Goal: Task Accomplishment & Management: Use online tool/utility

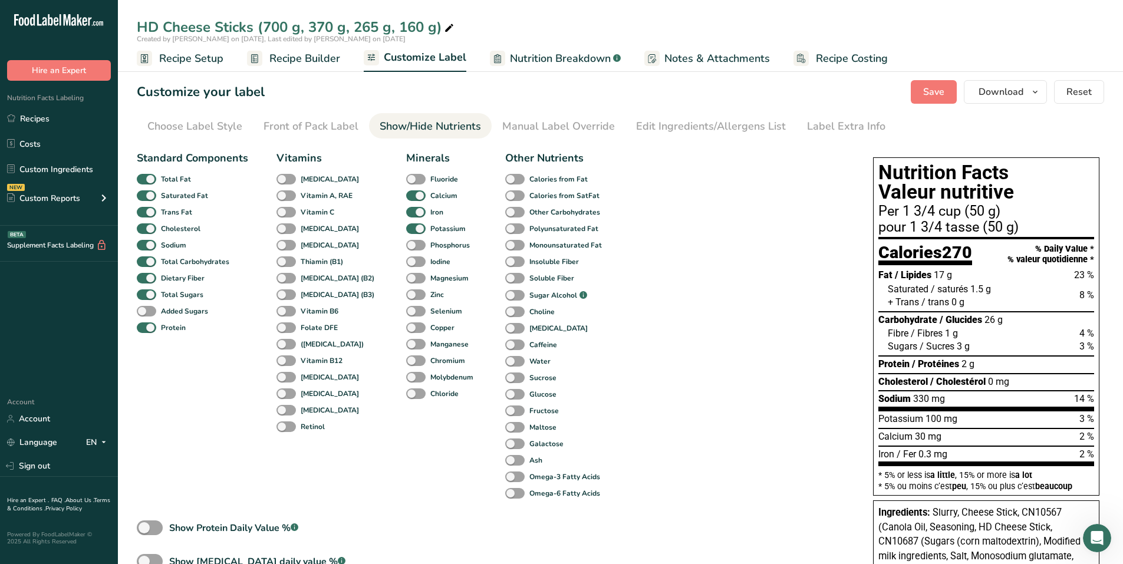
scroll to position [1052, 0]
click at [37, 117] on link "Recipes" at bounding box center [59, 118] width 118 height 22
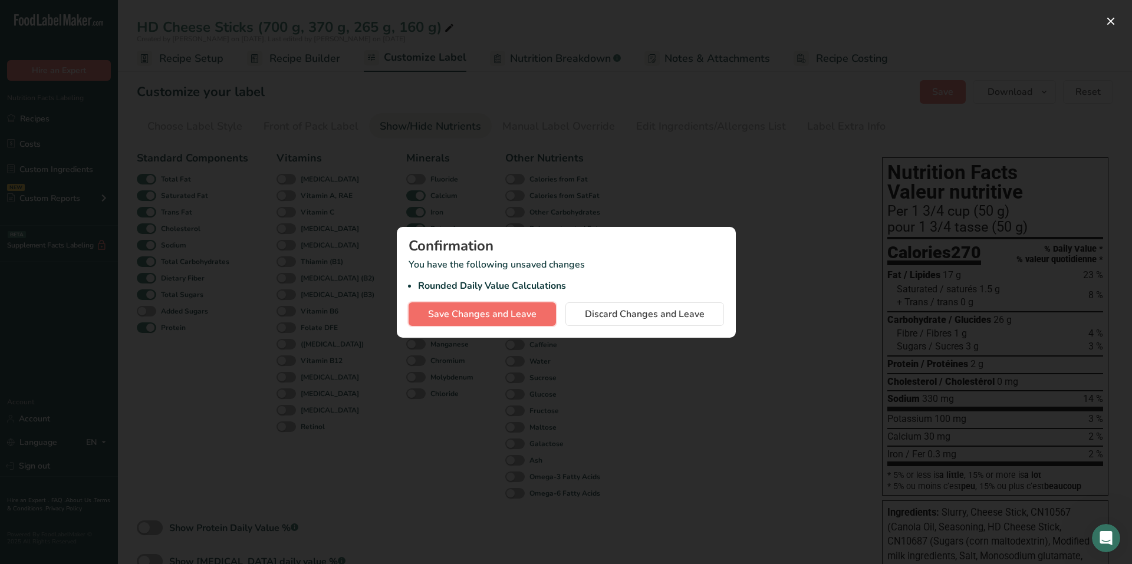
click at [488, 307] on span "Save Changes and Leave" at bounding box center [482, 314] width 108 height 14
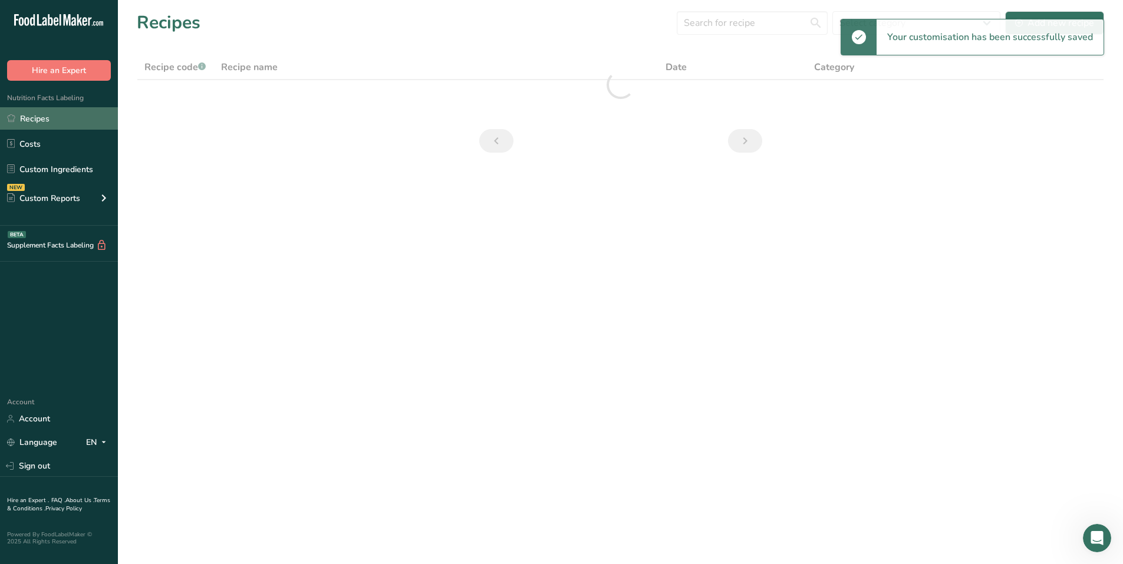
click at [52, 121] on link "Recipes" at bounding box center [59, 118] width 118 height 22
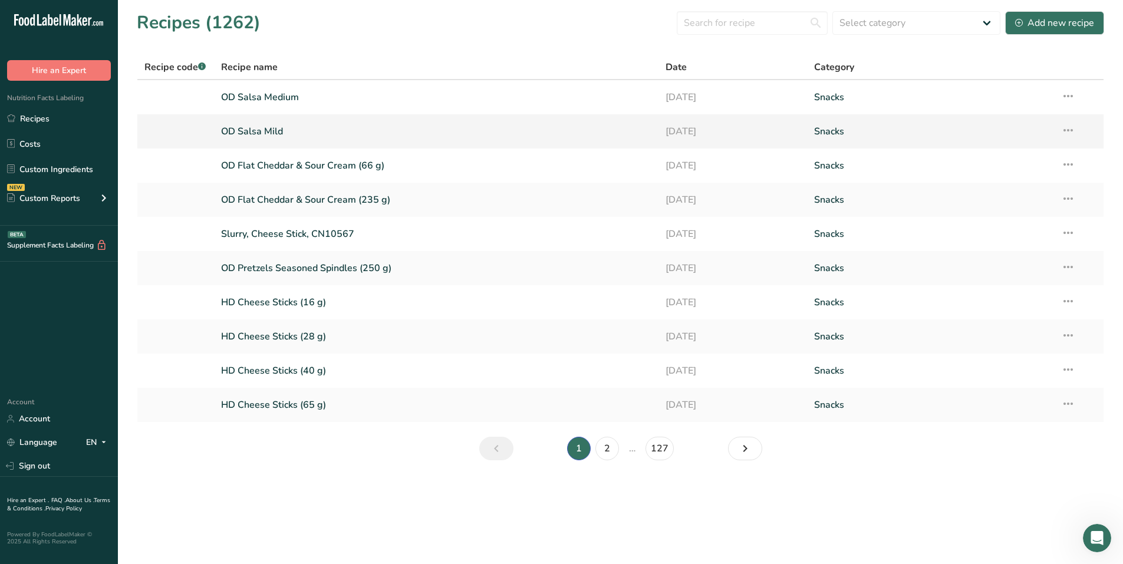
click at [271, 134] on link "OD Salsa Mild" at bounding box center [436, 131] width 431 height 25
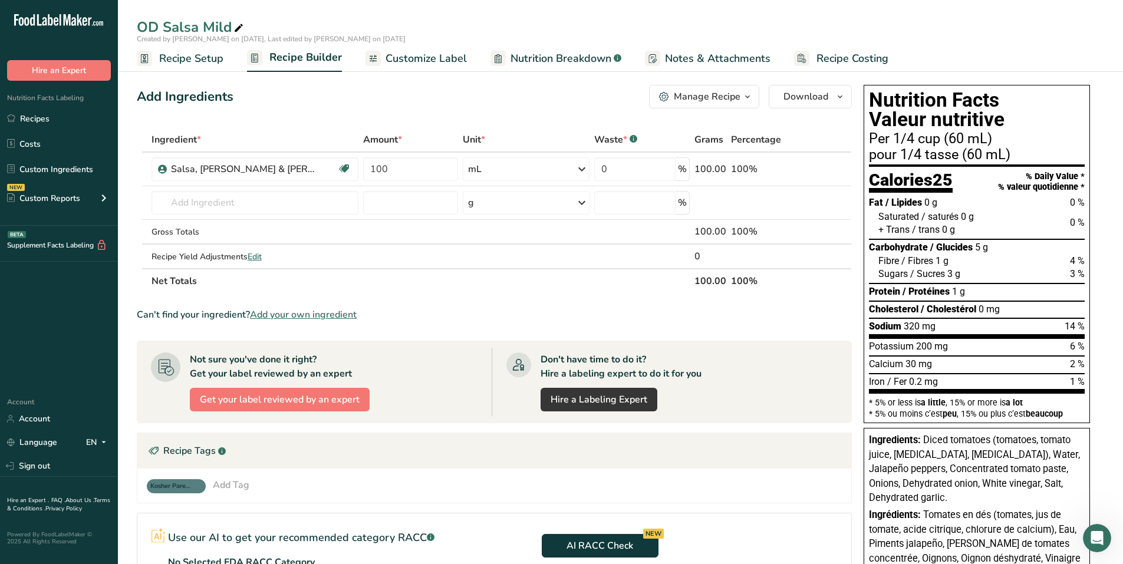
click at [434, 61] on span "Customize Label" at bounding box center [426, 59] width 81 height 16
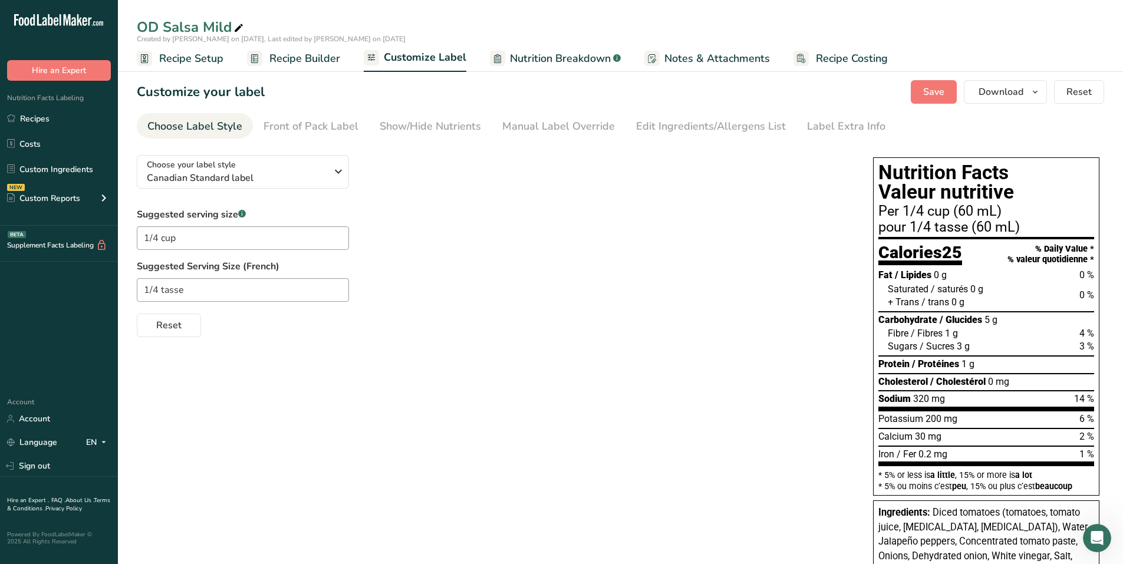
click at [228, 354] on div "Choose your label style Canadian Standard label USA (FDA) Standard FDA label Ta…" at bounding box center [620, 426] width 967 height 560
click at [458, 123] on div "Show/Hide Nutrients" at bounding box center [430, 126] width 101 height 16
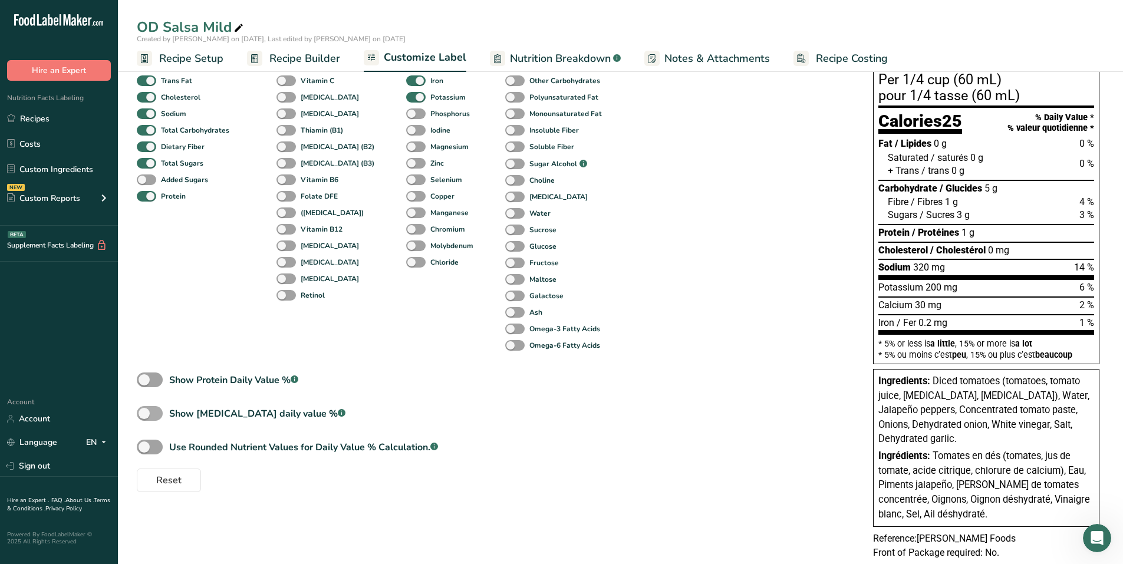
scroll to position [160, 0]
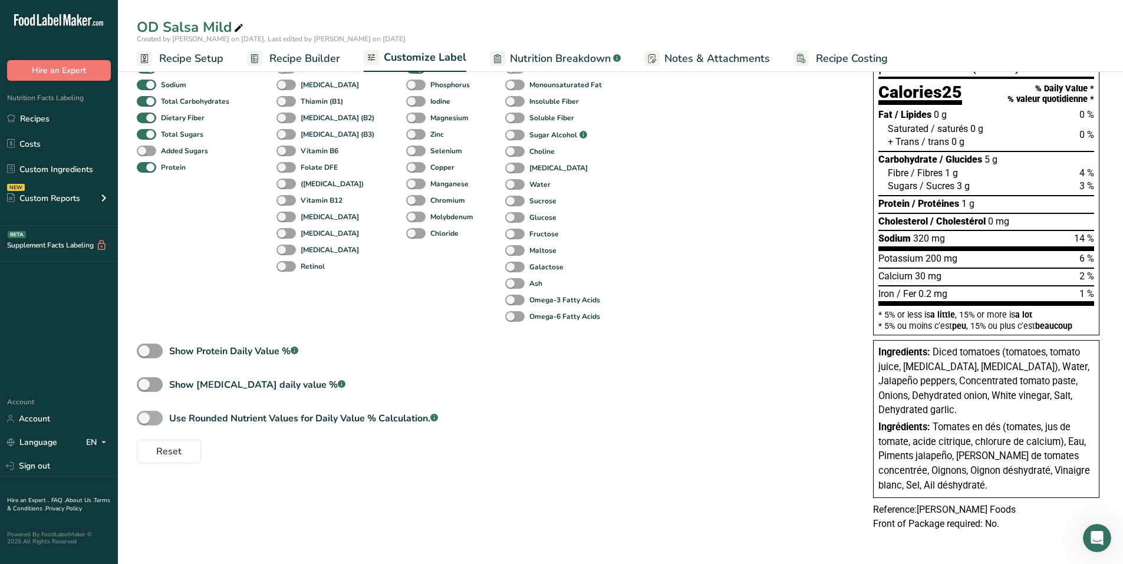
click at [158, 419] on span at bounding box center [150, 418] width 26 height 15
click at [144, 419] on input "Use Rounded Nutrient Values for Daily Value % Calculation. .a-a{fill:#347362;}.…" at bounding box center [141, 418] width 8 height 8
checkbox input "true"
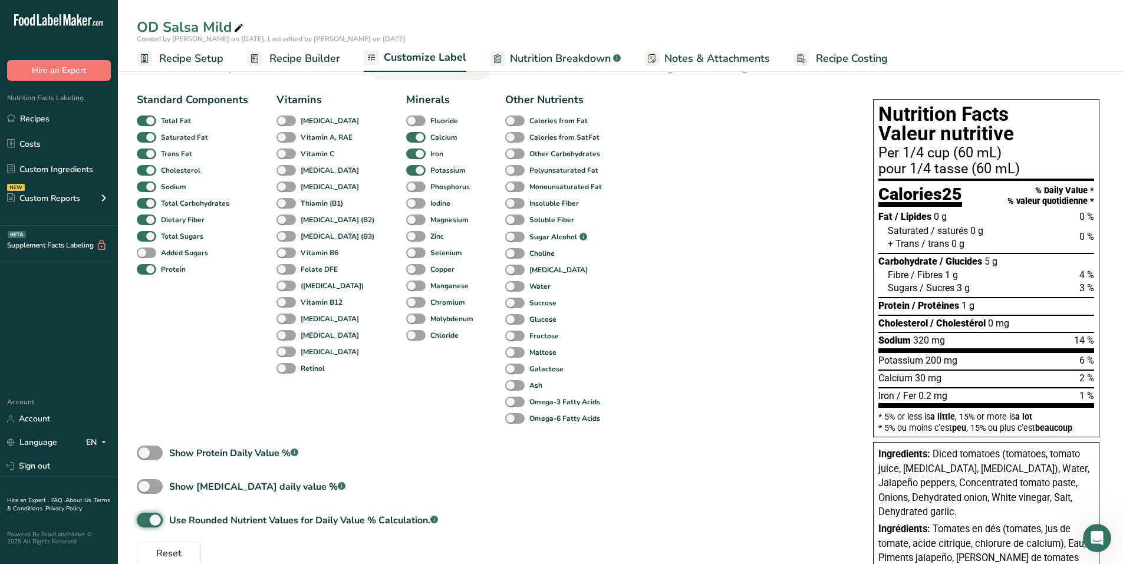
scroll to position [59, 0]
click at [737, 250] on div "Standard Components Total Fat Saturated Fat Trans Fat [MEDICAL_DATA] Sodium Tot…" at bounding box center [493, 326] width 713 height 478
click at [541, 54] on span "Nutrition Breakdown" at bounding box center [560, 59] width 101 height 16
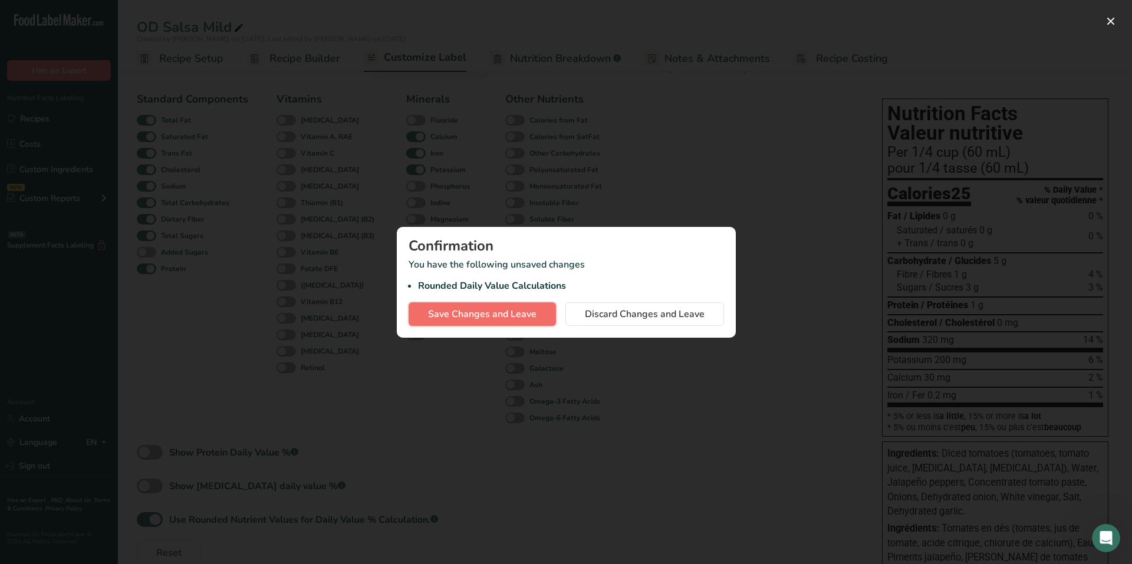
click at [513, 314] on span "Save Changes and Leave" at bounding box center [482, 314] width 108 height 14
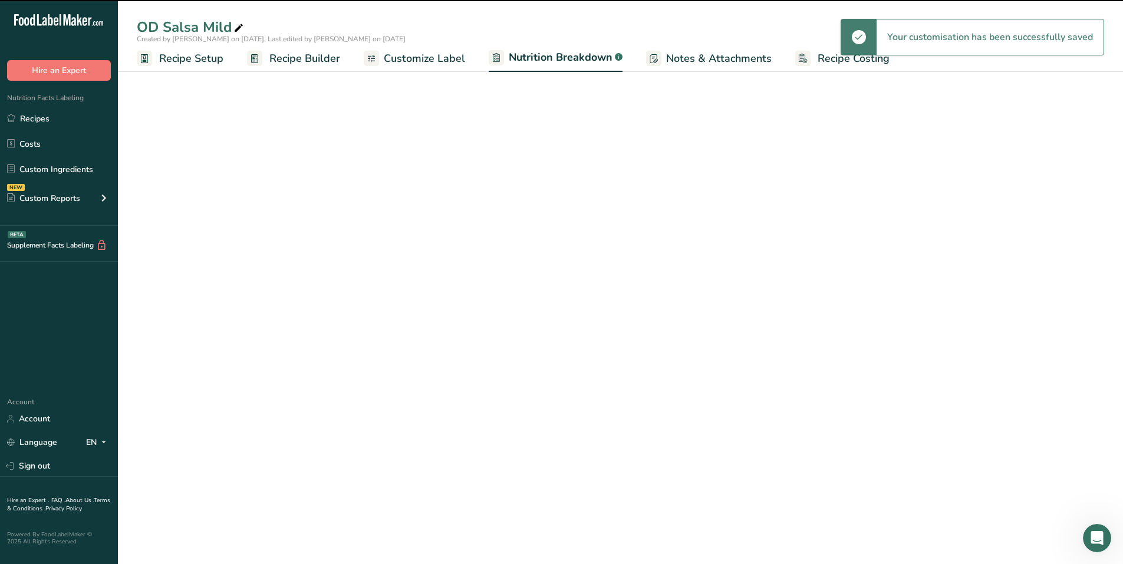
select select "Calories"
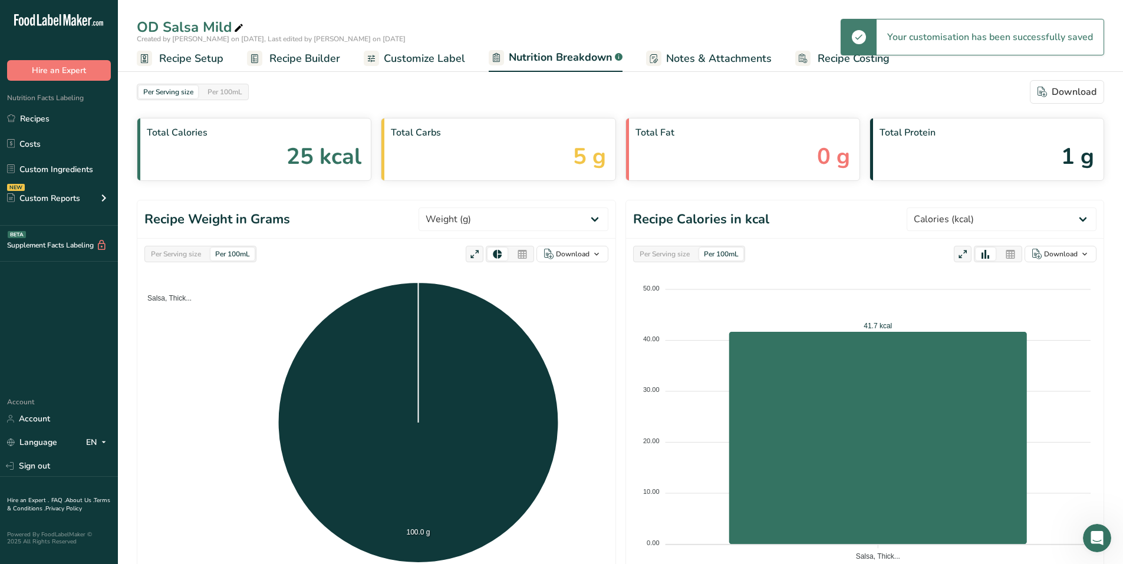
click at [457, 60] on span "Customize Label" at bounding box center [424, 59] width 81 height 16
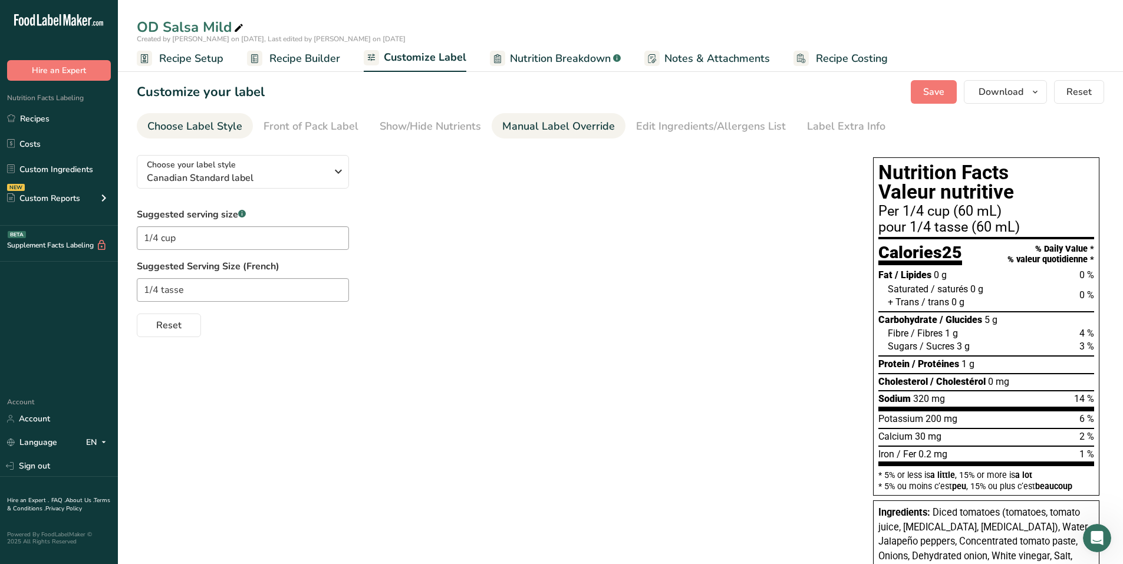
click at [542, 131] on div "Manual Label Override" at bounding box center [558, 126] width 113 height 16
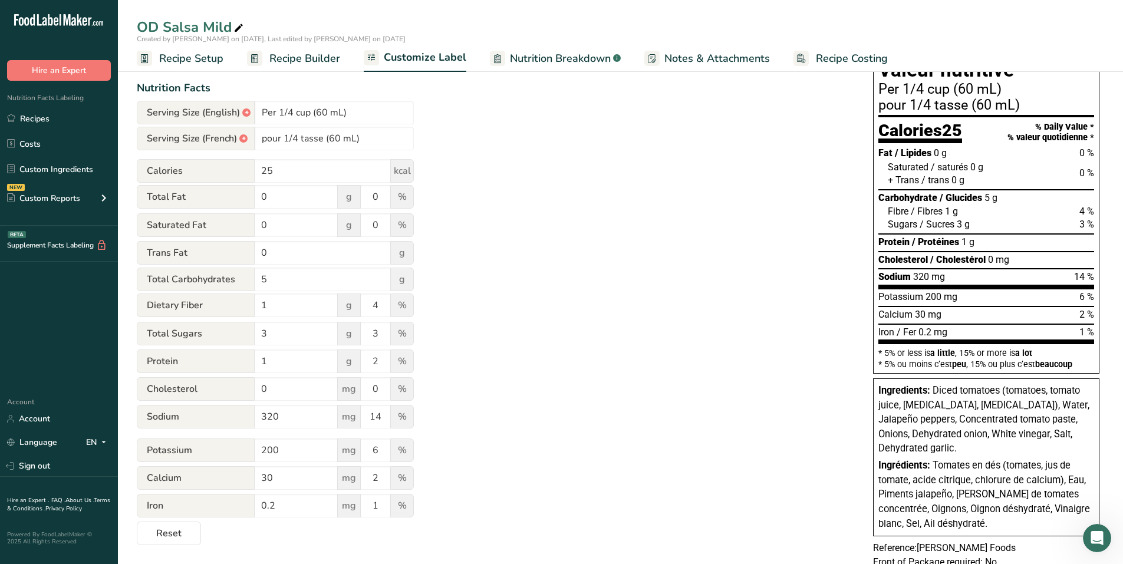
scroll to position [101, 0]
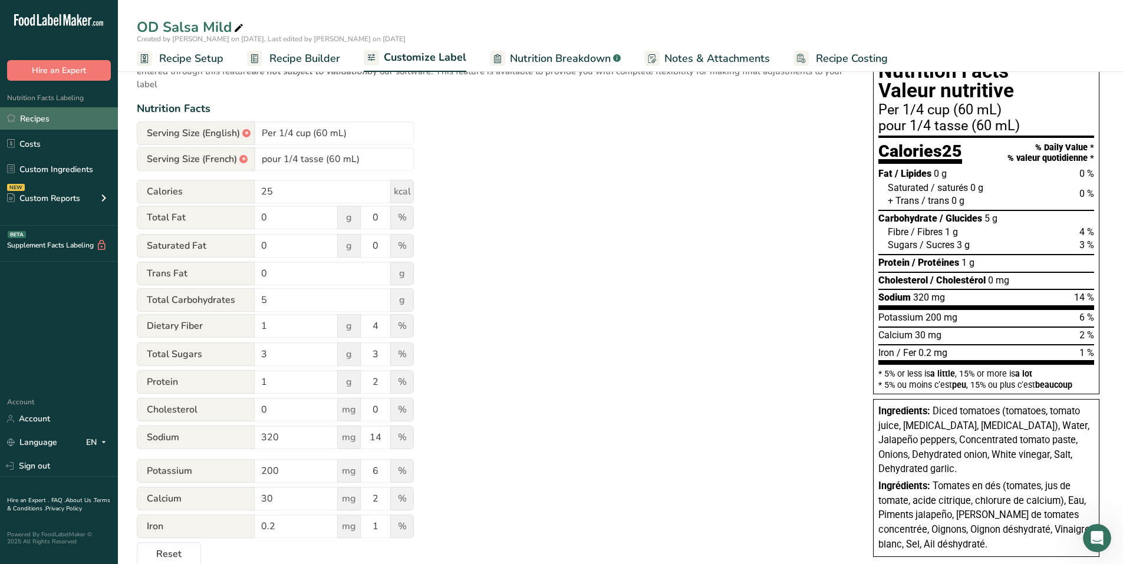
click at [37, 114] on link "Recipes" at bounding box center [59, 118] width 118 height 22
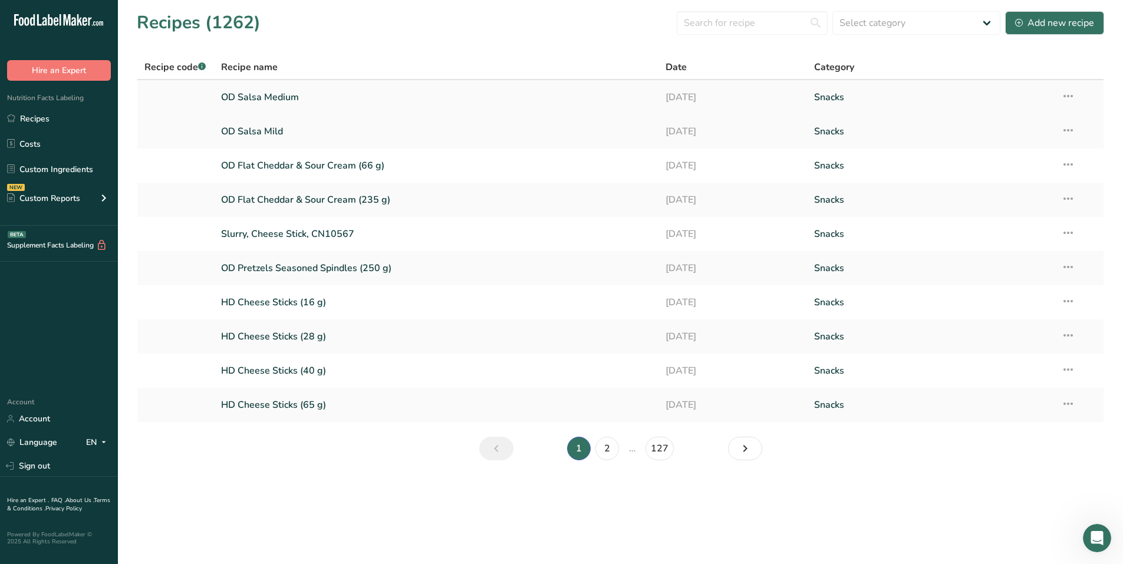
click at [269, 99] on link "OD Salsa Medium" at bounding box center [436, 97] width 431 height 25
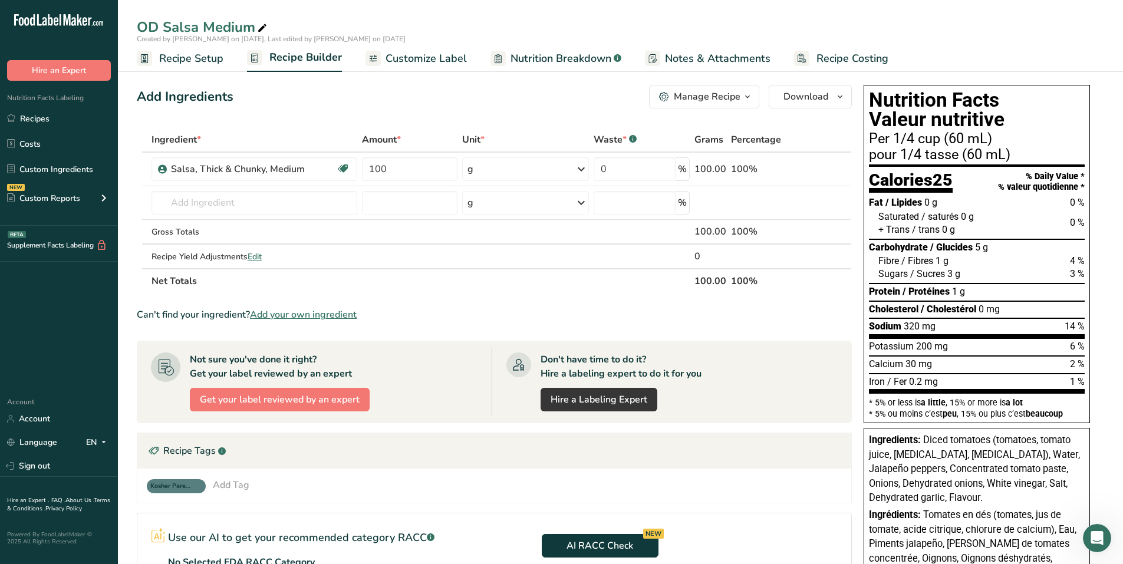
click at [412, 62] on span "Customize Label" at bounding box center [426, 59] width 81 height 16
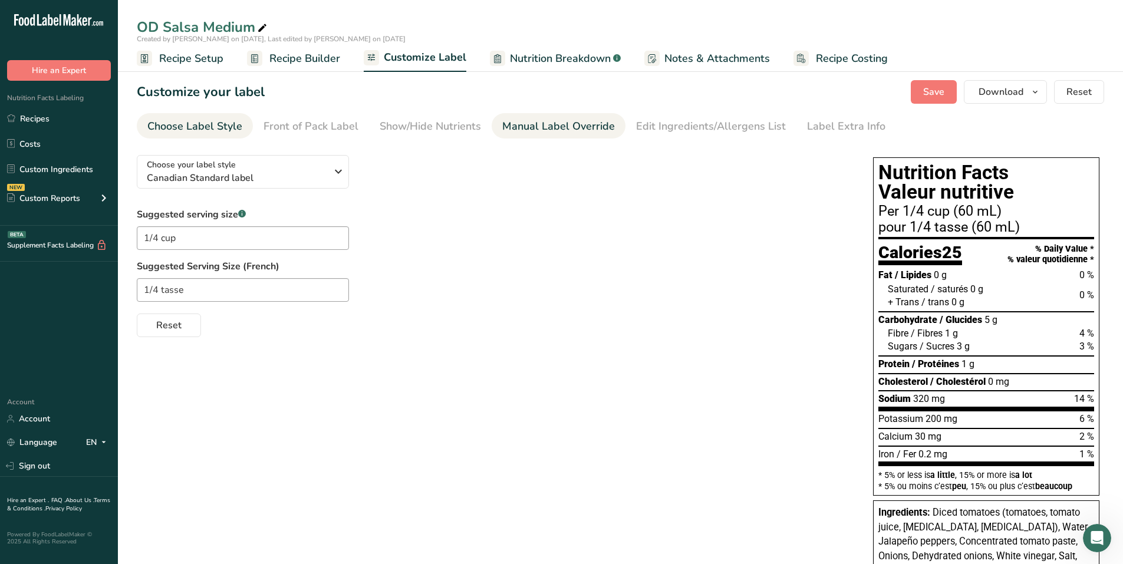
click at [572, 123] on div "Manual Label Override" at bounding box center [558, 126] width 113 height 16
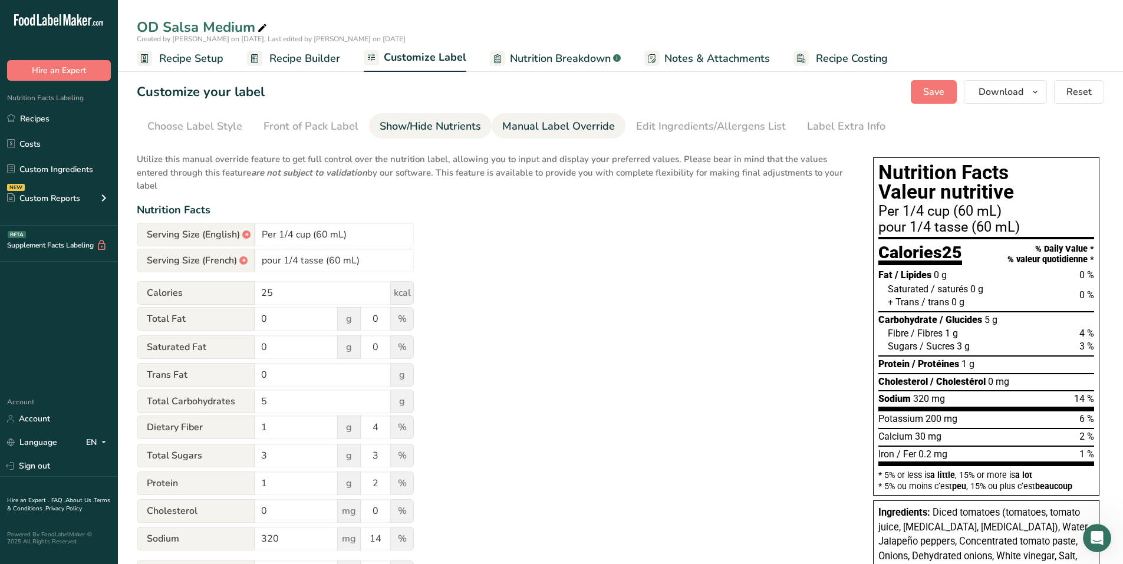
click at [410, 125] on div "Show/Hide Nutrients" at bounding box center [430, 126] width 101 height 16
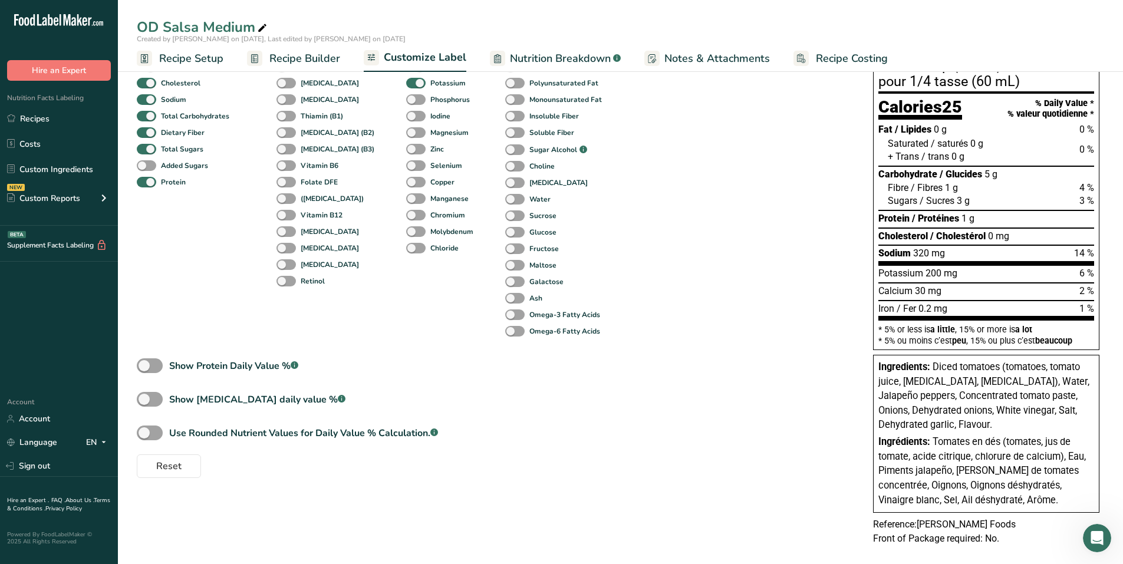
scroll to position [160, 0]
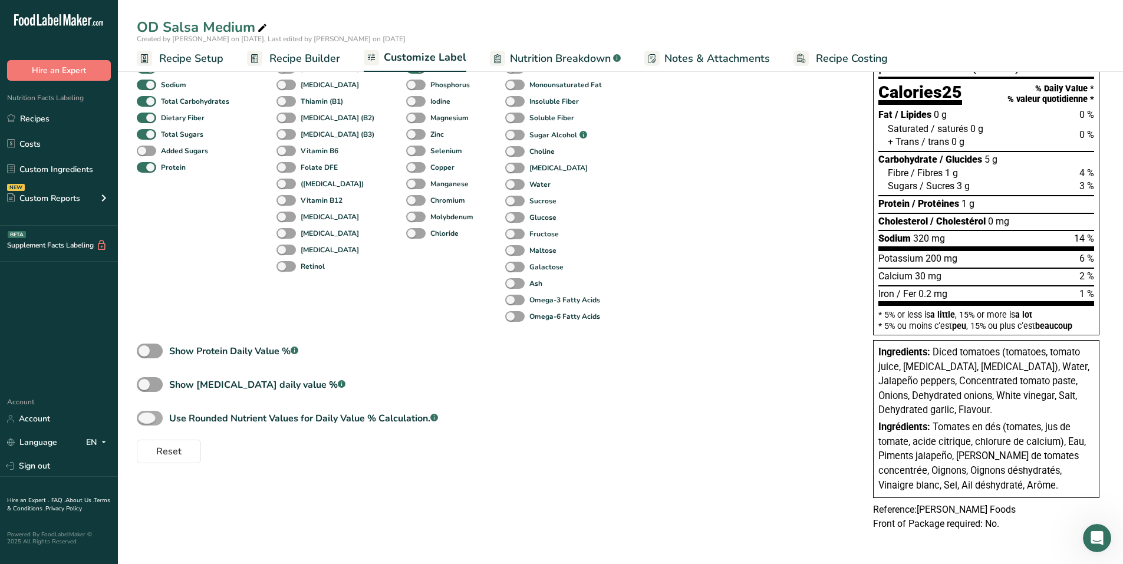
click at [157, 414] on span at bounding box center [150, 418] width 26 height 15
click at [144, 414] on input "Use Rounded Nutrient Values for Daily Value % Calculation. .a-a{fill:#347362;}.…" at bounding box center [141, 418] width 8 height 8
checkbox input "true"
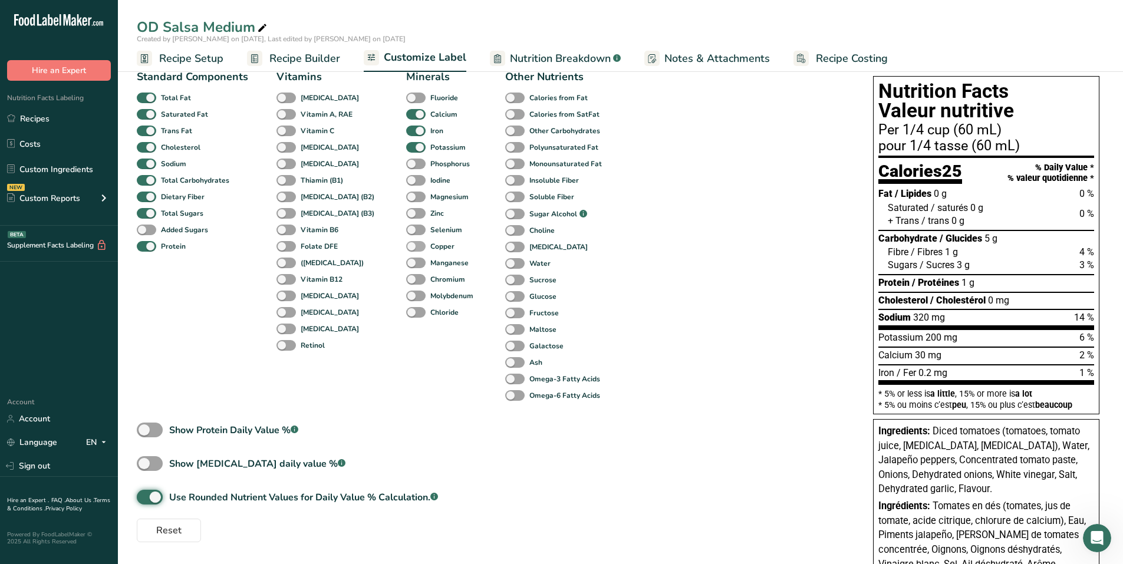
scroll to position [0, 0]
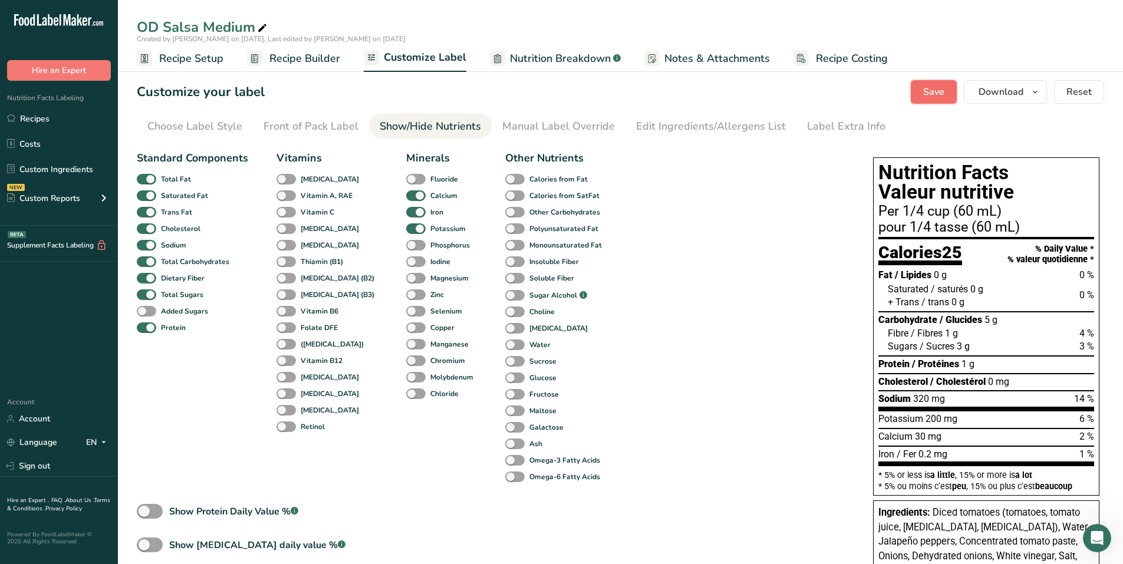
click at [950, 98] on button "Save" at bounding box center [934, 92] width 46 height 24
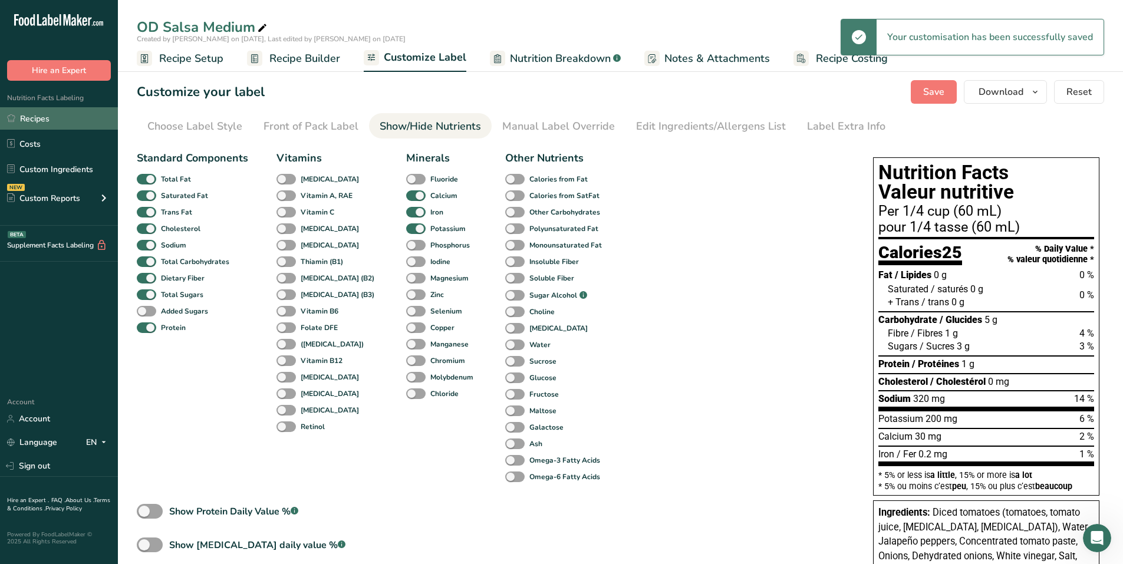
click at [53, 120] on link "Recipes" at bounding box center [59, 118] width 118 height 22
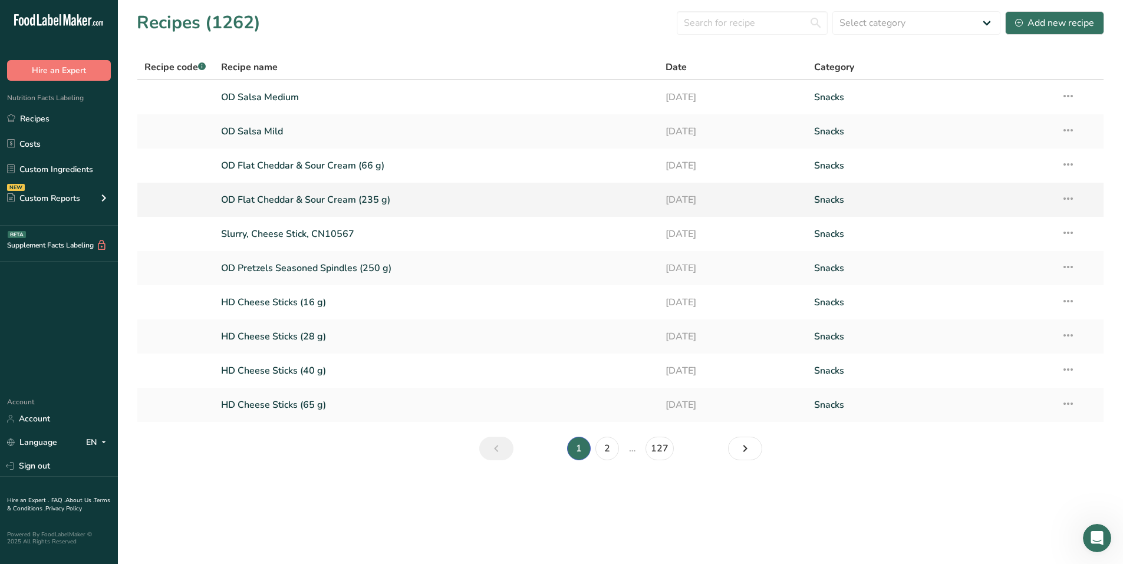
click at [264, 198] on link "OD Flat Cheddar & Sour Cream (235 g)" at bounding box center [436, 199] width 431 height 25
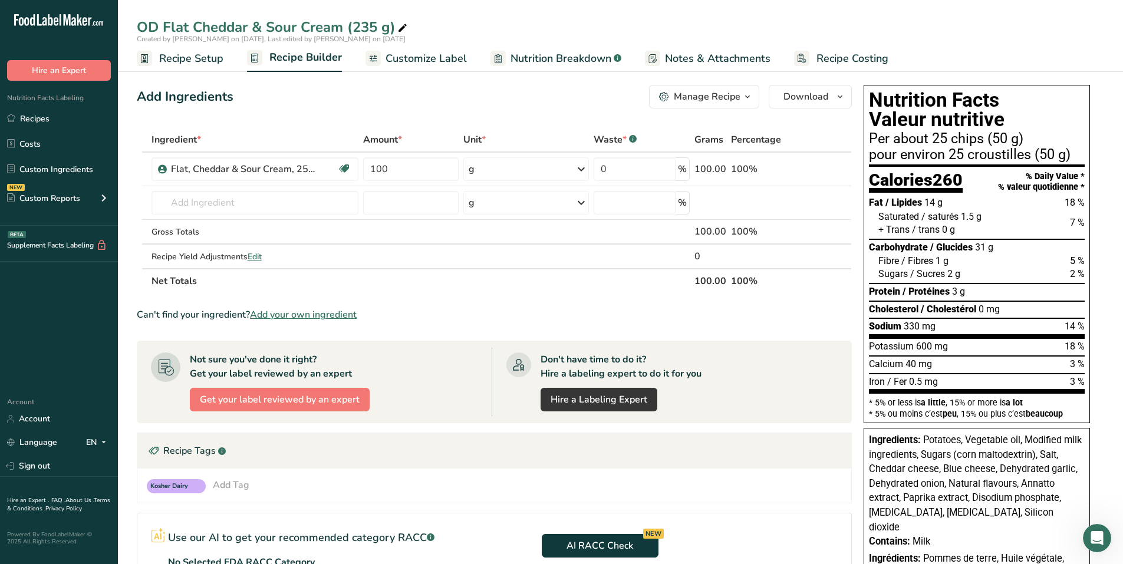
click at [444, 61] on span "Customize Label" at bounding box center [426, 59] width 81 height 16
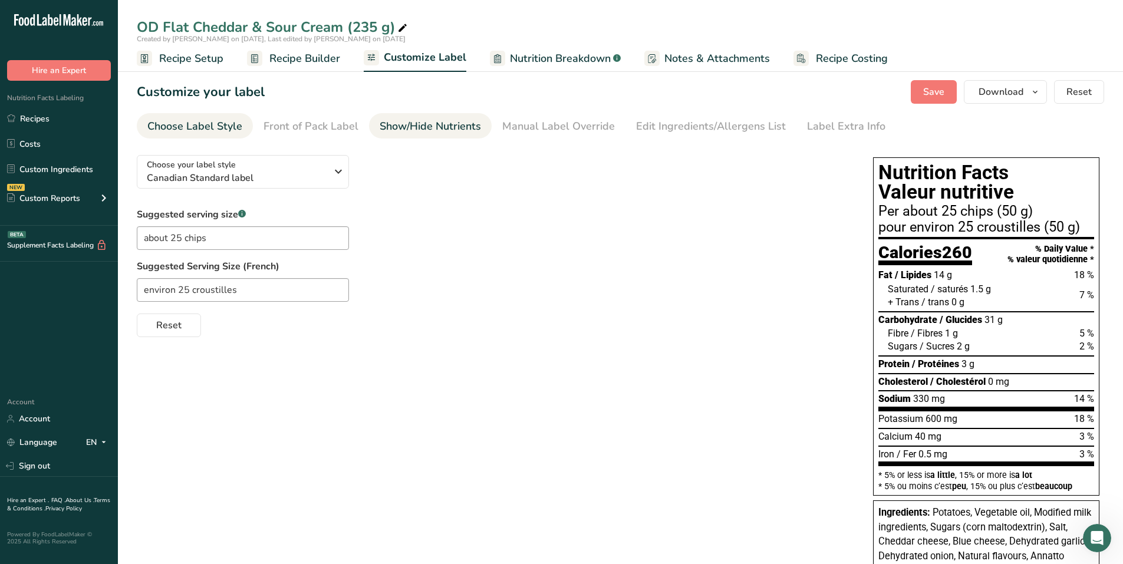
click at [411, 123] on div "Show/Hide Nutrients" at bounding box center [430, 126] width 101 height 16
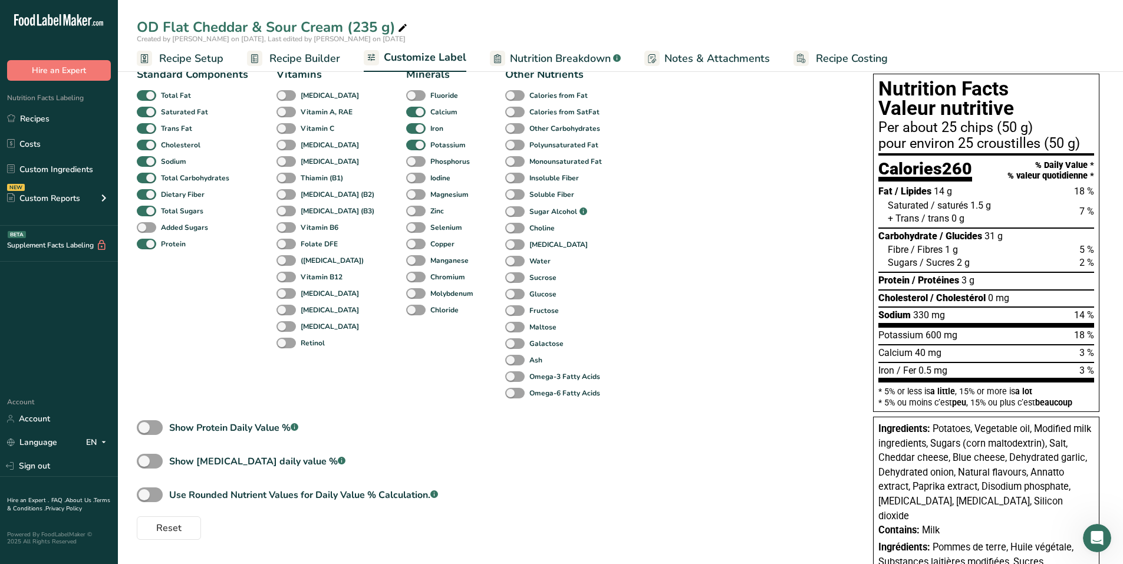
scroll to position [233, 0]
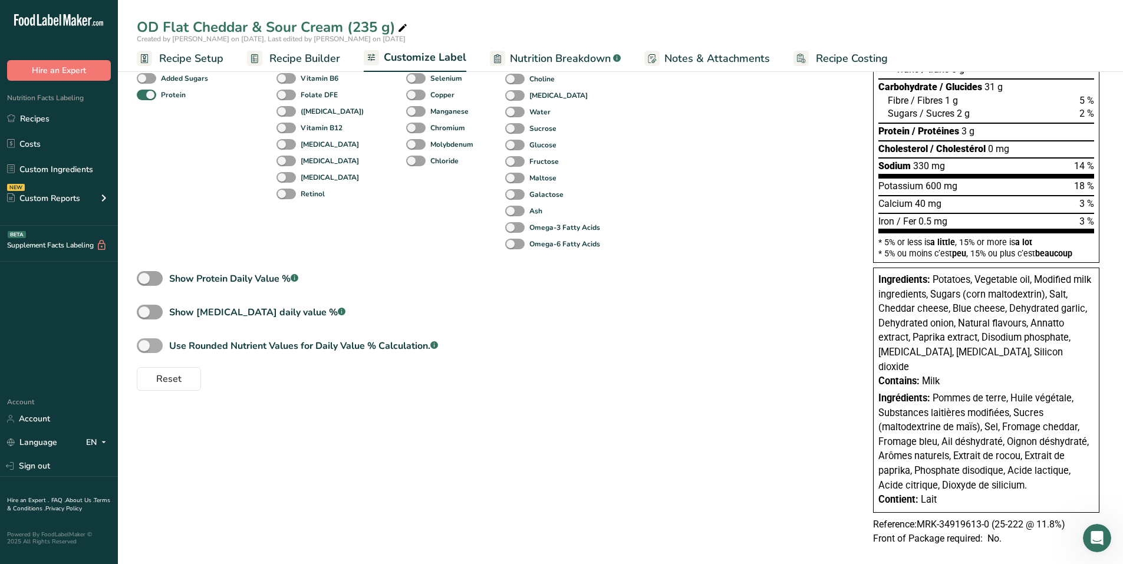
click at [157, 344] on span at bounding box center [150, 345] width 26 height 15
click at [144, 344] on input "Use Rounded Nutrient Values for Daily Value % Calculation. .a-a{fill:#347362;}.…" at bounding box center [141, 346] width 8 height 8
checkbox input "true"
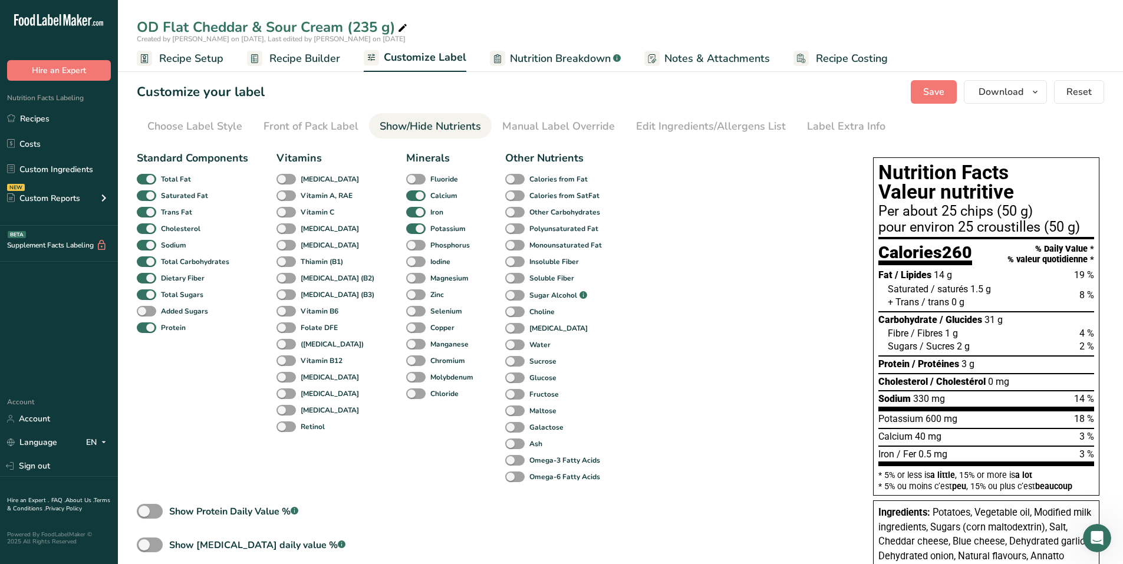
scroll to position [59, 0]
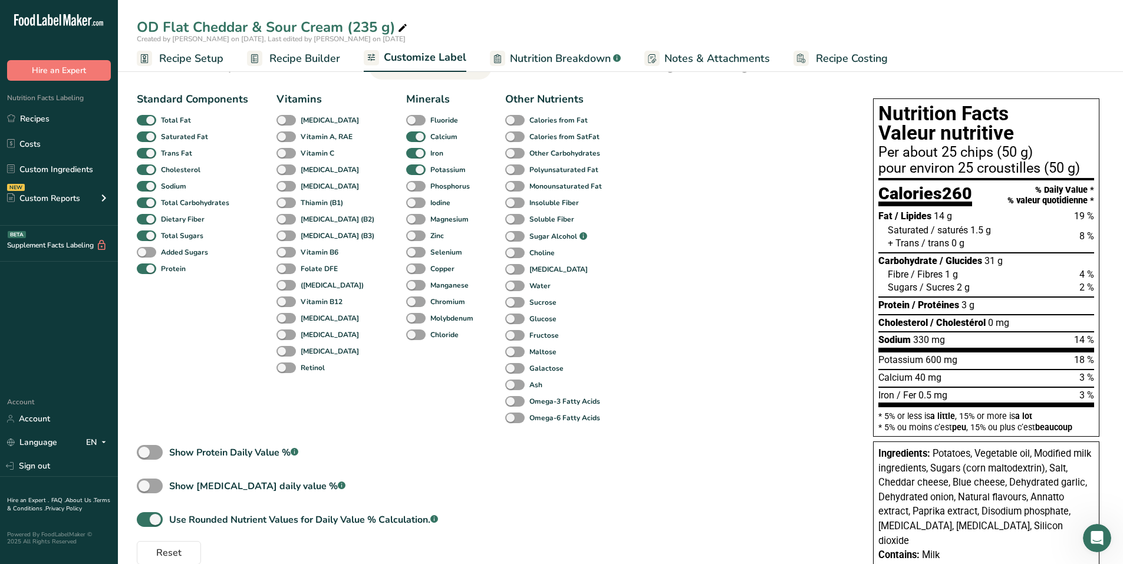
click at [737, 157] on div "Standard Components Total Fat Saturated Fat Trans Fat [MEDICAL_DATA] Sodium Tot…" at bounding box center [493, 326] width 713 height 478
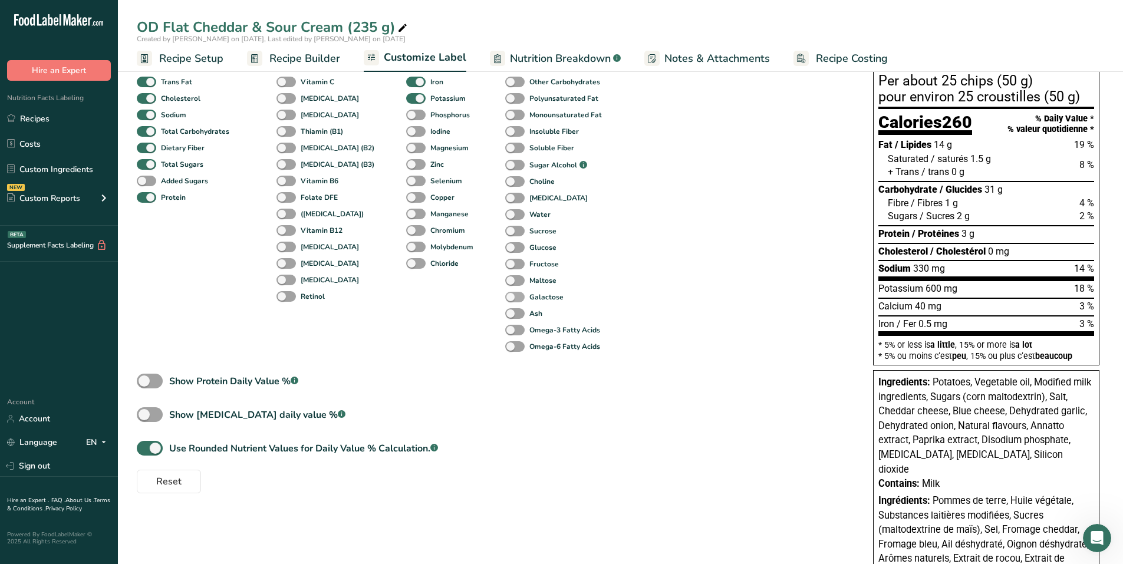
scroll to position [0, 0]
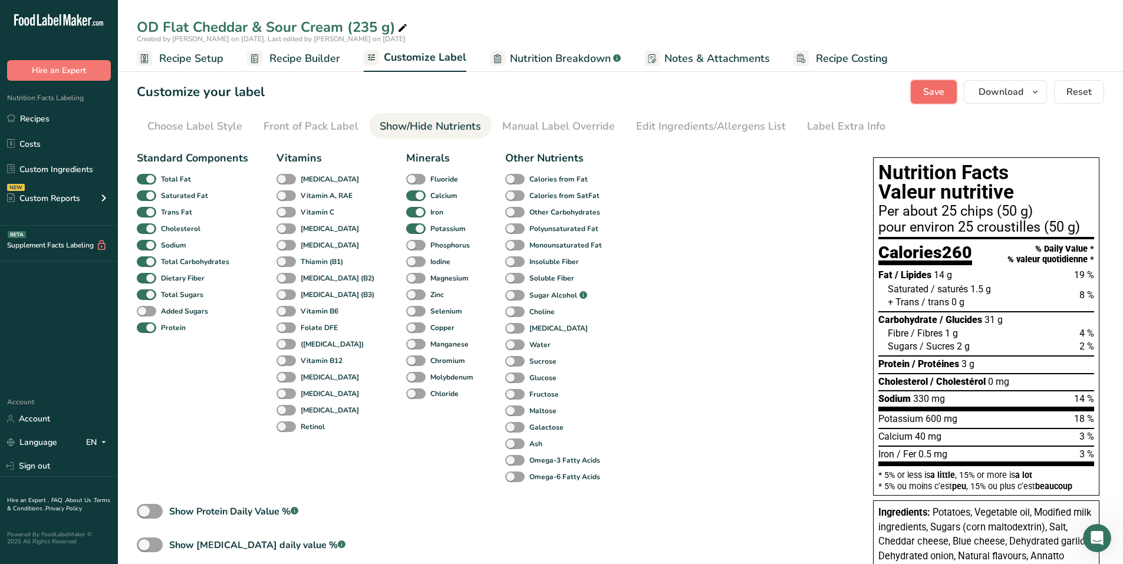
click at [936, 97] on span "Save" at bounding box center [933, 92] width 21 height 14
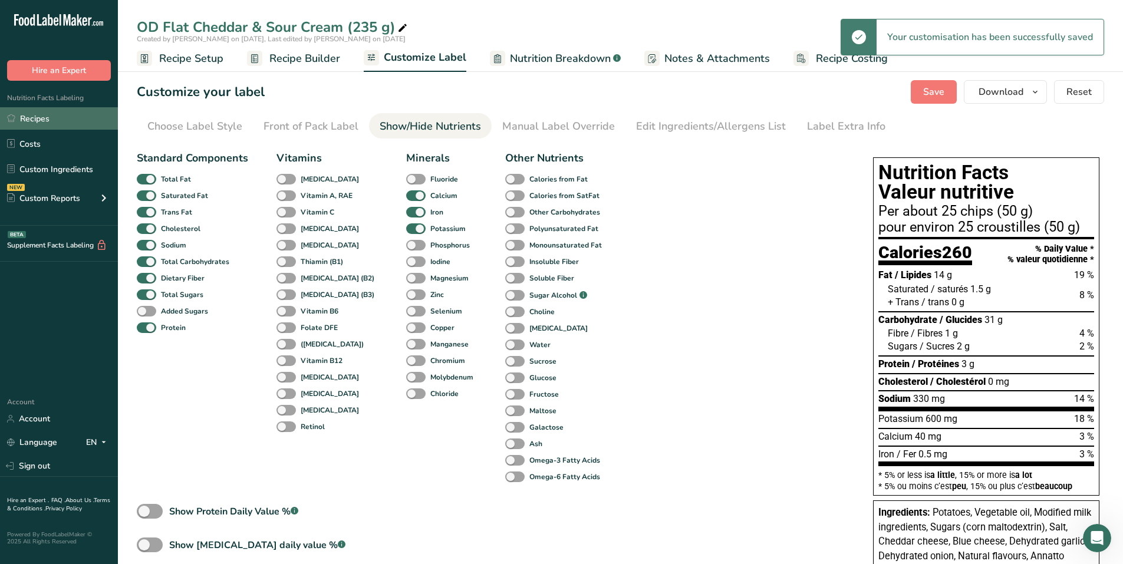
click at [40, 121] on link "Recipes" at bounding box center [59, 118] width 118 height 22
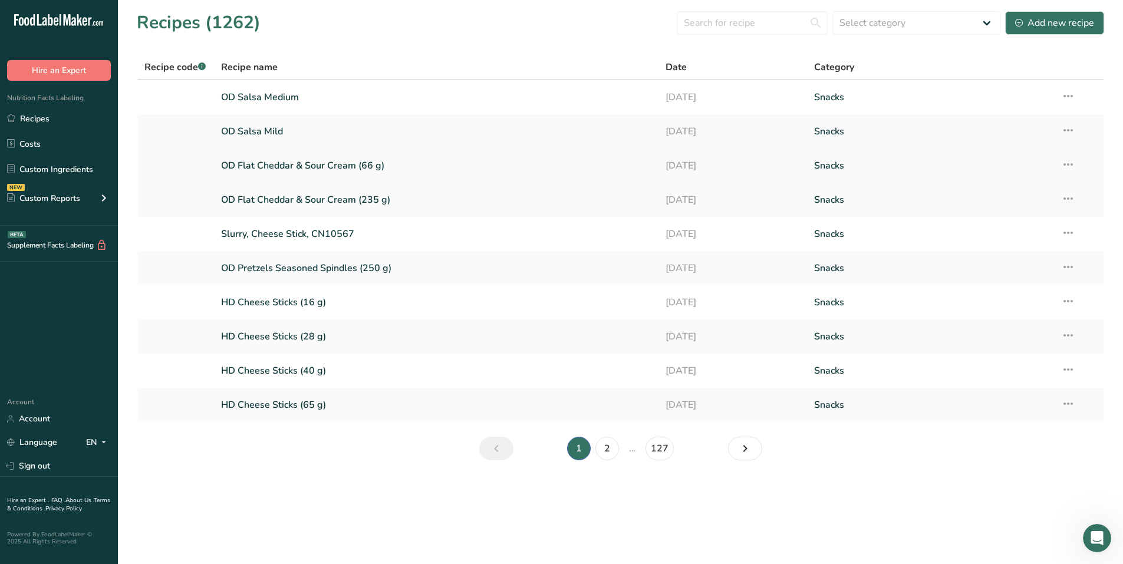
click at [1071, 166] on icon at bounding box center [1068, 164] width 14 height 21
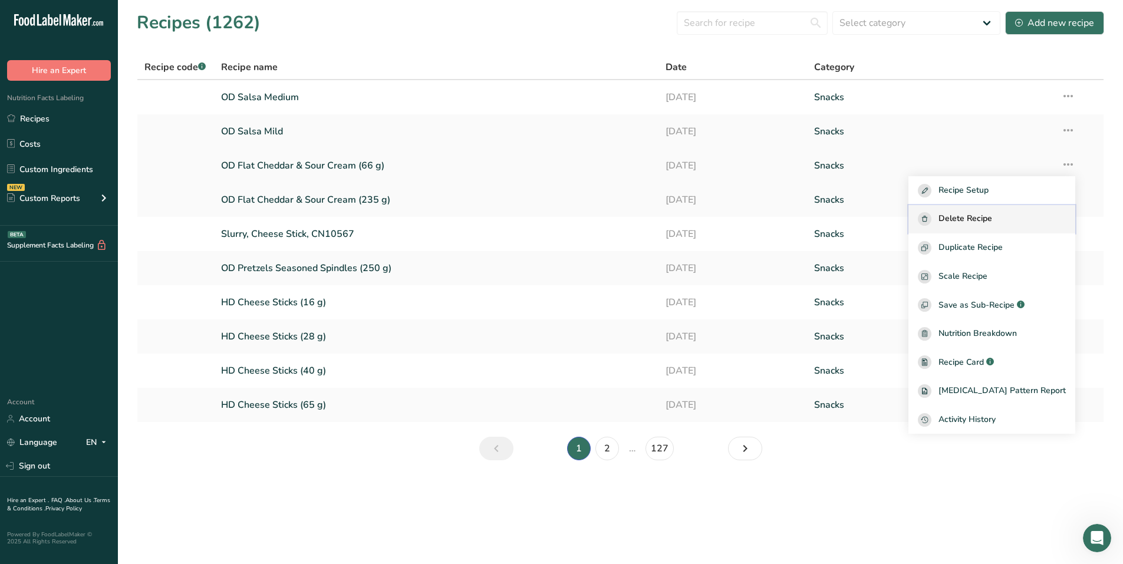
click at [992, 216] on span "Delete Recipe" at bounding box center [965, 219] width 54 height 14
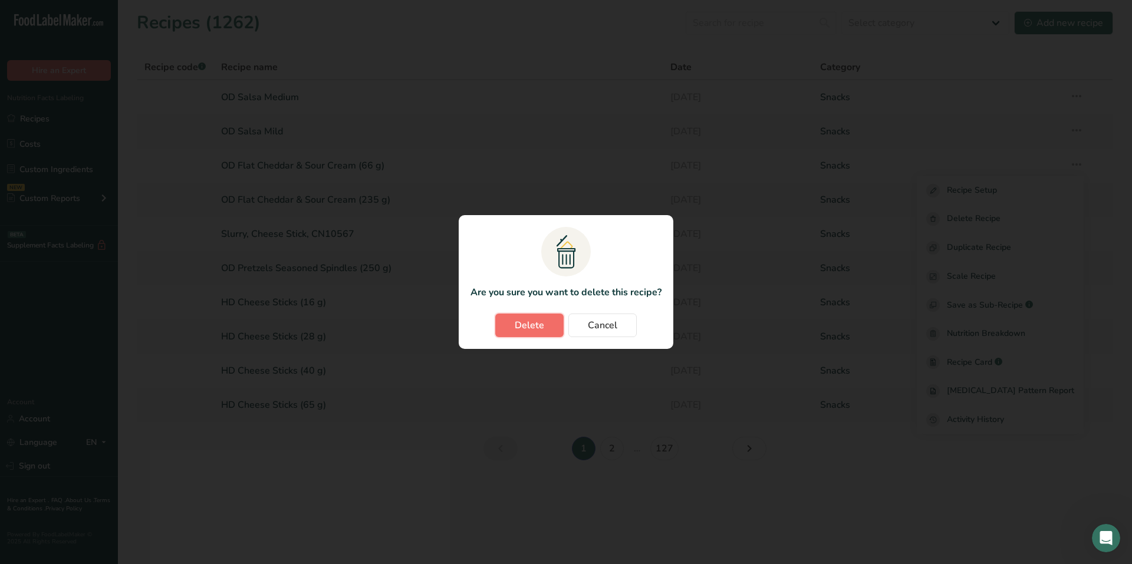
click at [529, 325] on span "Delete" at bounding box center [529, 325] width 29 height 14
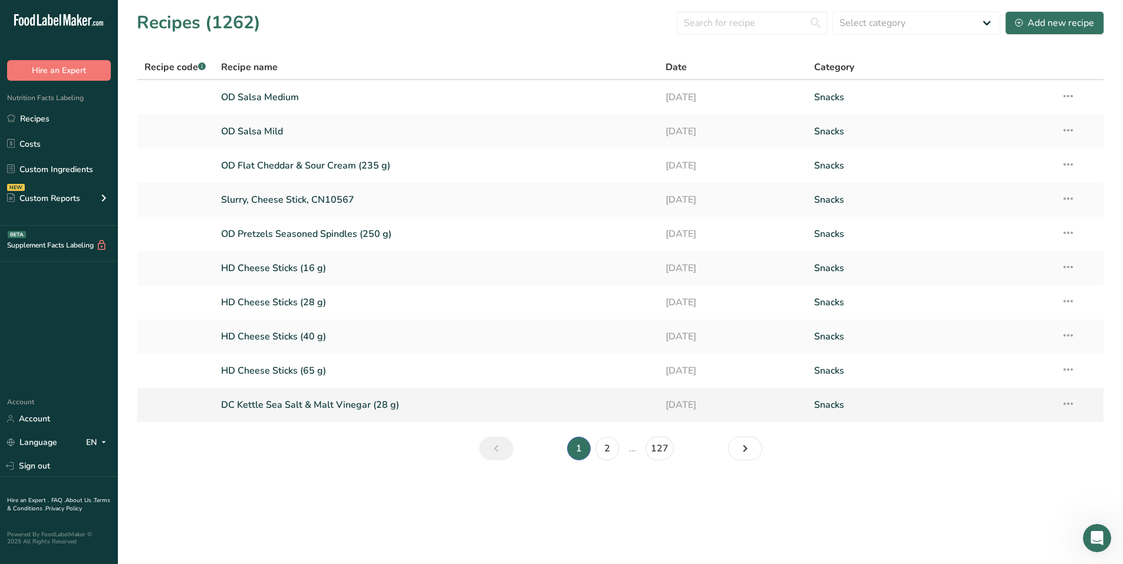
click at [340, 400] on link "DC Kettle Sea Salt & Malt Vinegar (28 g)" at bounding box center [436, 405] width 431 height 25
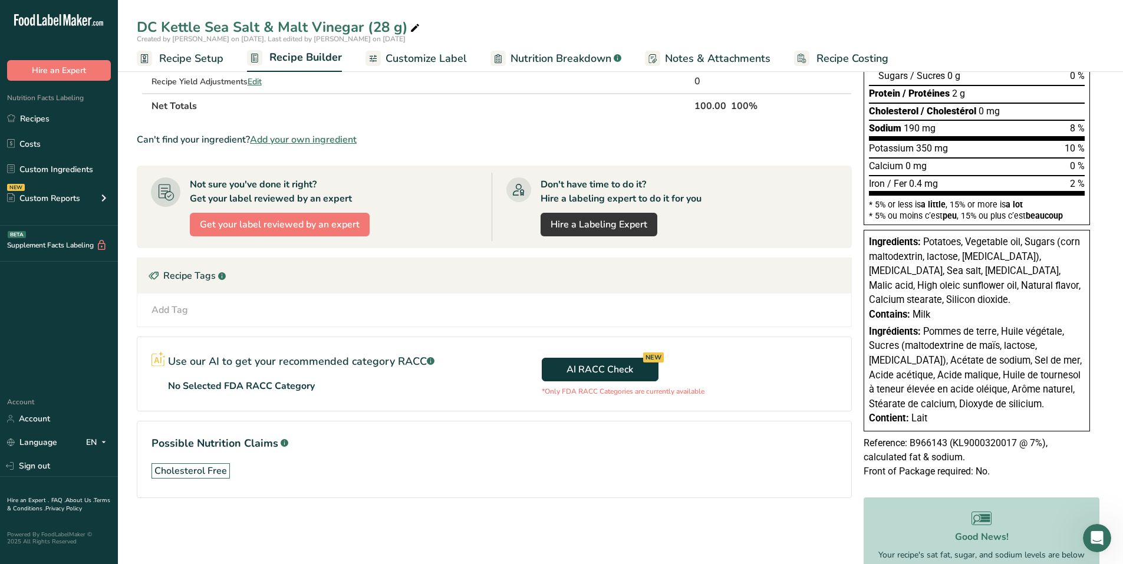
scroll to position [236, 0]
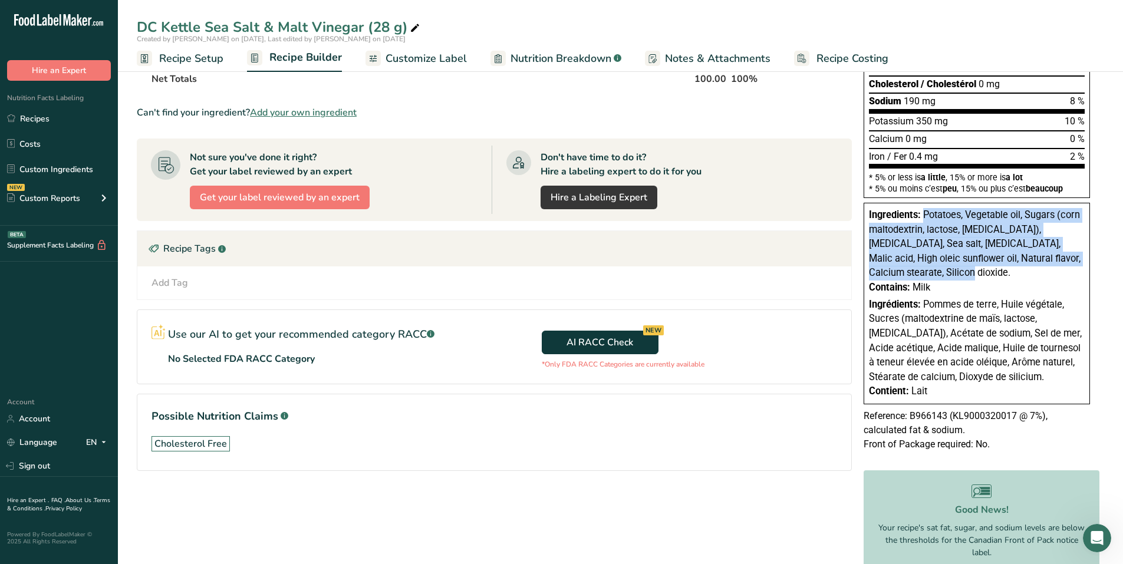
drag, startPoint x: 925, startPoint y: 214, endPoint x: 954, endPoint y: 268, distance: 61.7
click at [954, 268] on div "Ingredients: Potatoes, Vegetable oil, Sugars (corn maltodextrin, lactose, [MEDI…" at bounding box center [977, 244] width 216 height 73
copy span "Potatoes, Vegetable oil, Sugars (corn maltodextrin, lactose, [MEDICAL_DATA]), […"
drag, startPoint x: 925, startPoint y: 304, endPoint x: 991, endPoint y: 377, distance: 98.5
click at [991, 377] on span "Pommes de terre, Huile végétale, Sucres (maltodextrine de maïs, lactose, [MEDIC…" at bounding box center [975, 341] width 213 height 84
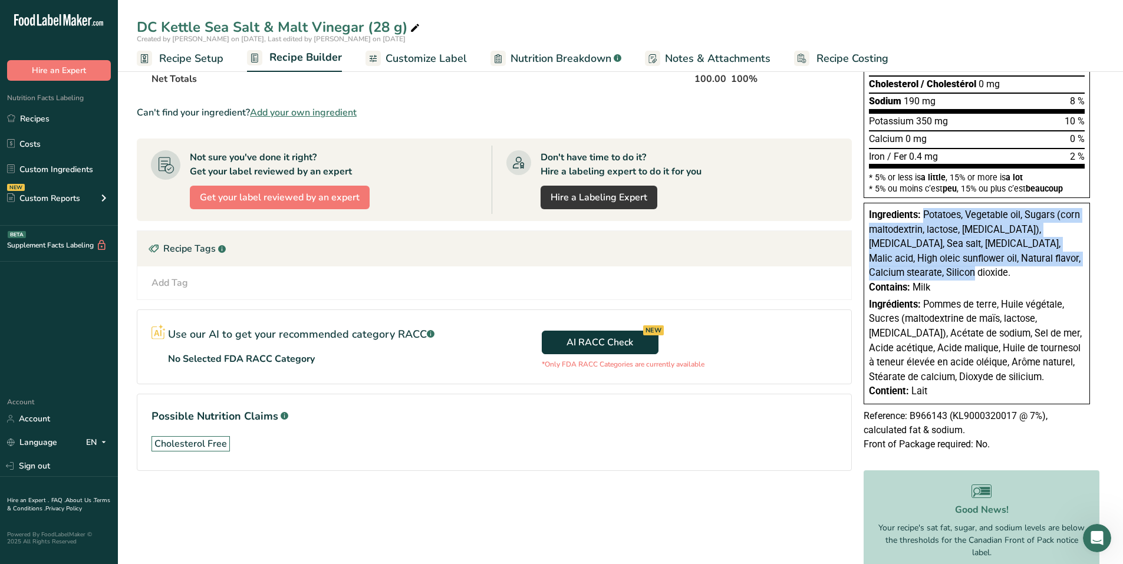
copy span "Pommes de terre, Huile végétale, Sucres (maltodextrine de maïs, lactose, [MEDIC…"
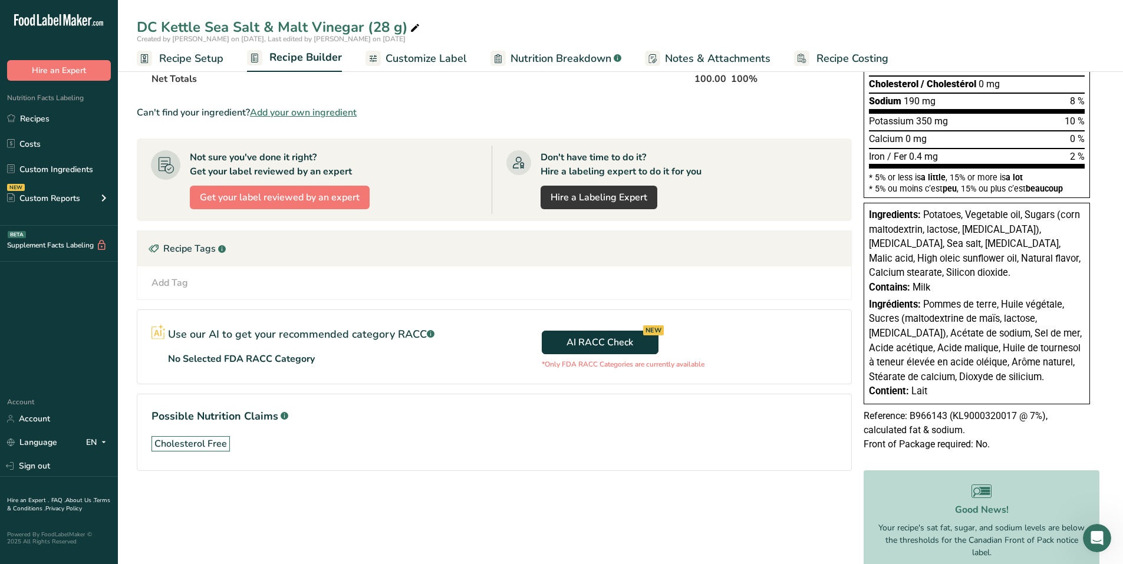
click at [982, 416] on span "Reference: B966143 (KL9000320017 @ 7%), calculated fat & sodium." at bounding box center [956, 422] width 184 height 25
copy span "KL9000320017"
drag, startPoint x: 911, startPoint y: 414, endPoint x: 962, endPoint y: 426, distance: 52.6
click at [962, 426] on span "Reference: B966143 (KL9000320017 @ 7%), calculated fat & sodium." at bounding box center [956, 422] width 184 height 25
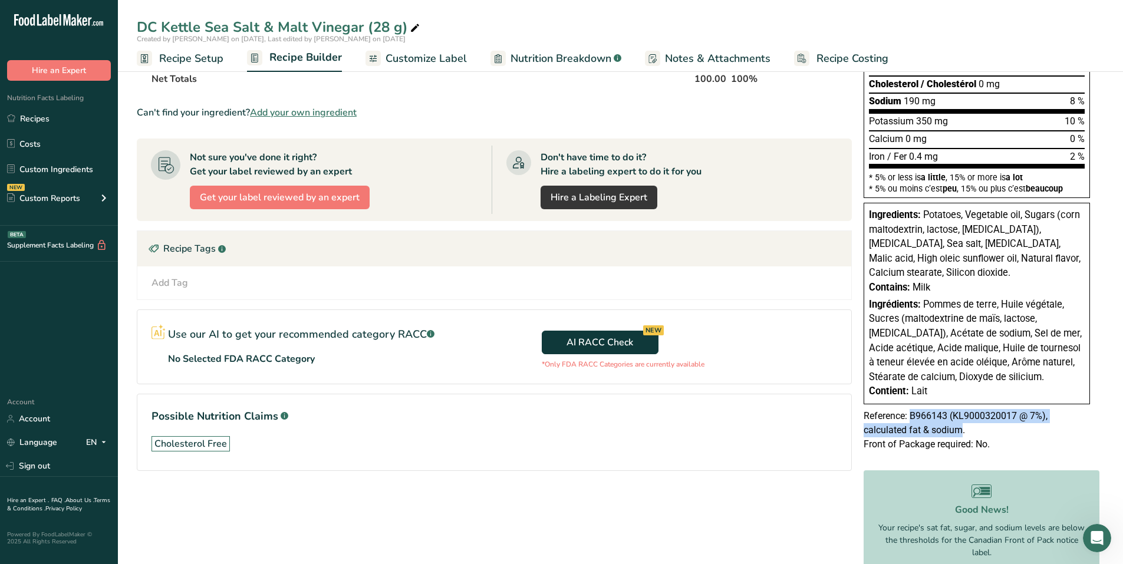
copy span "B966143 (KL9000320017 @ 7%), calculated fat & sodium"
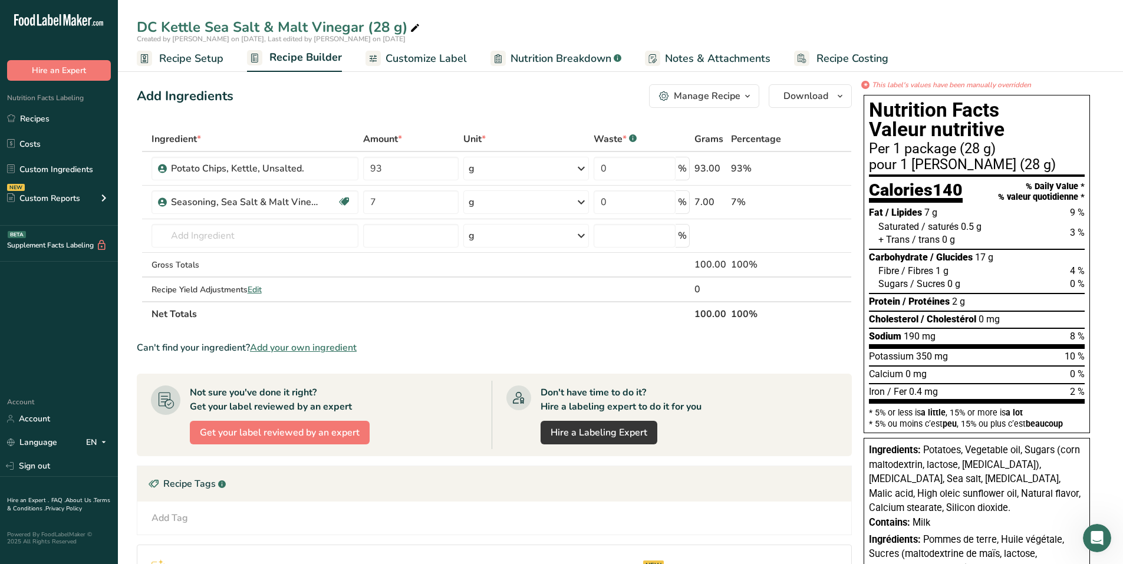
scroll to position [0, 0]
click at [620, 105] on div "Add Ingredients Manage Recipe Delete Recipe Duplicate Recipe Scale Recipe Save …" at bounding box center [494, 97] width 715 height 24
click at [405, 61] on span "Customize Label" at bounding box center [426, 59] width 81 height 16
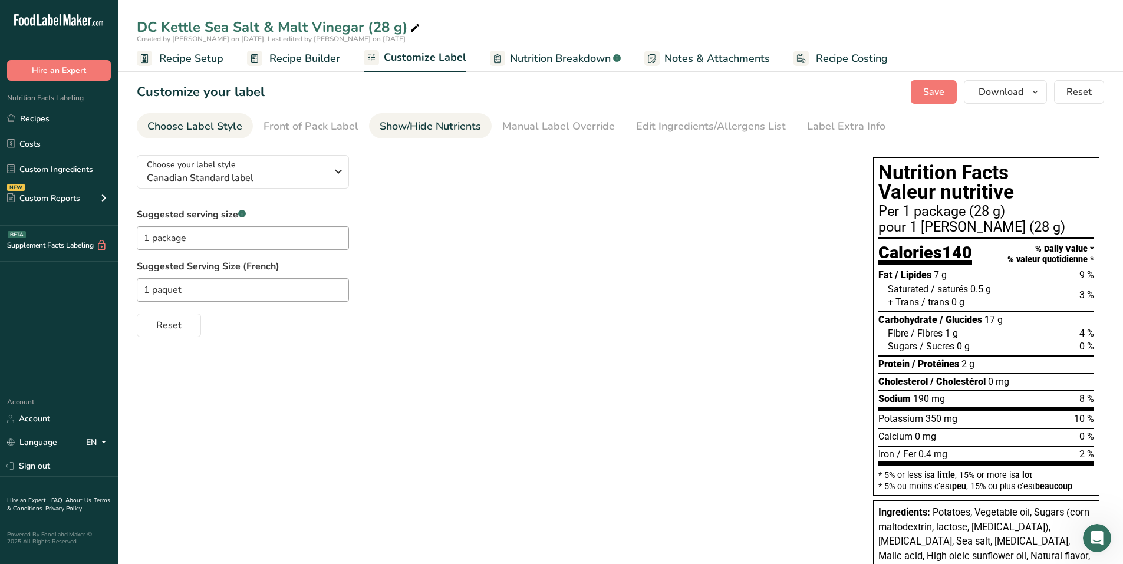
click at [420, 129] on div "Show/Hide Nutrients" at bounding box center [430, 126] width 101 height 16
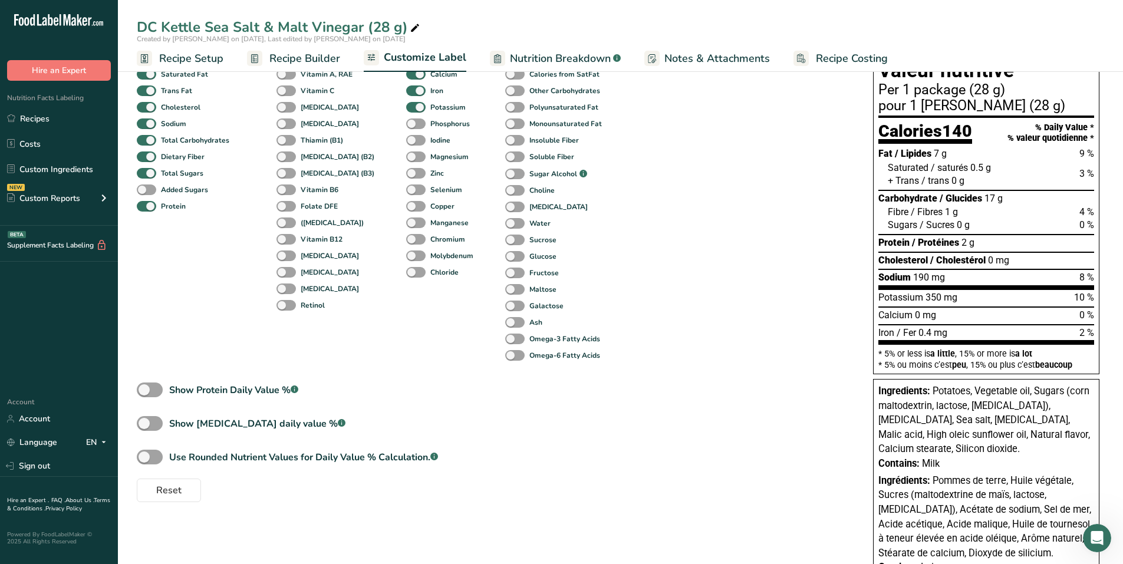
scroll to position [218, 0]
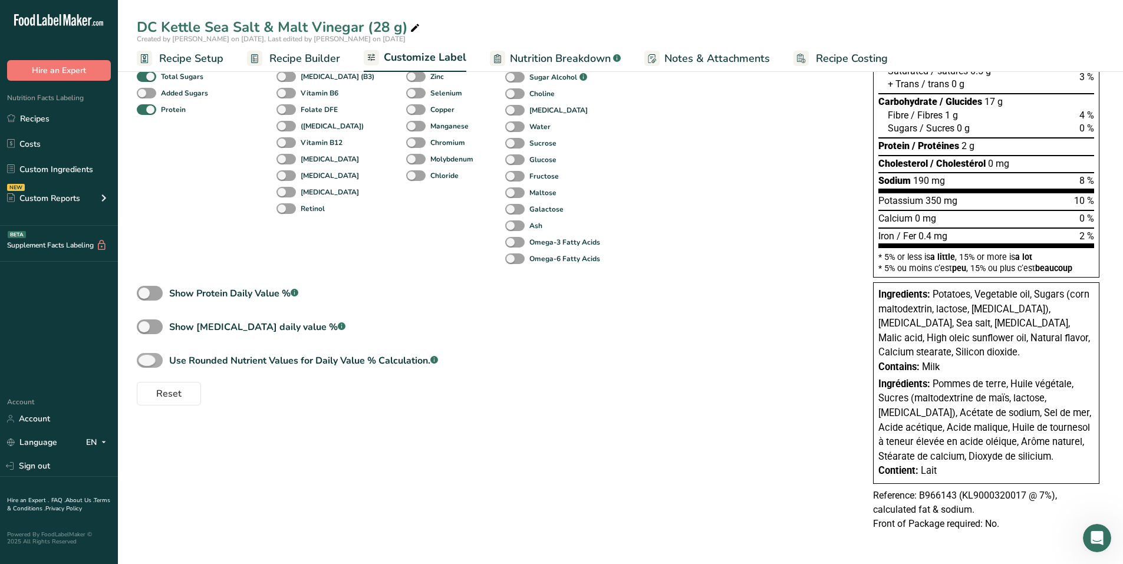
click at [154, 358] on span at bounding box center [150, 360] width 26 height 15
click at [144, 358] on input "Use Rounded Nutrient Values for Daily Value % Calculation. .a-a{fill:#347362;}.…" at bounding box center [141, 361] width 8 height 8
checkbox input "true"
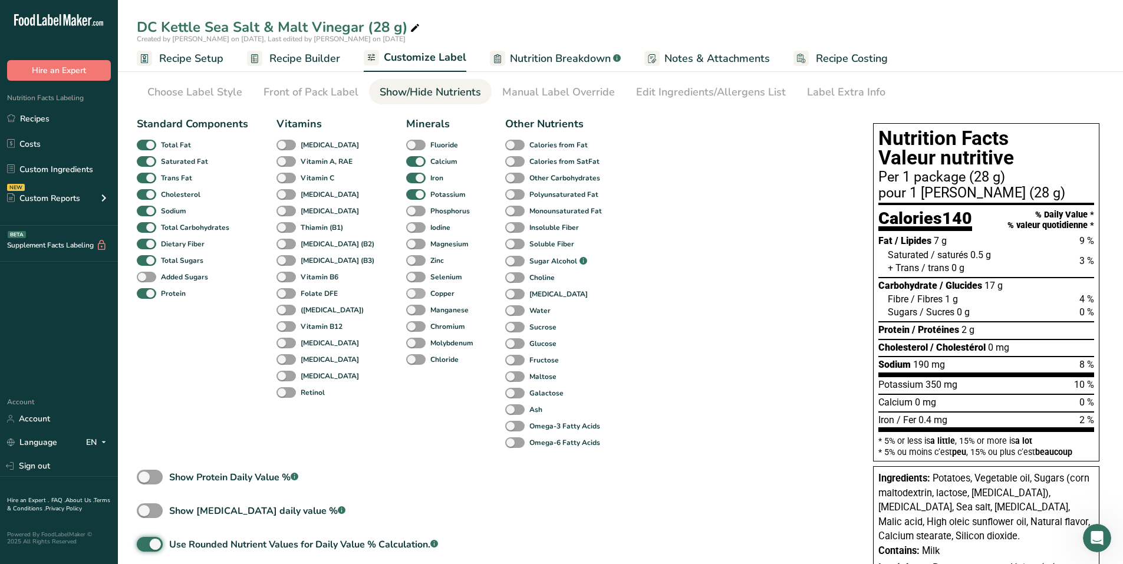
scroll to position [0, 0]
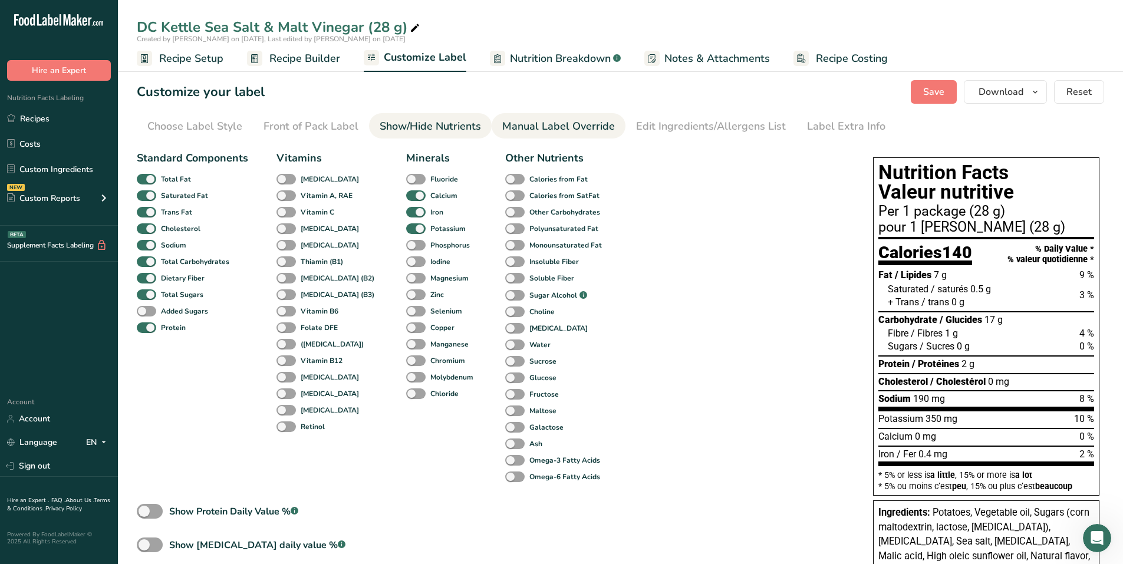
click at [525, 128] on div "Manual Label Override" at bounding box center [558, 126] width 113 height 16
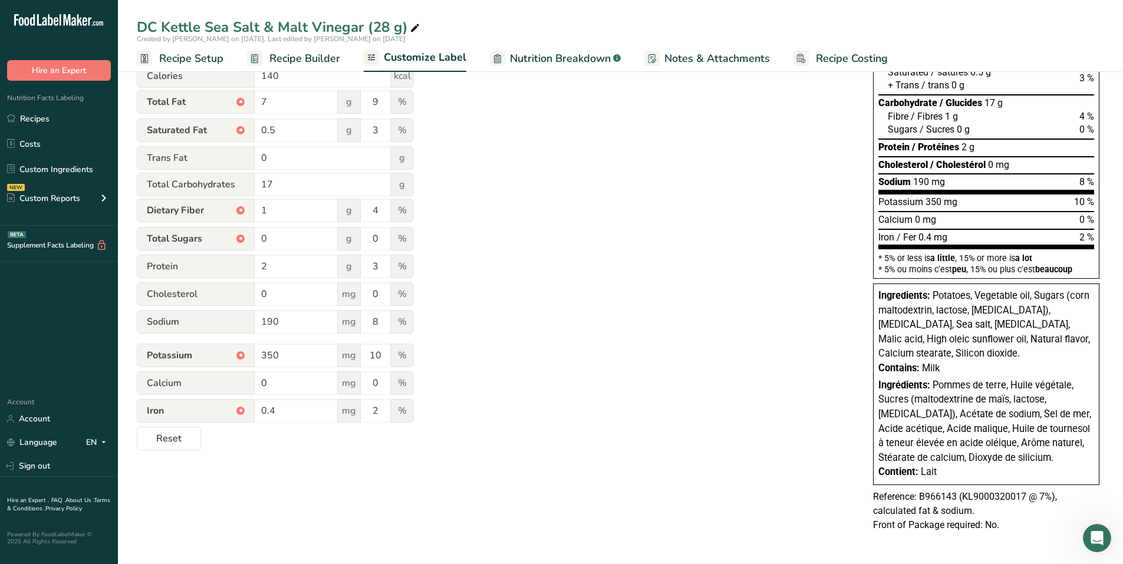
scroll to position [218, 0]
click at [173, 433] on span "Reset" at bounding box center [168, 437] width 25 height 14
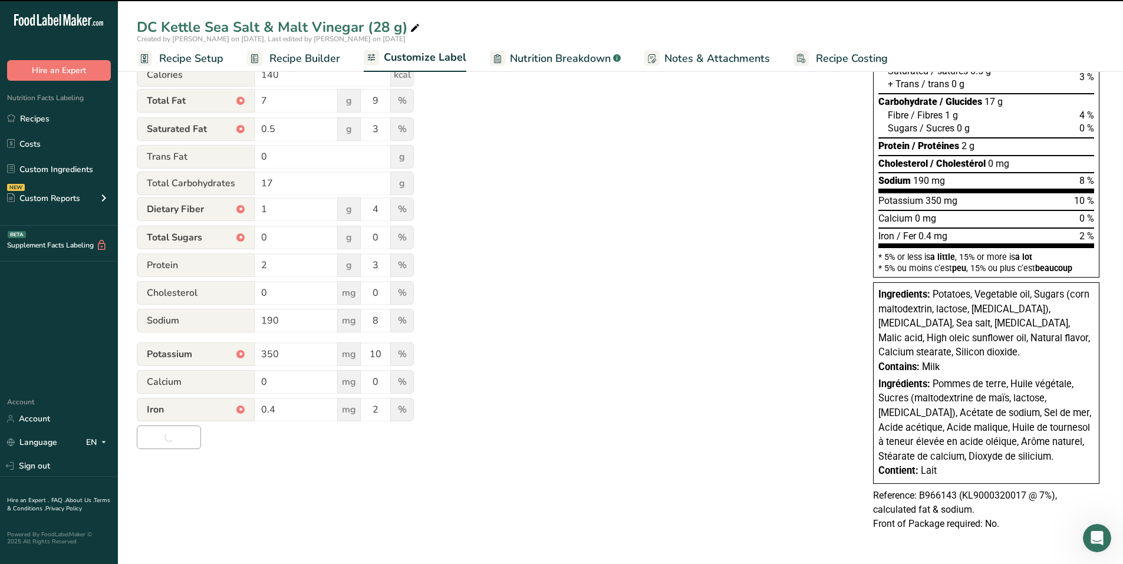
type input "Per 1 package (28g)"
type input "pour 1 [PERSON_NAME] (28g)"
type input "10"
type input "4"
type input "3"
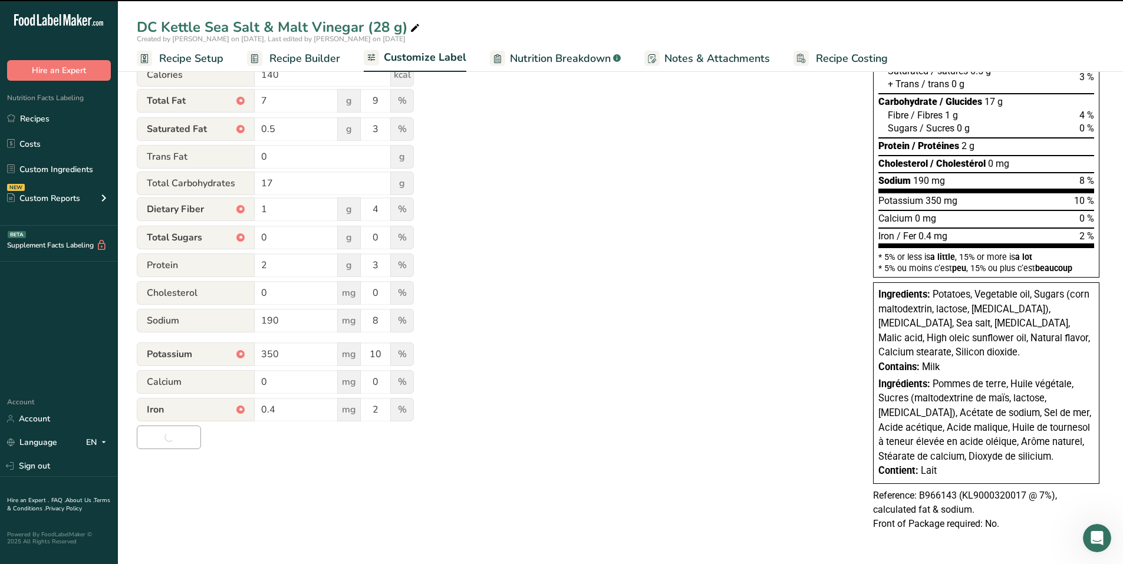
type input "1"
type input "300"
type input "9"
type input "0.3"
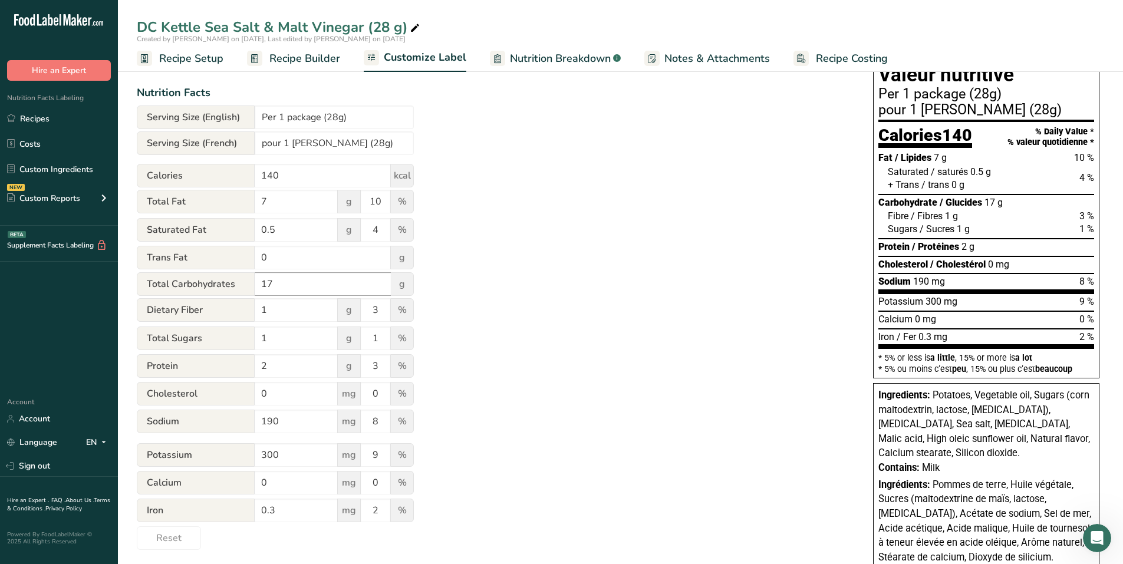
scroll to position [59, 0]
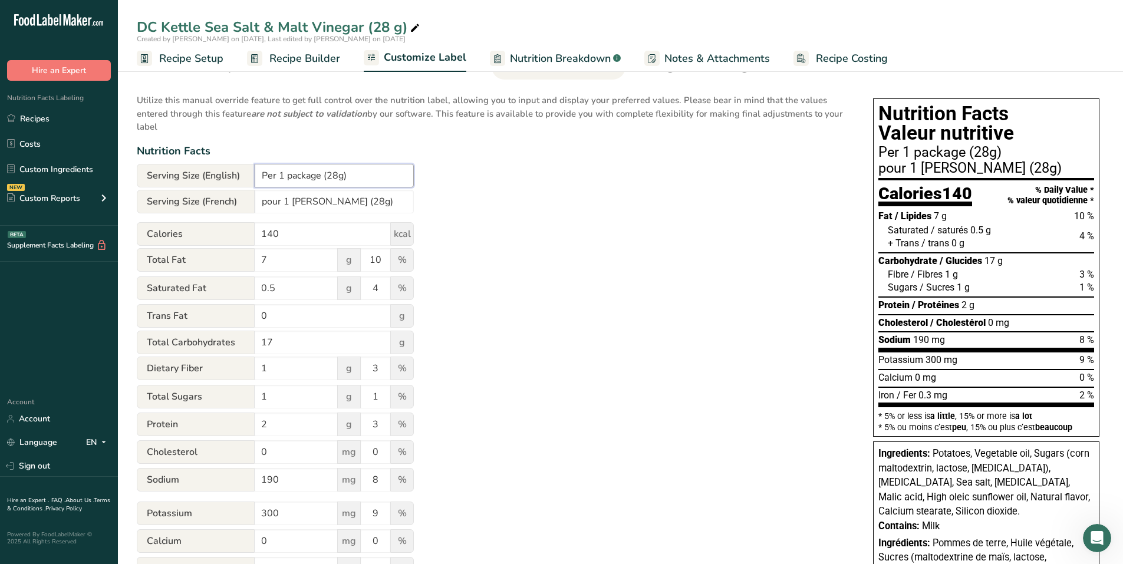
click at [338, 176] on input "Per 1 package (28g)" at bounding box center [334, 176] width 159 height 24
type input "Per 1 package (28 g)"
click at [336, 202] on input "pour 1 [PERSON_NAME] (28g)" at bounding box center [334, 202] width 159 height 24
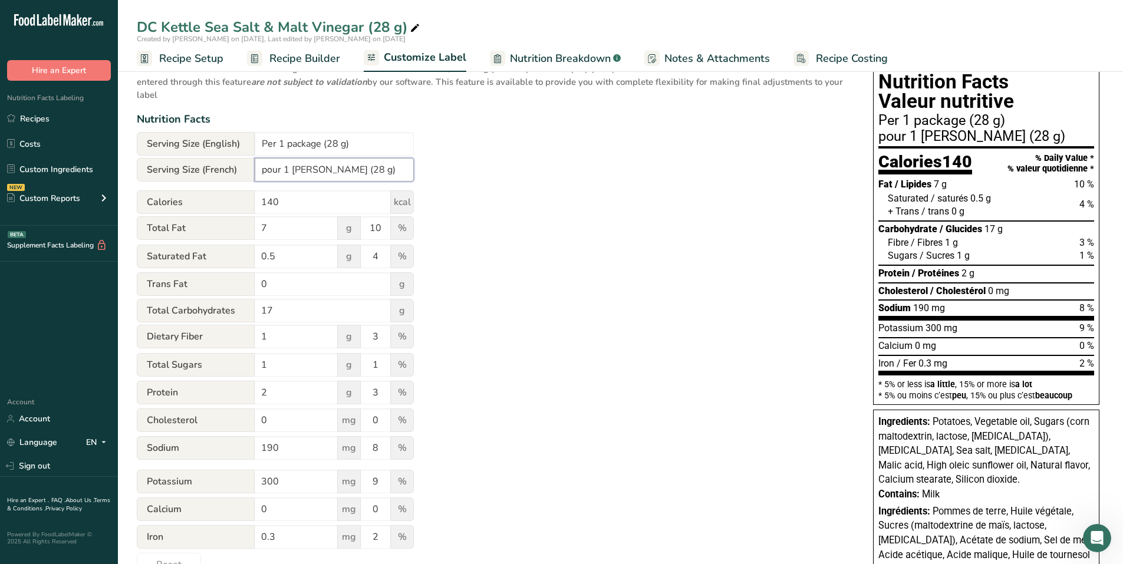
scroll to position [118, 0]
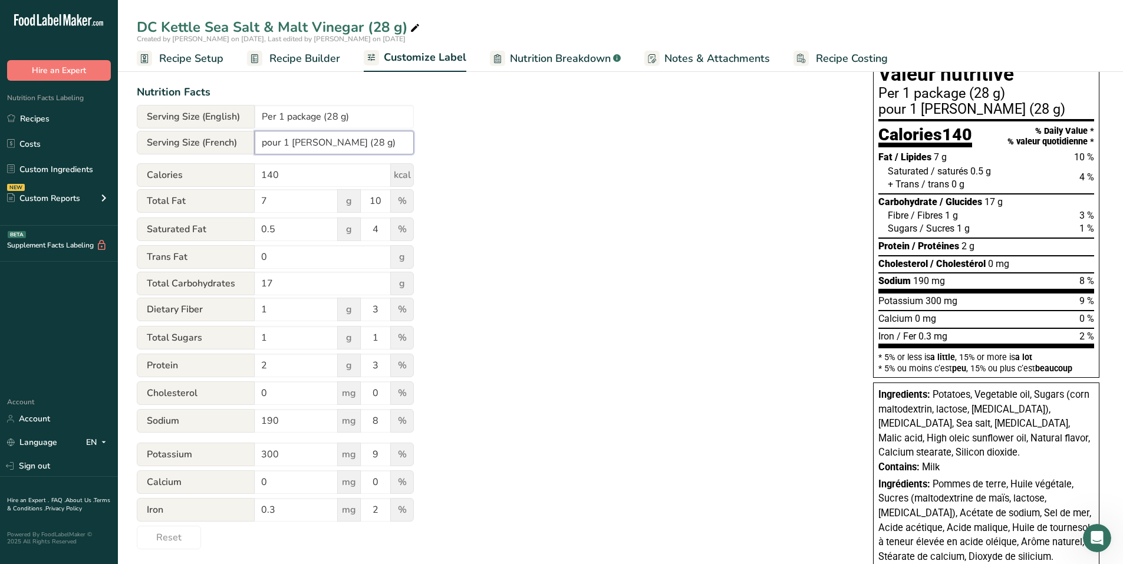
type input "pour 1 [PERSON_NAME] (28 g)"
click at [466, 240] on div "Utilize this manual override feature to get full control over the nutrition lab…" at bounding box center [493, 289] width 713 height 522
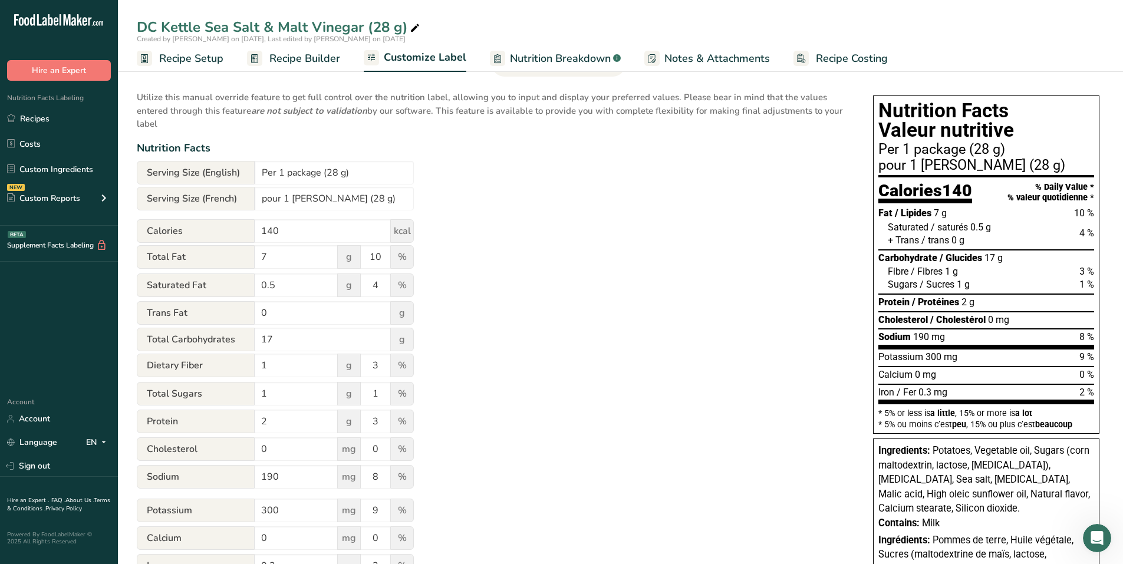
scroll to position [59, 0]
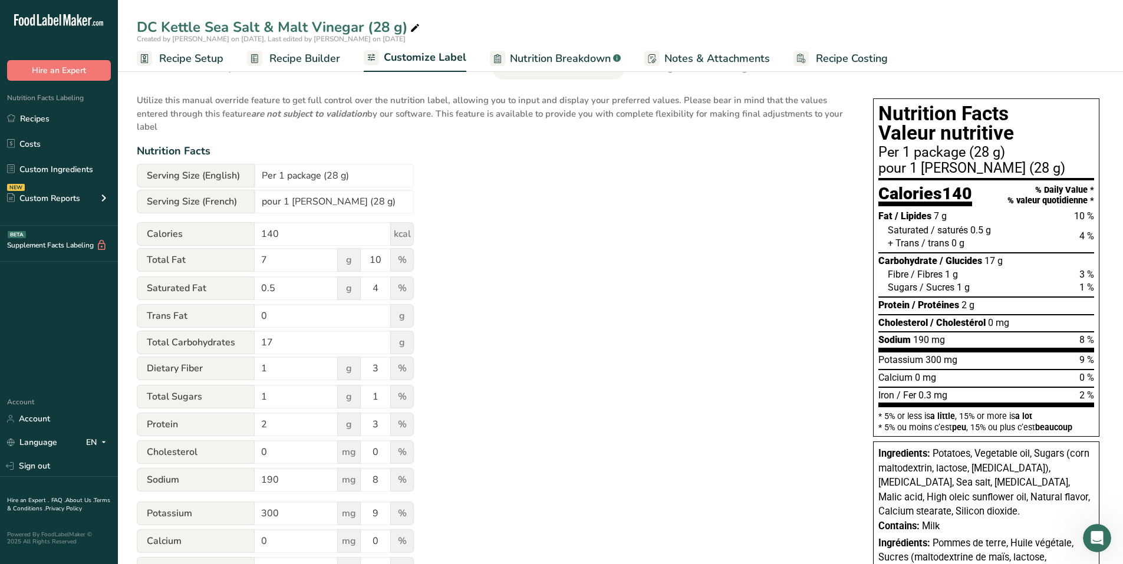
click at [704, 162] on div "Utilize this manual override feature to get full control over the nutrition lab…" at bounding box center [493, 348] width 713 height 522
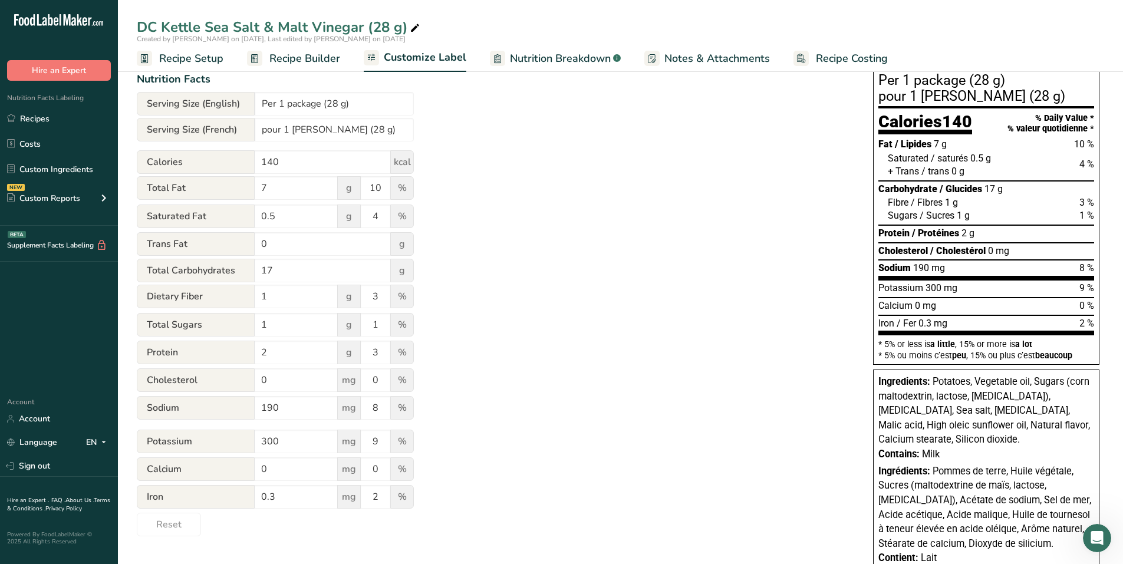
scroll to position [159, 0]
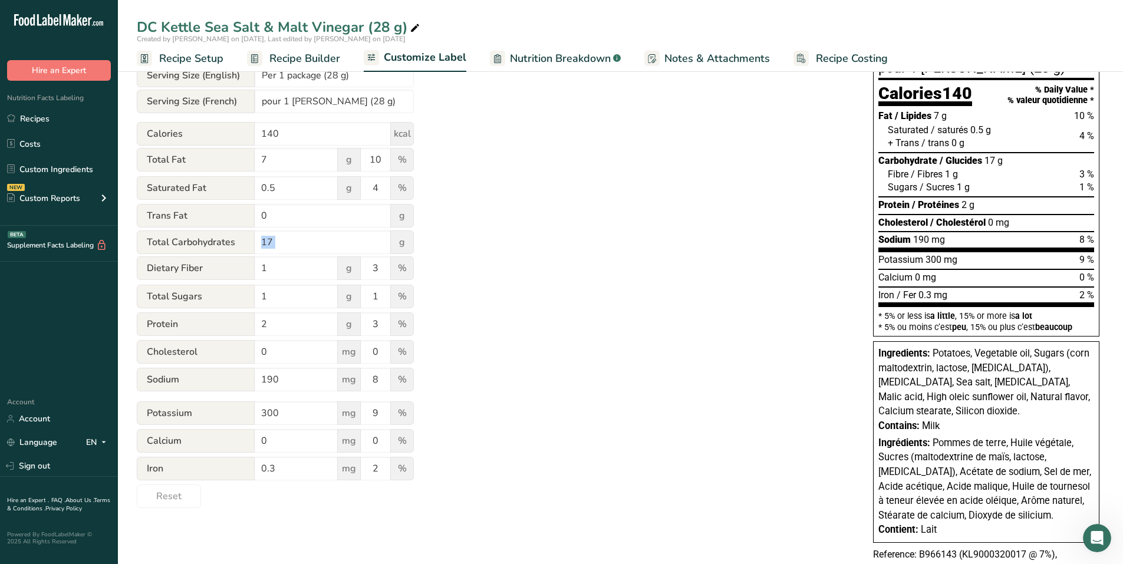
click at [666, 229] on div "Utilize this manual override feature to get full control over the nutrition lab…" at bounding box center [493, 247] width 713 height 522
click at [271, 411] on input "300" at bounding box center [296, 413] width 83 height 24
type input "350"
drag, startPoint x: 270, startPoint y: 469, endPoint x: 287, endPoint y: 472, distance: 16.9
click at [275, 466] on input "0.3" at bounding box center [296, 469] width 83 height 24
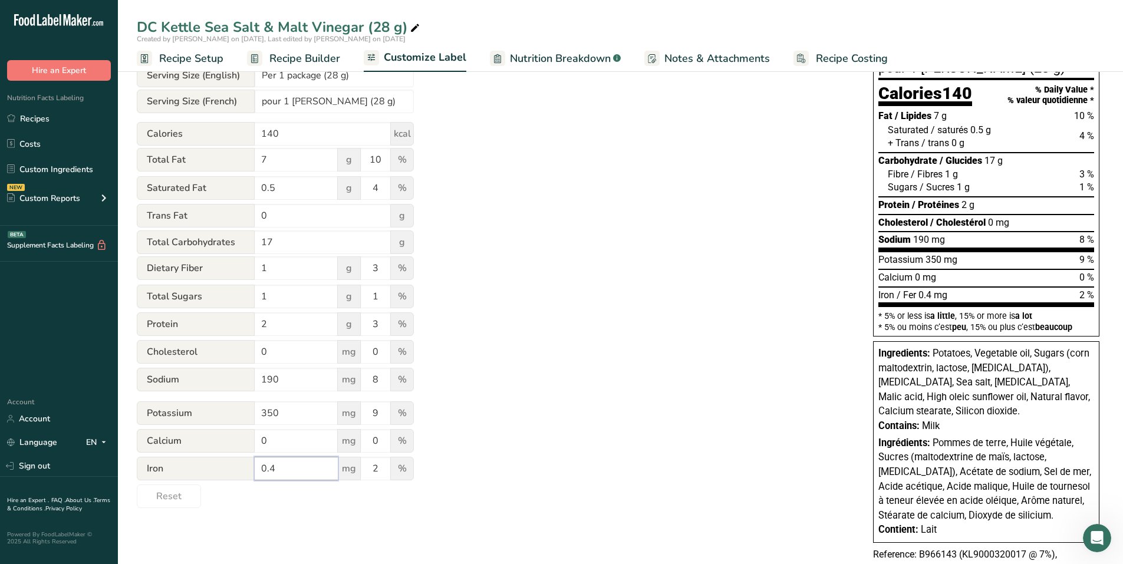
type input "0.4"
click at [463, 376] on div "Utilize this manual override feature to get full control over the nutrition lab…" at bounding box center [493, 247] width 713 height 522
click at [377, 410] on input "9" at bounding box center [375, 413] width 29 height 24
type input "10"
click at [634, 318] on div "Utilize this manual override feature to get full control over the nutrition lab…" at bounding box center [493, 247] width 713 height 522
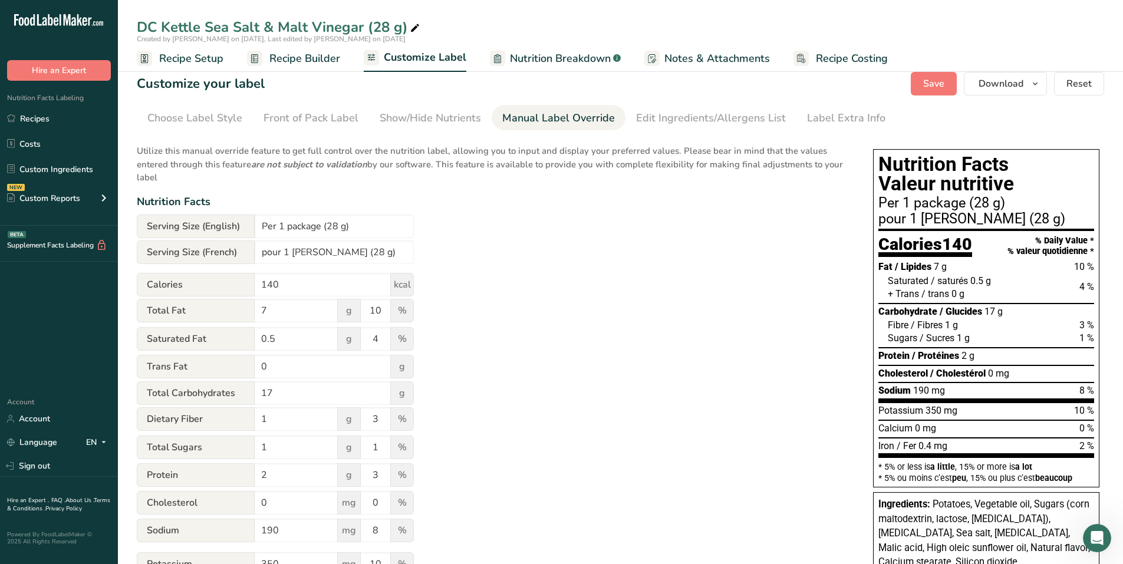
scroll to position [0, 0]
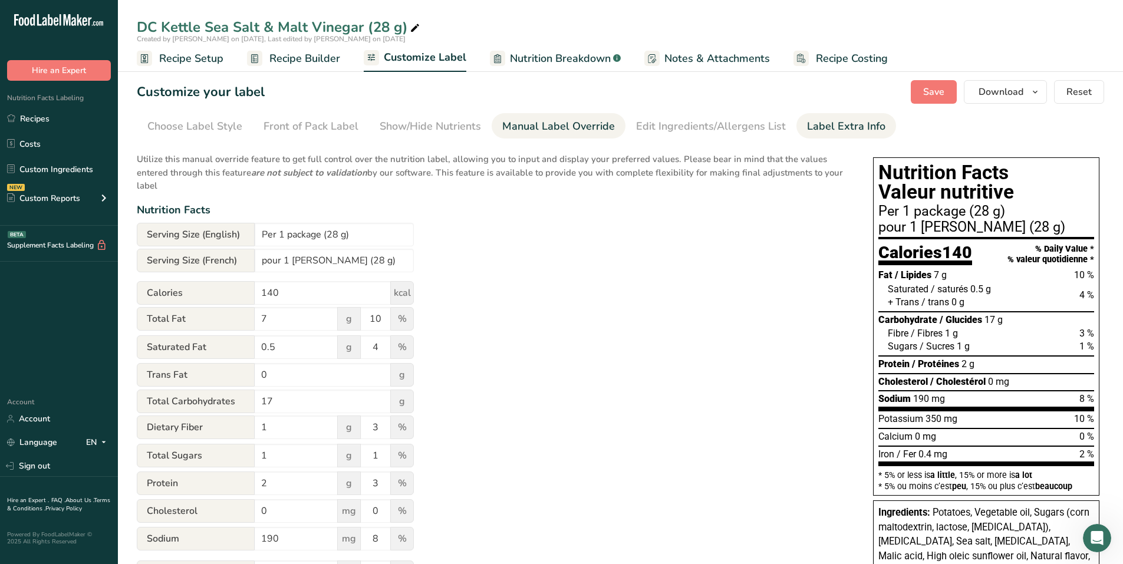
click at [832, 125] on div "Label Extra Info" at bounding box center [846, 126] width 78 height 16
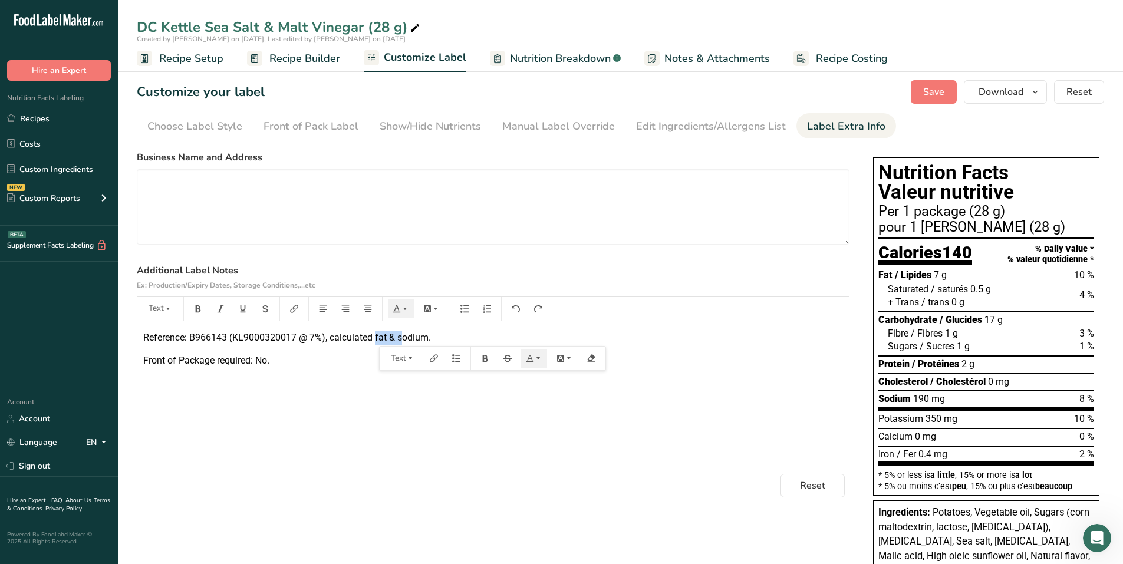
drag, startPoint x: 376, startPoint y: 338, endPoint x: 401, endPoint y: 338, distance: 24.8
click at [401, 338] on span "Reference: B966143 (KL9000320017 @ 7%), calculated fat & sodium." at bounding box center [287, 337] width 288 height 11
click at [939, 93] on span "Save" at bounding box center [933, 92] width 21 height 14
click at [825, 130] on div "Label Extra Info" at bounding box center [846, 126] width 78 height 16
drag, startPoint x: 438, startPoint y: 338, endPoint x: 490, endPoint y: 344, distance: 52.1
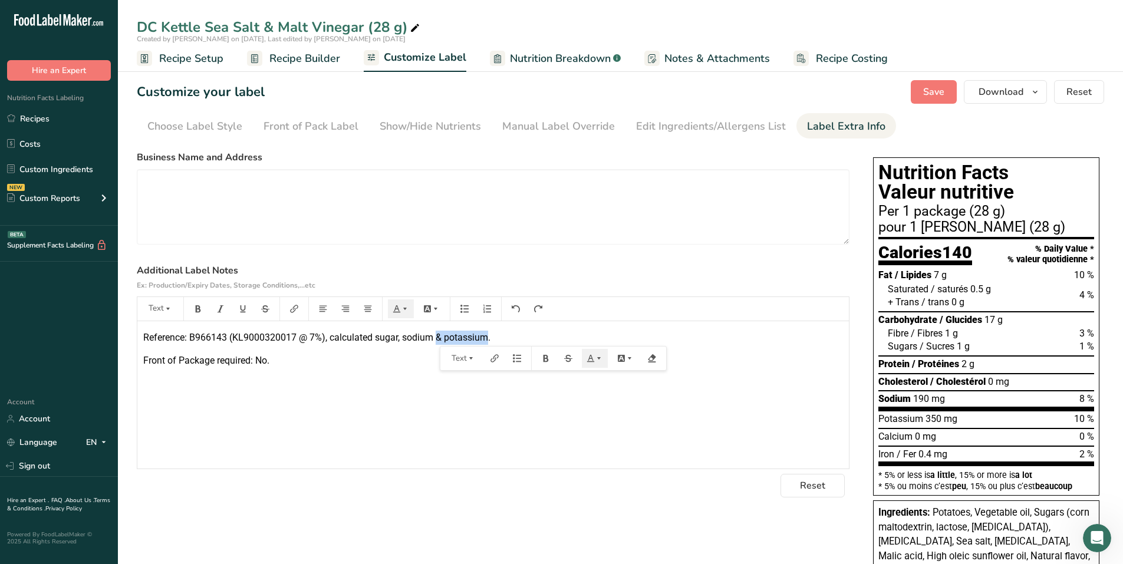
click at [490, 344] on p "Reference: B966143 (KL9000320017 @ 7%), calculated sugar, sodium & potassium." at bounding box center [493, 338] width 700 height 14
click at [949, 88] on button "Save" at bounding box center [934, 92] width 46 height 24
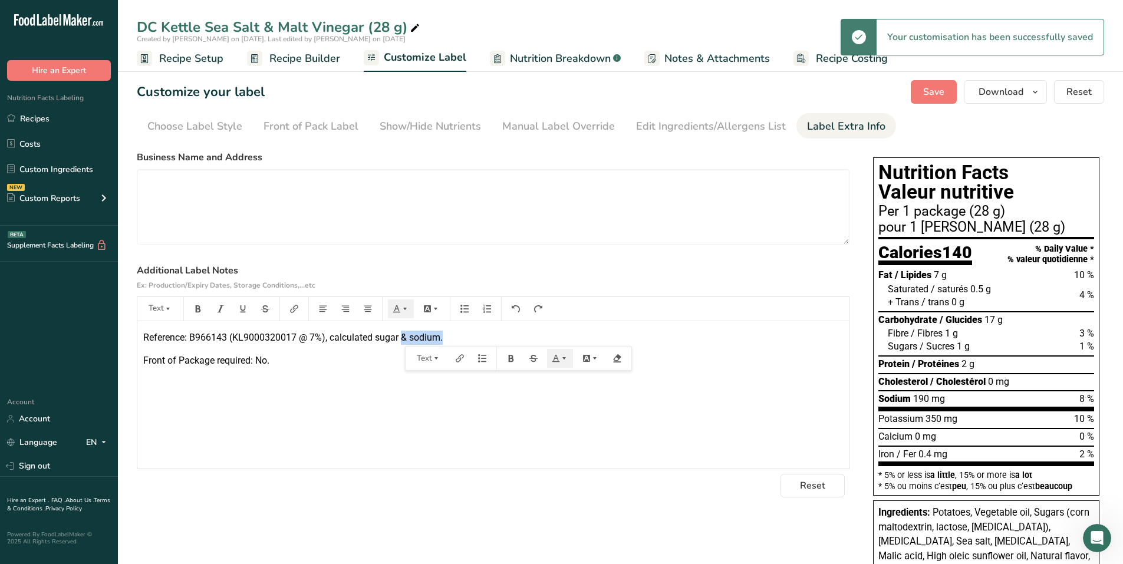
drag, startPoint x: 449, startPoint y: 337, endPoint x: 403, endPoint y: 332, distance: 46.3
click at [403, 332] on p "Reference: B966143 (KL9000320017 @ 7%), calculated sugar & sodium." at bounding box center [493, 338] width 700 height 14
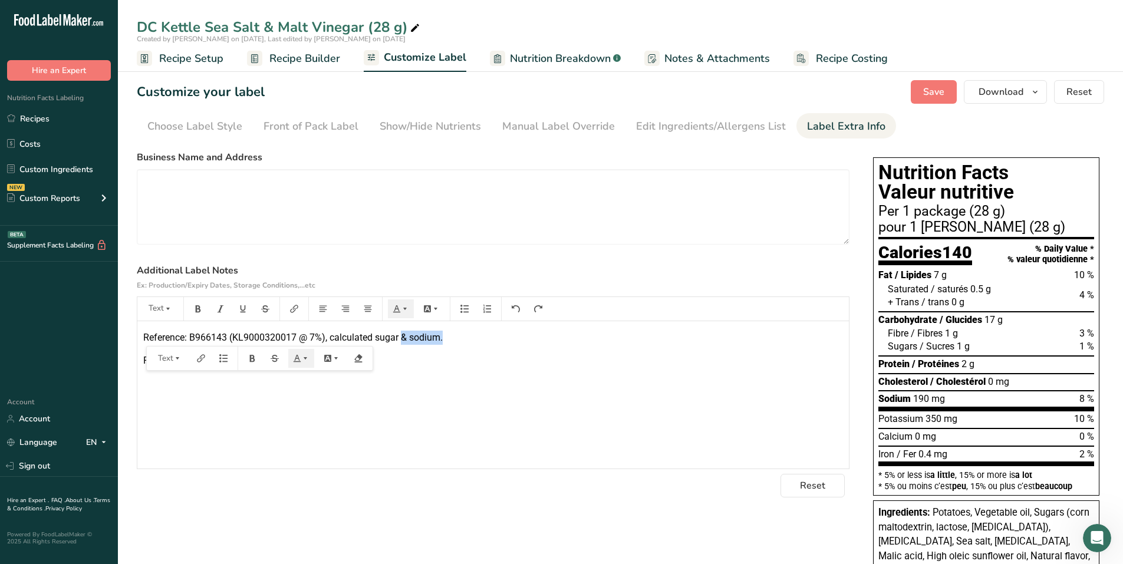
drag, startPoint x: 140, startPoint y: 337, endPoint x: 281, endPoint y: 365, distance: 144.2
click at [281, 365] on div "Reference: B966143 (KL9000320017 @ 7%), calculated sugar & sodium. Front of Pac…" at bounding box center [493, 394] width 712 height 147
copy div "Reference: B966143 (KL9000320017 @ 7%), calculated sugar & sodium. Front of Pac…"
click at [475, 351] on div "Reference: B966143 (KL9000320017 @ 7%), calculated sugar & sodium. Front of Pac…" at bounding box center [493, 394] width 712 height 147
drag, startPoint x: 463, startPoint y: 338, endPoint x: 138, endPoint y: 332, distance: 324.9
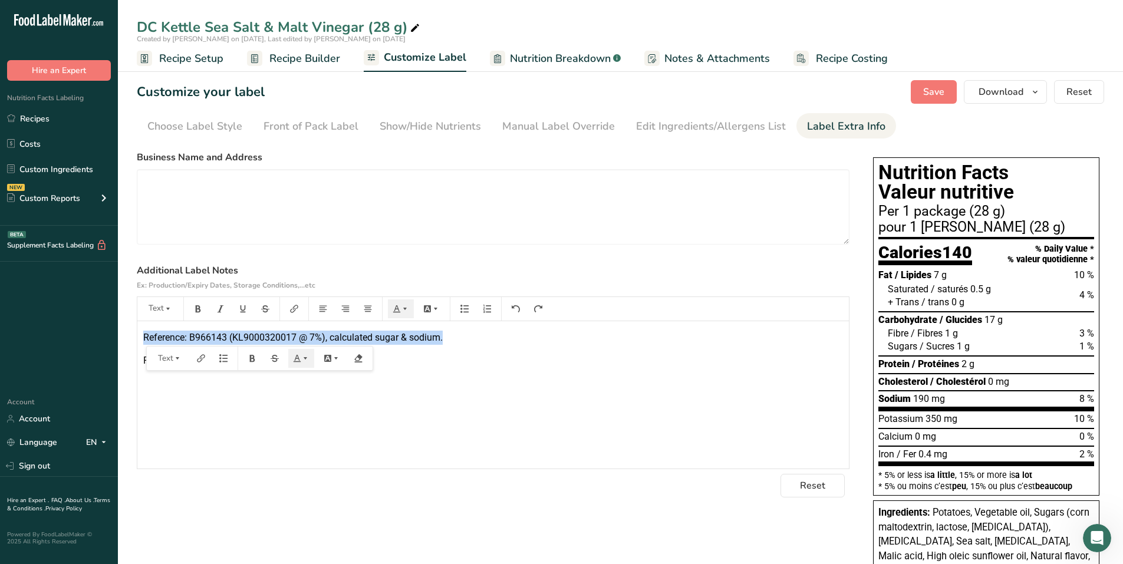
click at [138, 332] on div "Reference: B966143 (KL9000320017 @ 7%), calculated sugar & sodium. Front of Pac…" at bounding box center [493, 394] width 712 height 147
copy span "Reference: B966143 (KL9000320017 @ 7%), calculated sugar & sodium."
click at [613, 239] on textarea at bounding box center [493, 206] width 713 height 75
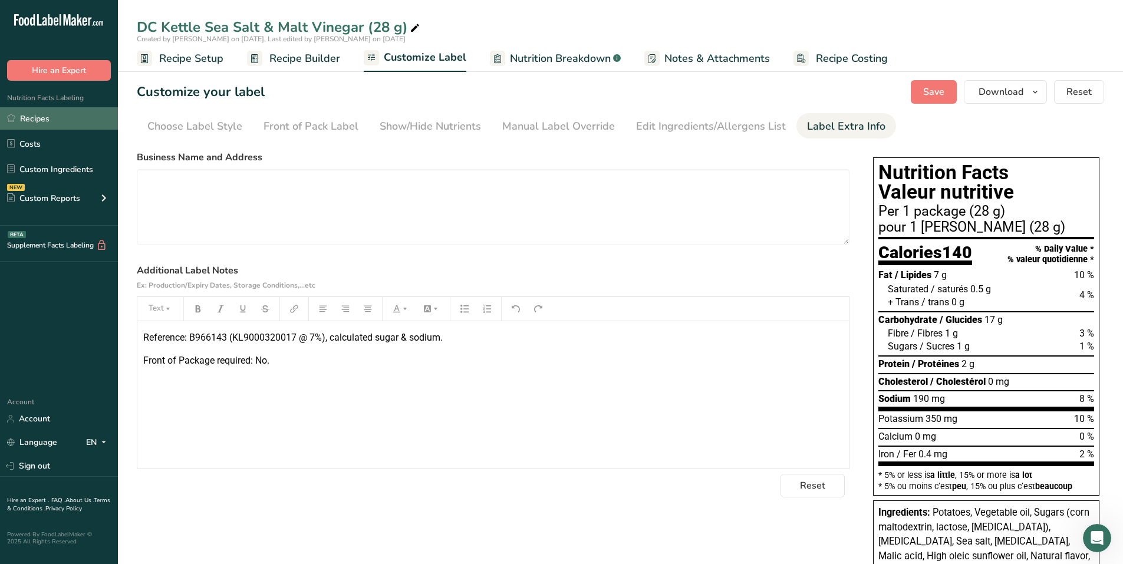
click at [52, 113] on link "Recipes" at bounding box center [59, 118] width 118 height 22
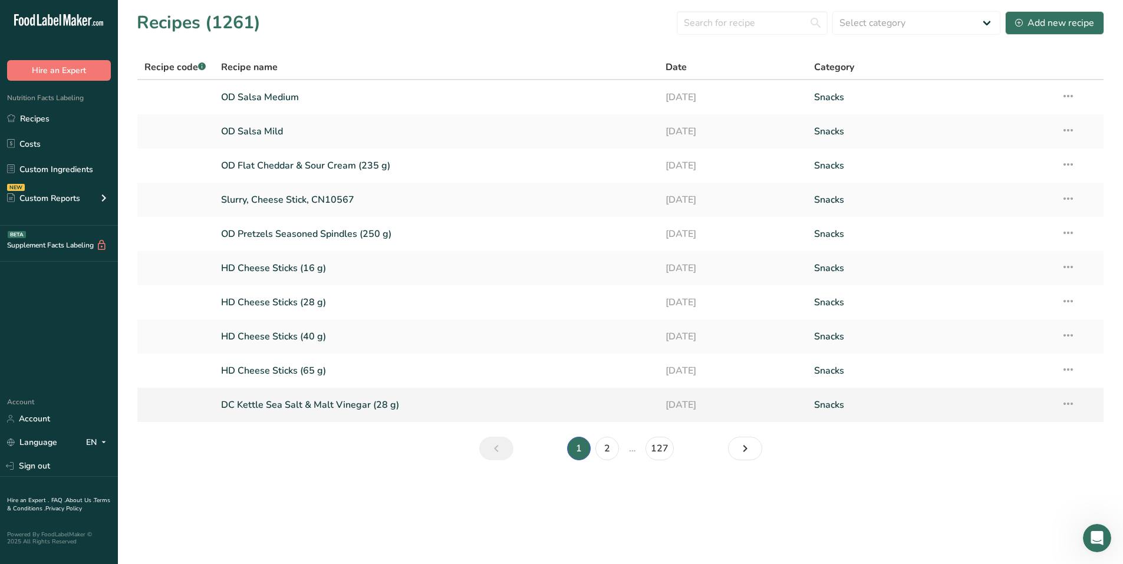
click at [324, 402] on link "DC Kettle Sea Salt & Malt Vinegar (28 g)" at bounding box center [436, 405] width 431 height 25
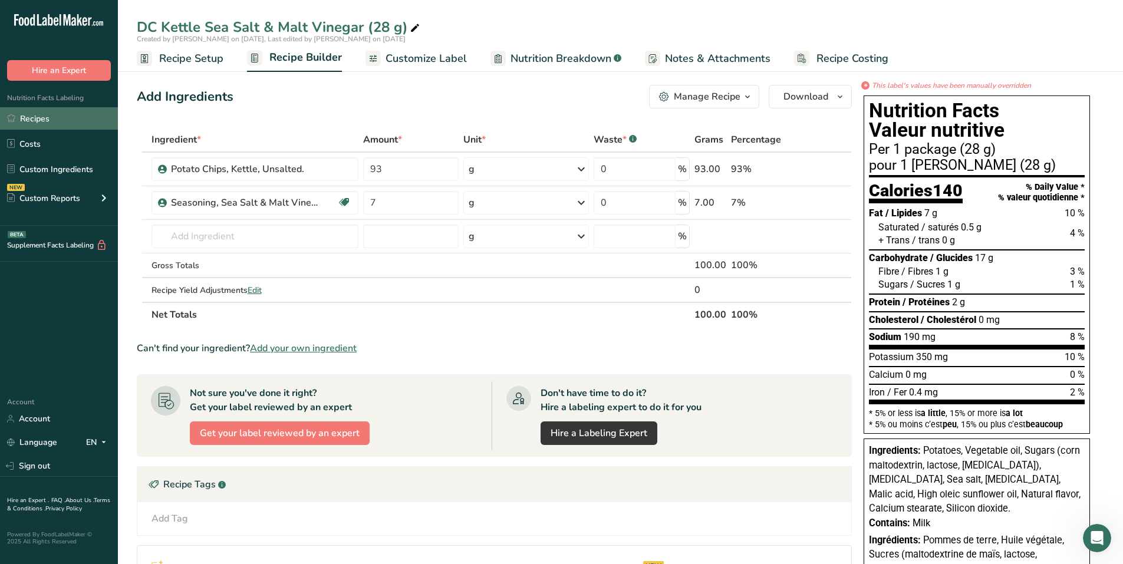
click at [50, 117] on link "Recipes" at bounding box center [59, 118] width 118 height 22
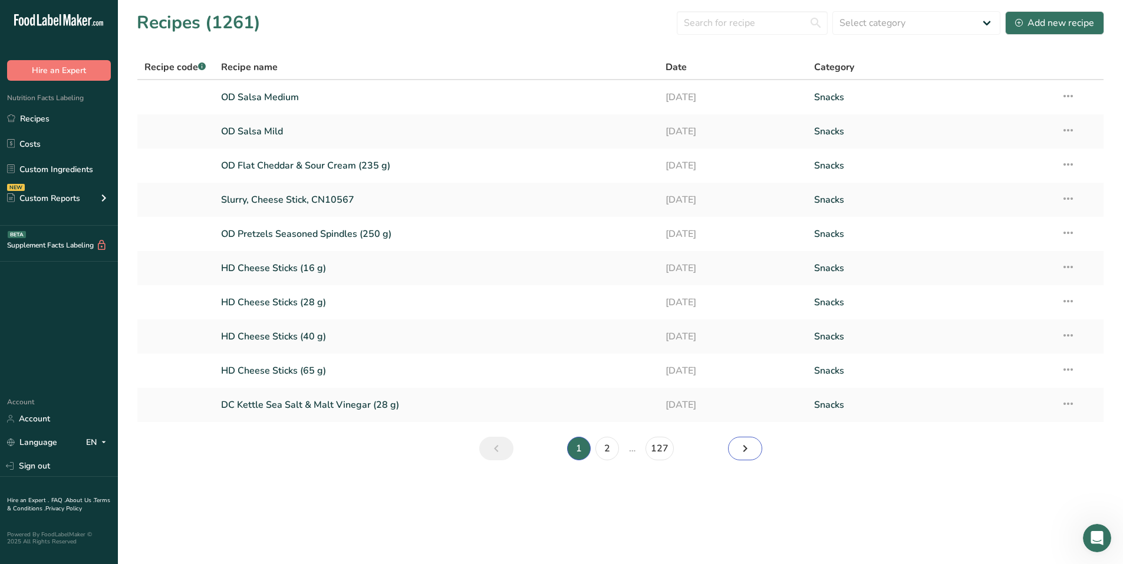
click at [749, 455] on icon "Next page" at bounding box center [745, 448] width 14 height 21
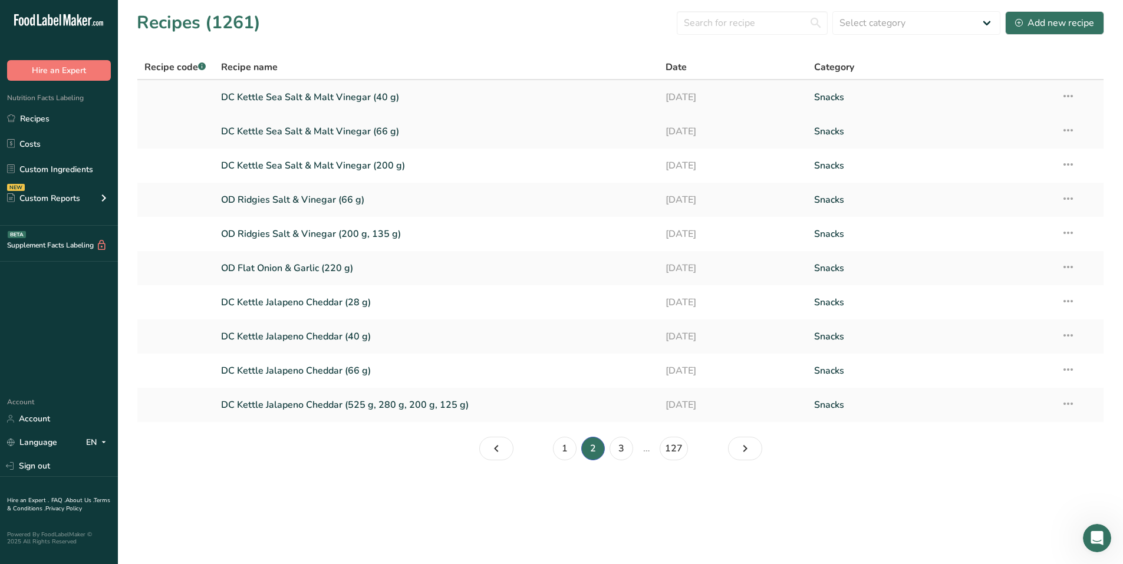
click at [289, 96] on link "DC Kettle Sea Salt & Malt Vinegar (40 g)" at bounding box center [436, 97] width 431 height 25
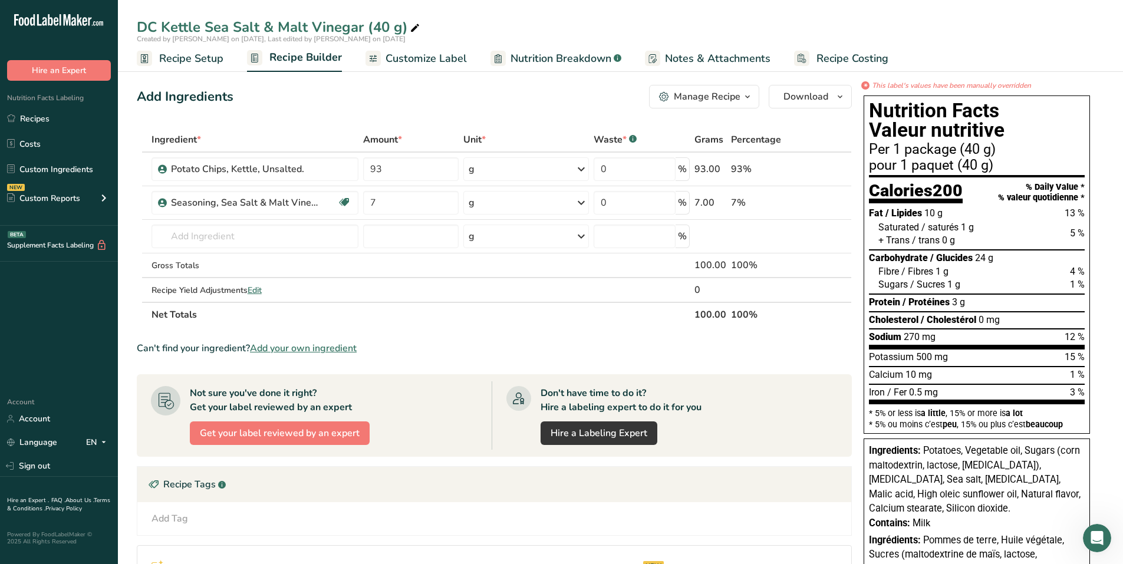
click at [439, 60] on span "Customize Label" at bounding box center [426, 59] width 81 height 16
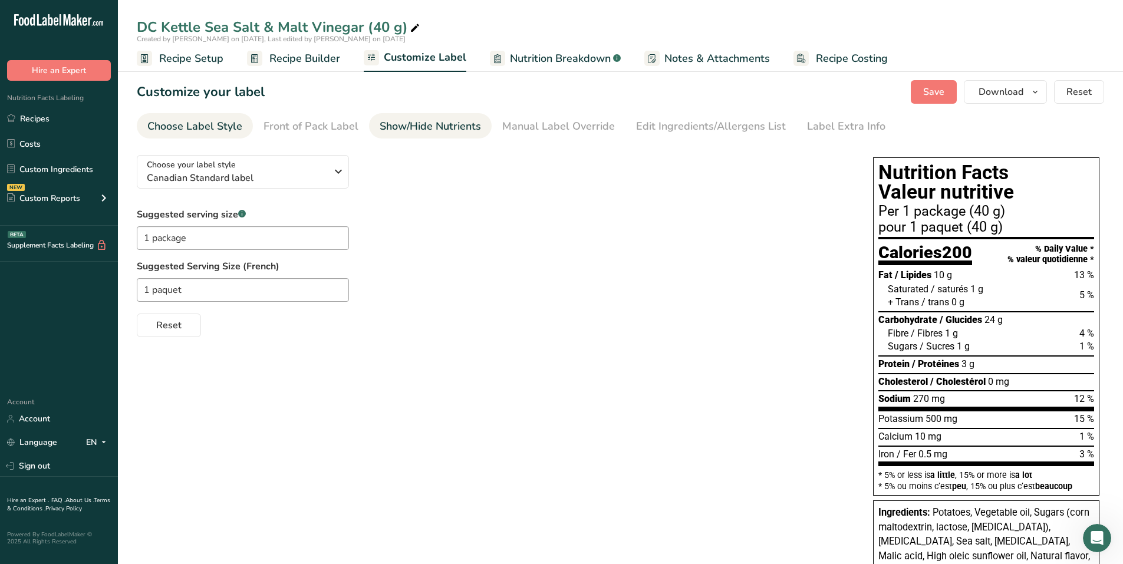
click at [409, 127] on div "Show/Hide Nutrients" at bounding box center [430, 126] width 101 height 16
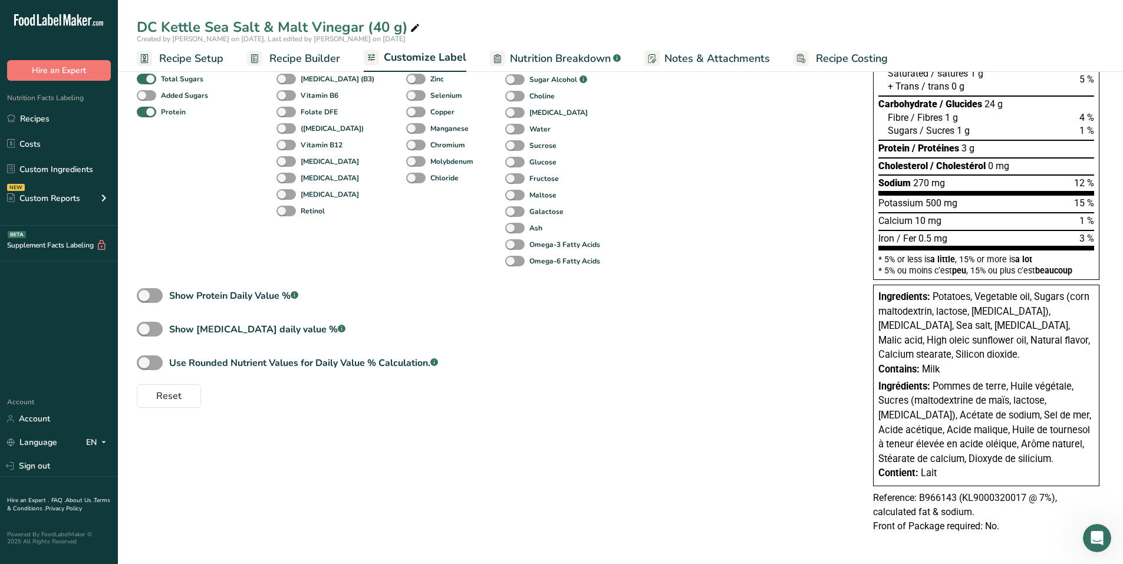
scroll to position [218, 0]
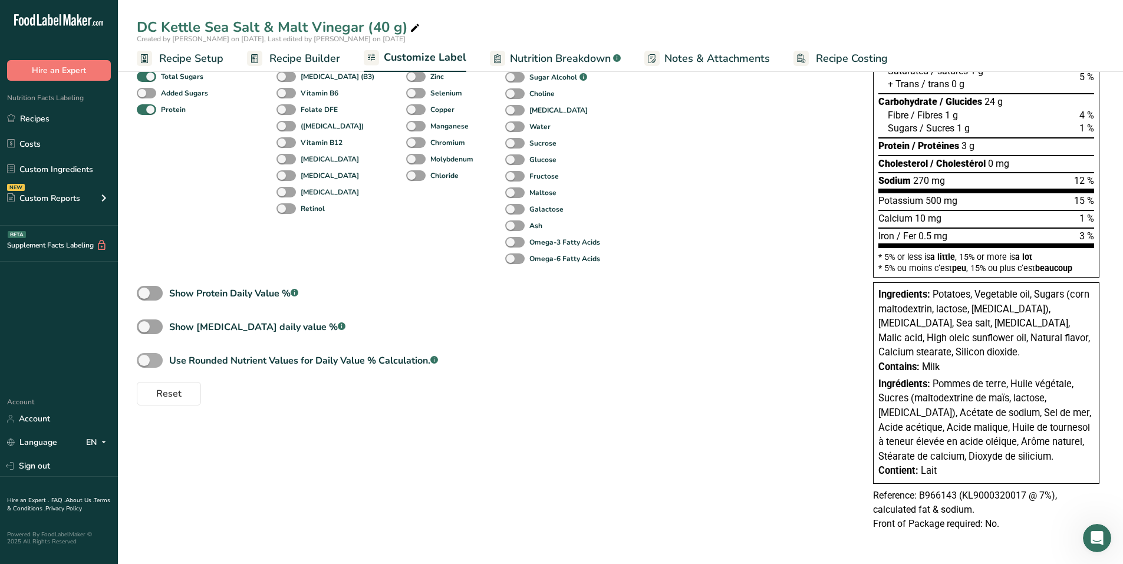
click at [160, 357] on span at bounding box center [150, 360] width 26 height 15
click at [144, 357] on input "Use Rounded Nutrient Values for Daily Value % Calculation. .a-a{fill:#347362;}.…" at bounding box center [141, 361] width 8 height 8
checkbox input "true"
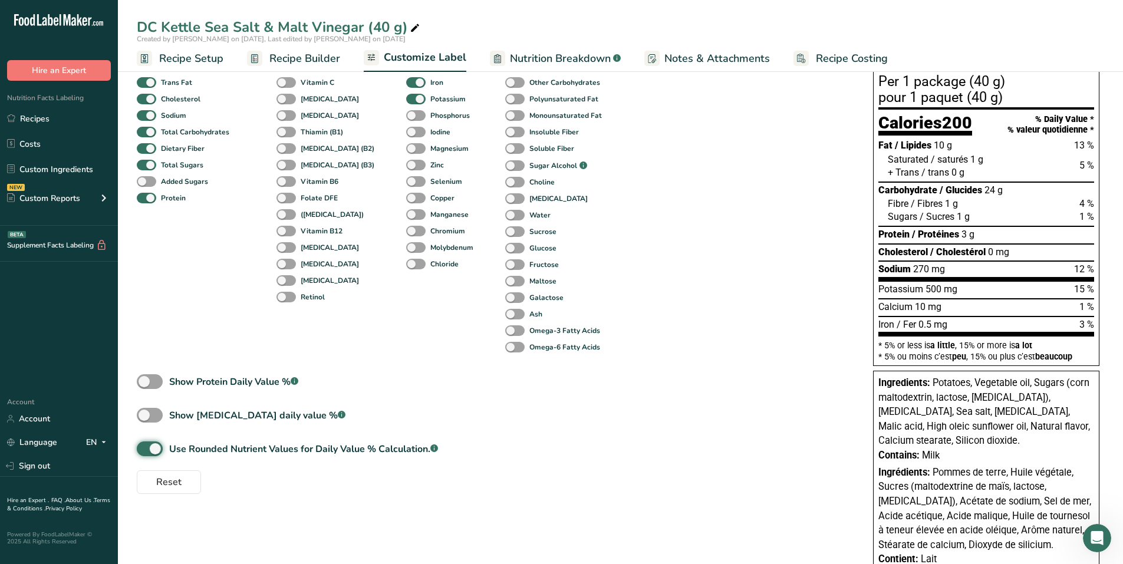
scroll to position [0, 0]
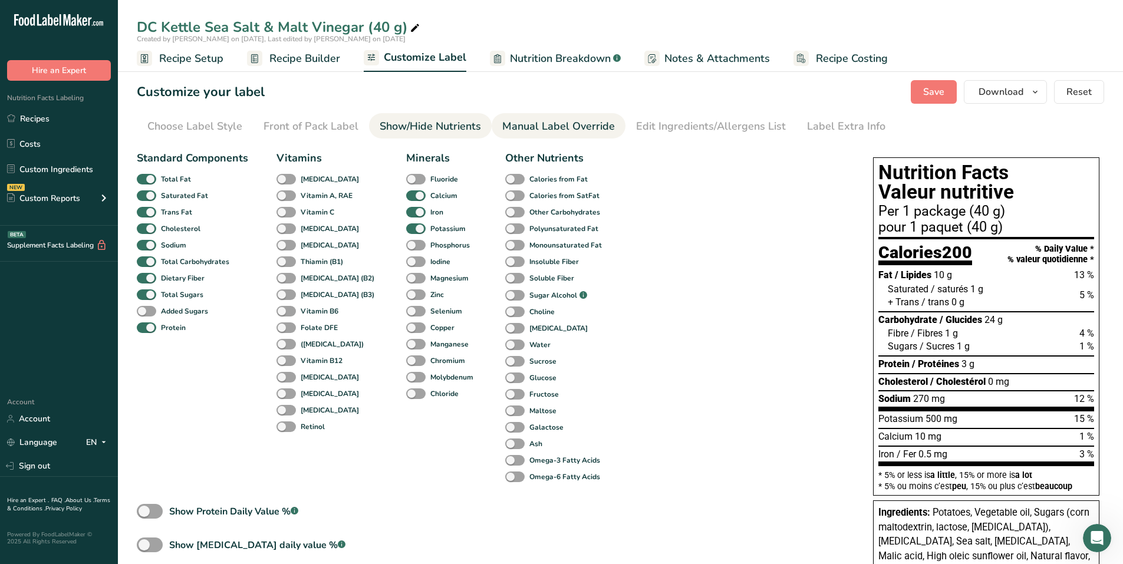
click at [581, 131] on div "Manual Label Override" at bounding box center [558, 126] width 113 height 16
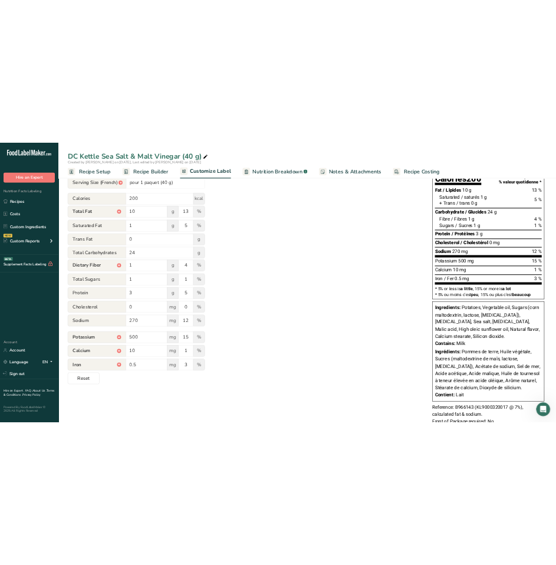
scroll to position [159, 0]
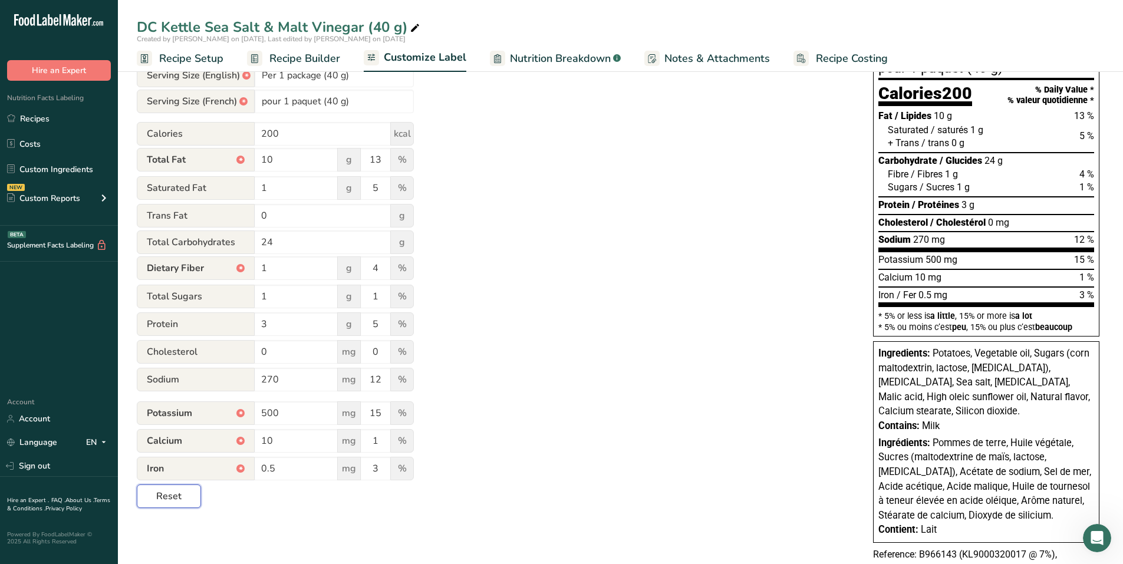
click at [161, 495] on span "Reset" at bounding box center [168, 496] width 25 height 14
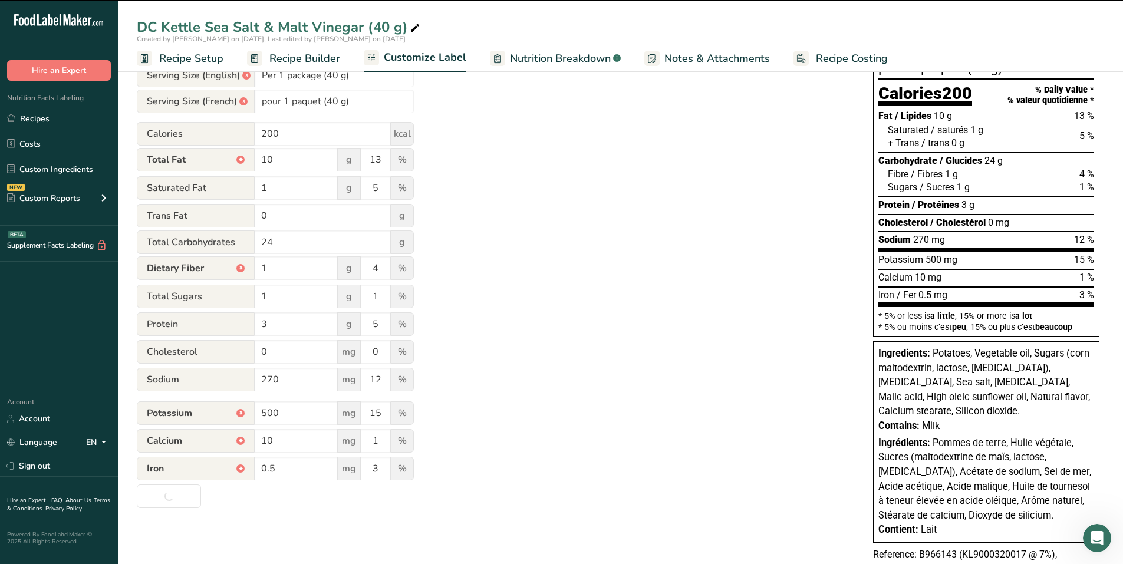
type input "Per 1 package (40g)"
type input "pour 1 paquet (40g)"
type input "14"
type input "5"
type input "450"
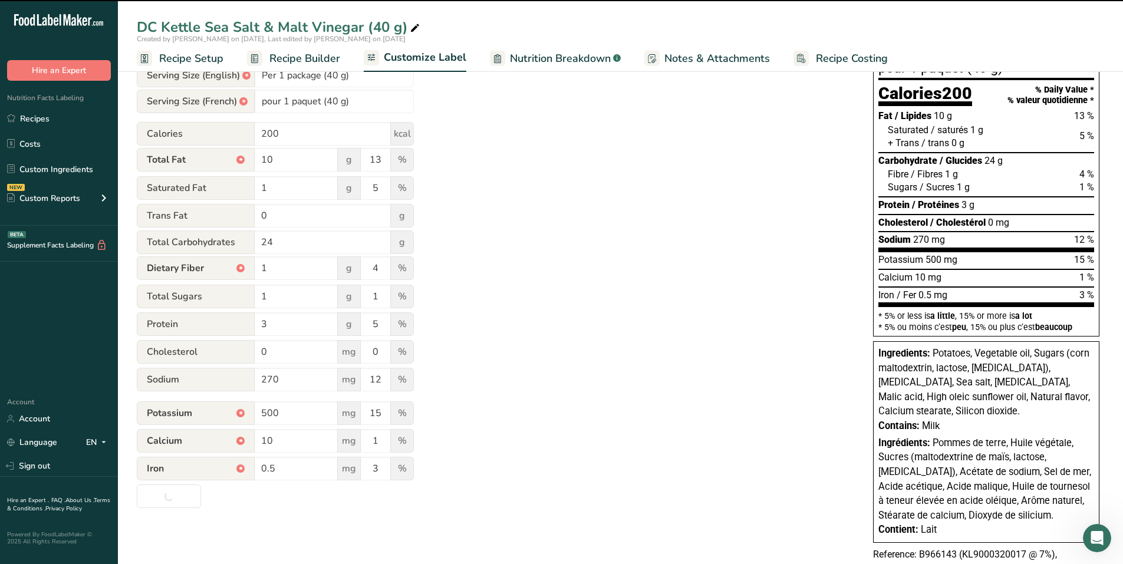
type input "14"
type input "0"
type input "0.4"
type input "2"
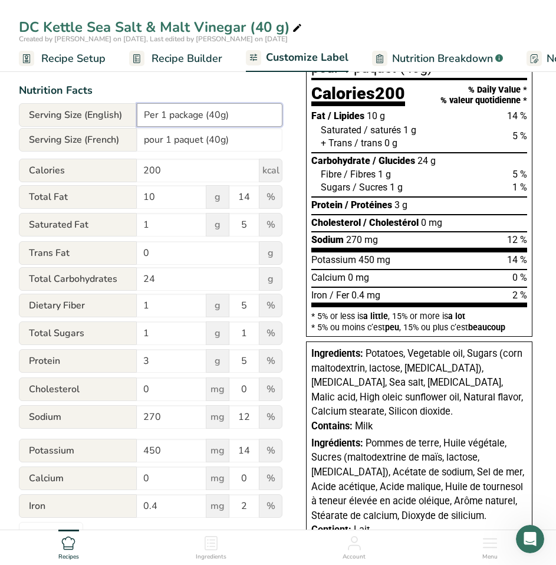
click at [222, 117] on input "Per 1 package (40g)" at bounding box center [210, 115] width 146 height 24
type input "Per 1 package (40 g)"
click at [220, 140] on input "pour 1 paquet (40g)" at bounding box center [210, 140] width 146 height 24
type input "pour 1 paquet (40 g)"
drag, startPoint x: 167, startPoint y: 450, endPoint x: 139, endPoint y: 453, distance: 29.1
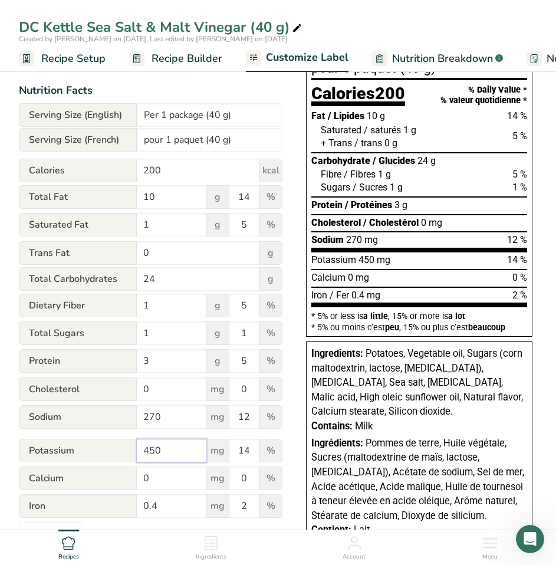
click at [139, 453] on input "450" at bounding box center [172, 451] width 70 height 24
type input "500"
drag, startPoint x: 150, startPoint y: 480, endPoint x: 141, endPoint y: 481, distance: 9.5
click at [141, 481] on input "0" at bounding box center [172, 478] width 70 height 24
type input "10"
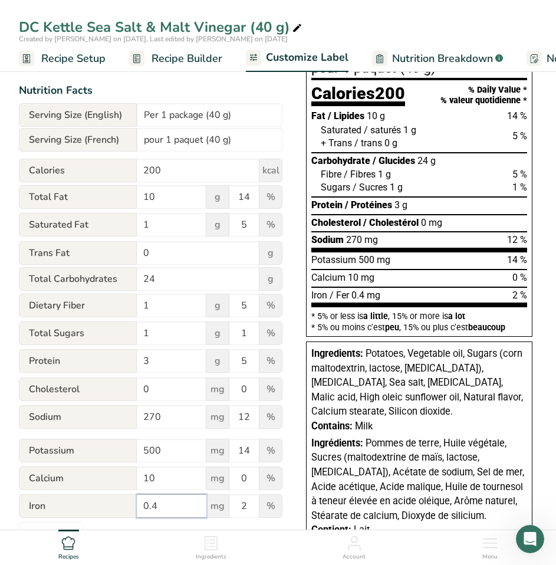
drag, startPoint x: 152, startPoint y: 508, endPoint x: 167, endPoint y: 508, distance: 14.7
click at [159, 509] on input "0.4" at bounding box center [172, 506] width 70 height 24
type input "0.5"
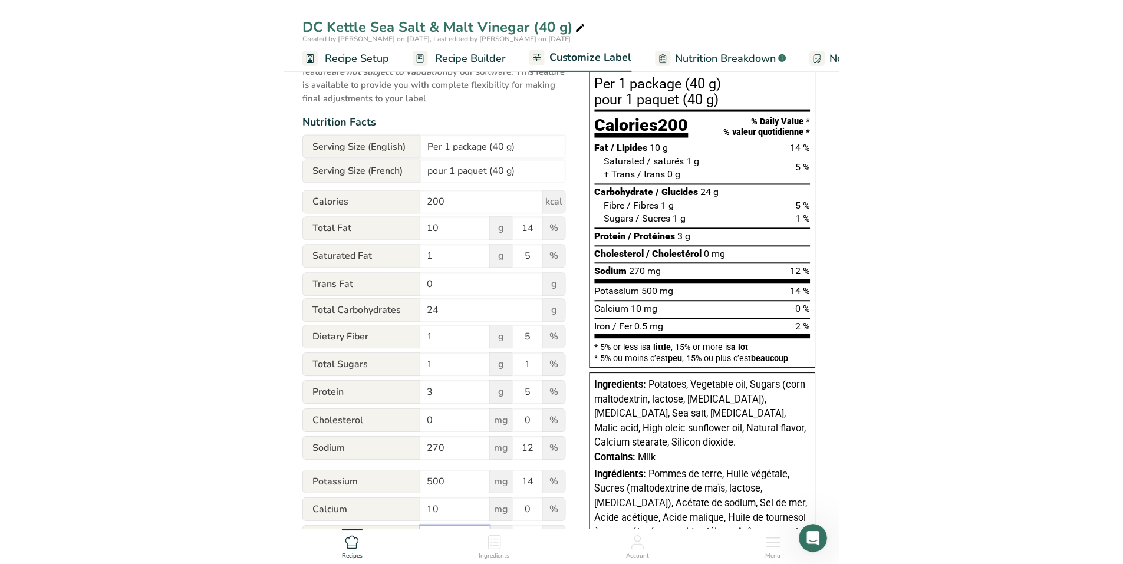
scroll to position [41, 0]
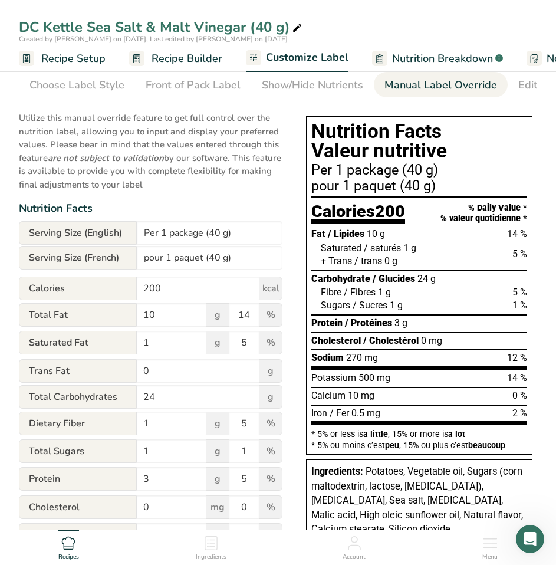
click at [265, 199] on div "Utilize this manual override feature to get full control over the nutrition lab…" at bounding box center [151, 383] width 264 height 559
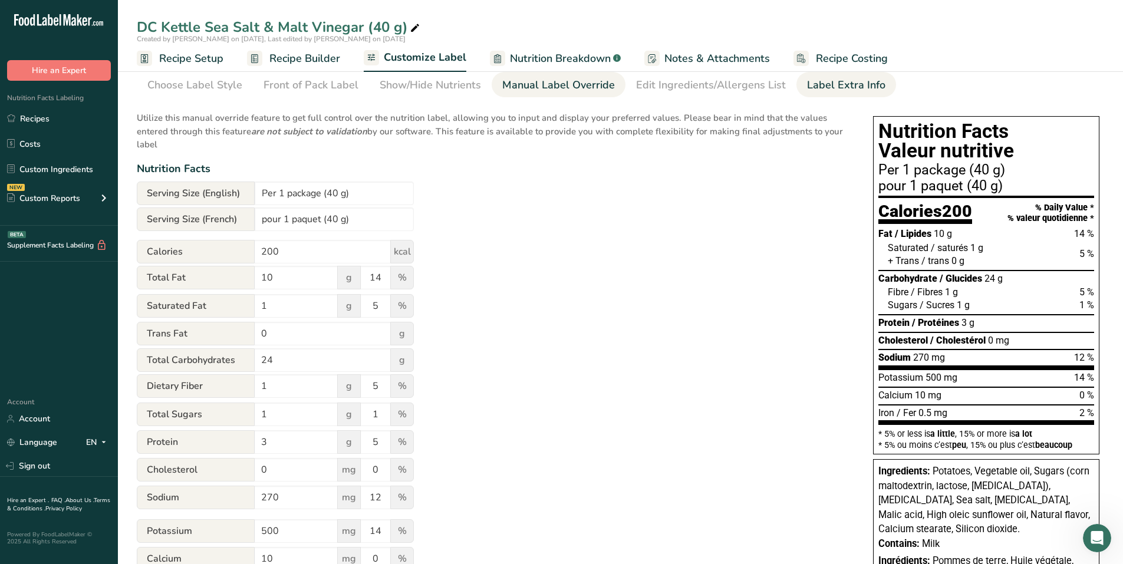
click at [819, 87] on div "Label Extra Info" at bounding box center [846, 85] width 78 height 16
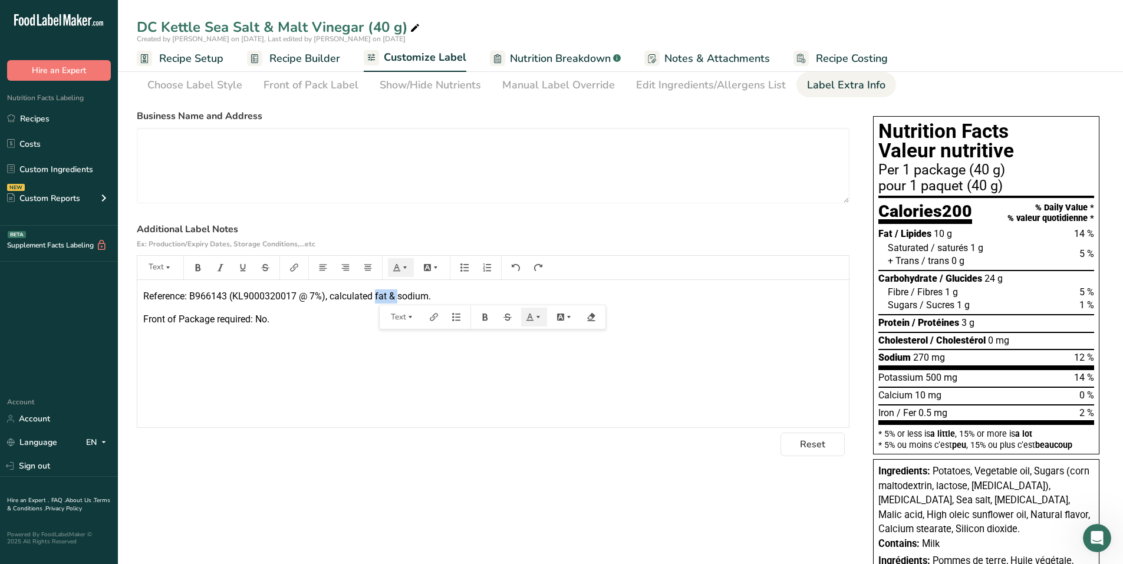
drag, startPoint x: 376, startPoint y: 295, endPoint x: 399, endPoint y: 294, distance: 22.4
click at [399, 294] on span "Reference: B966143 (KL9000320017 @ 7%), calculated fat & sodium." at bounding box center [287, 296] width 288 height 11
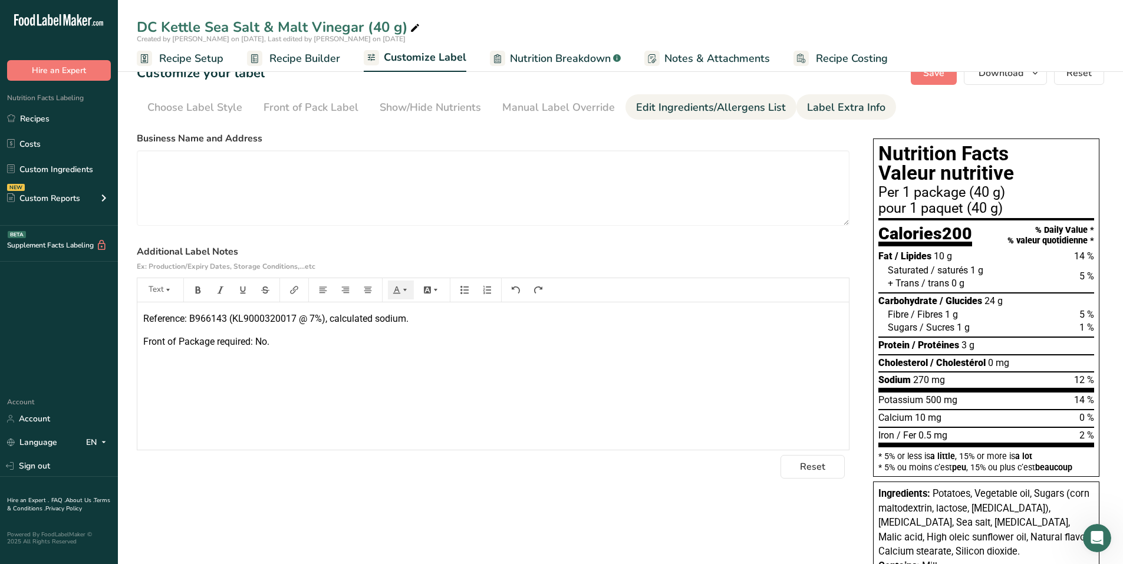
scroll to position [0, 0]
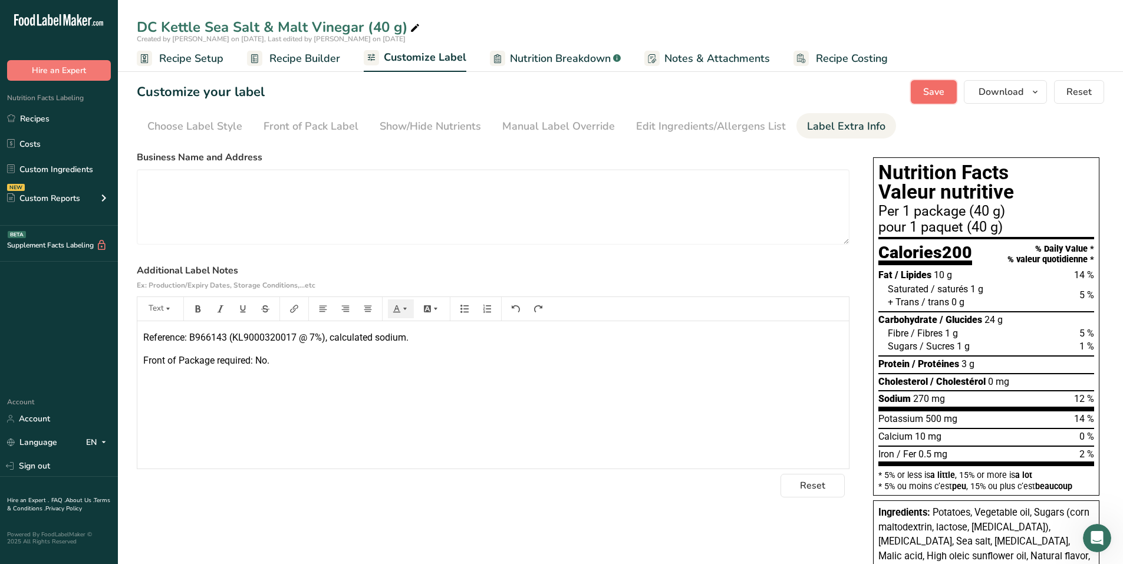
click at [947, 88] on button "Save" at bounding box center [934, 92] width 46 height 24
click at [35, 117] on link "Recipes" at bounding box center [59, 118] width 118 height 22
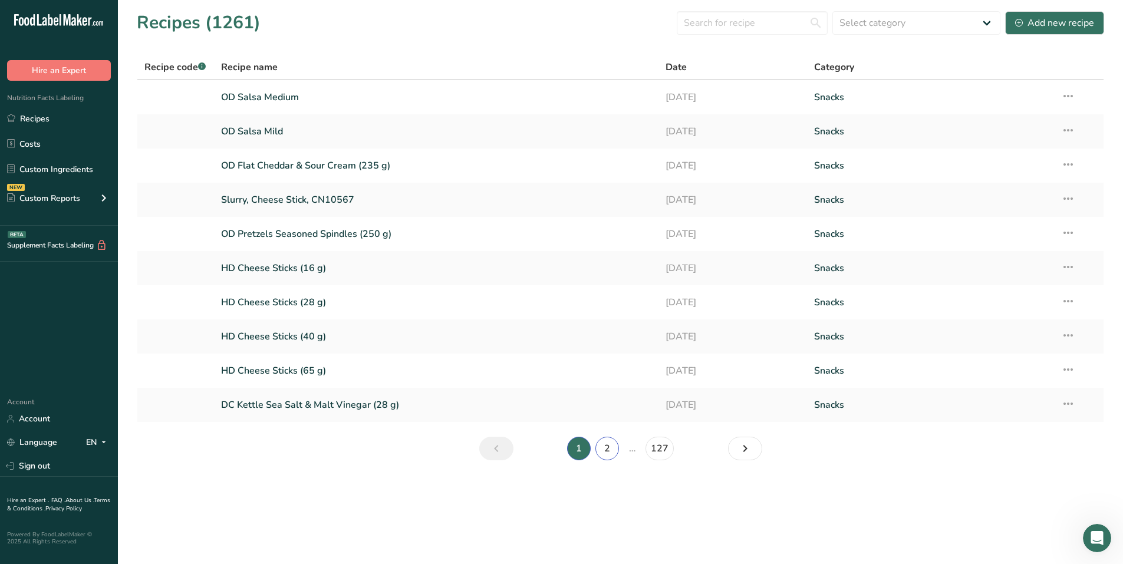
click at [611, 448] on link "2" at bounding box center [607, 449] width 24 height 24
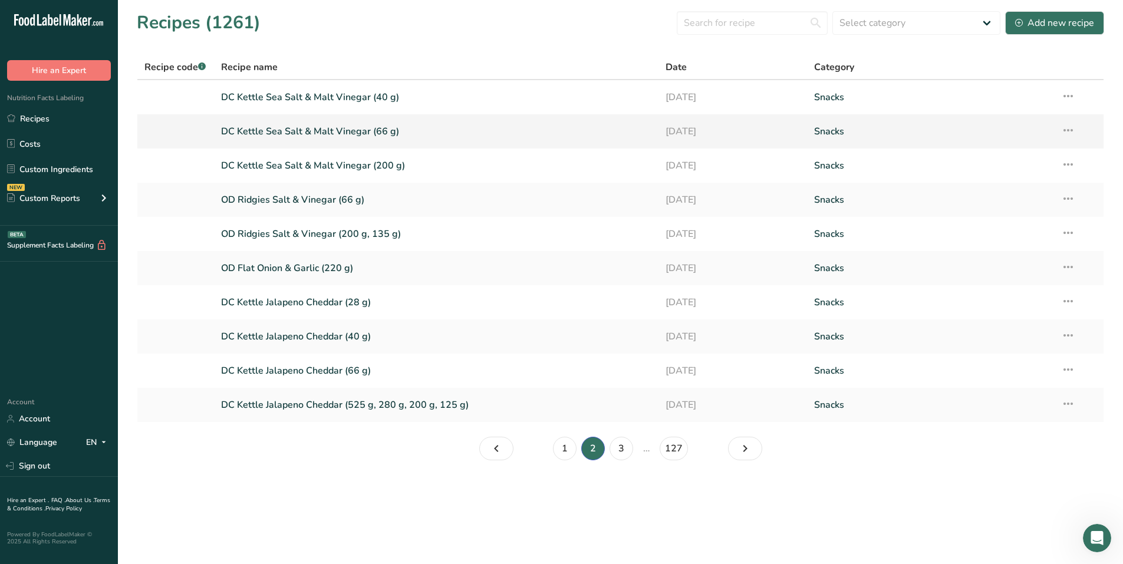
click at [309, 133] on link "DC Kettle Sea Salt & Malt Vinegar (66 g)" at bounding box center [436, 131] width 431 height 25
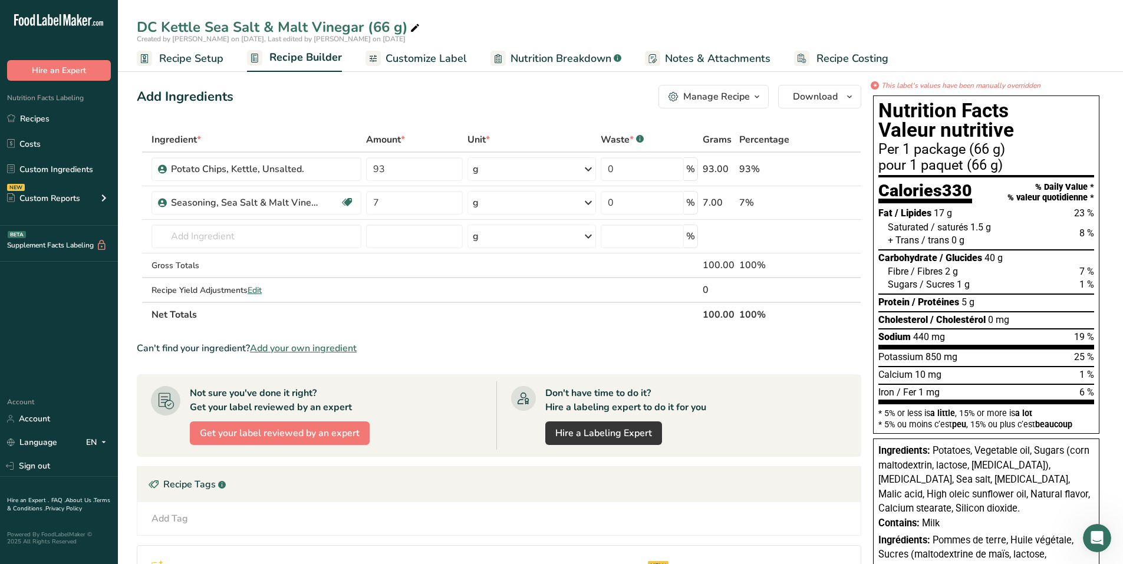
click at [414, 58] on span "Customize Label" at bounding box center [426, 59] width 81 height 16
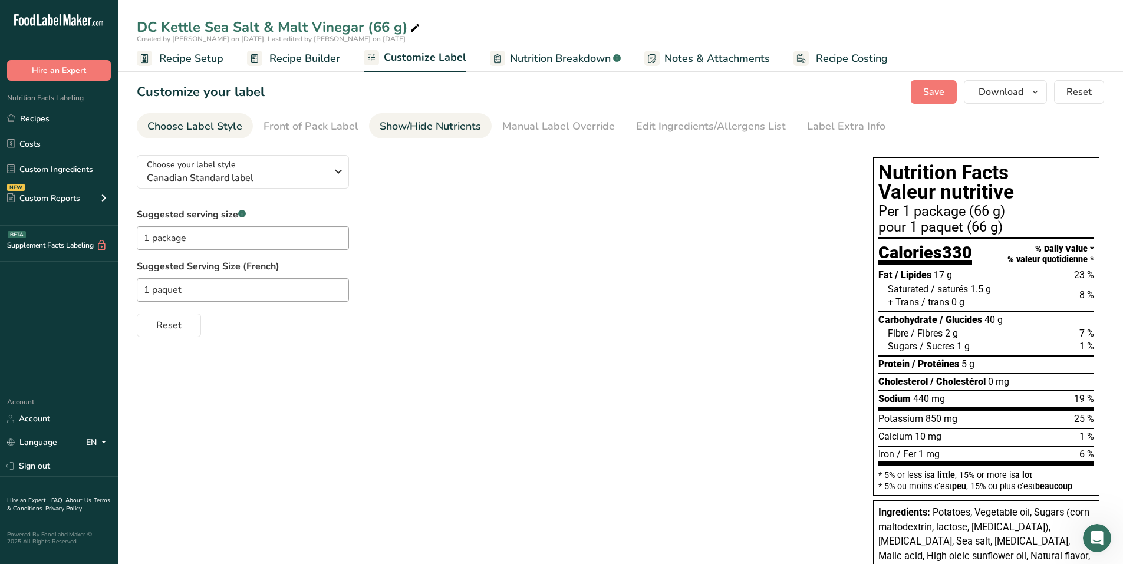
click at [430, 126] on div "Show/Hide Nutrients" at bounding box center [430, 126] width 101 height 16
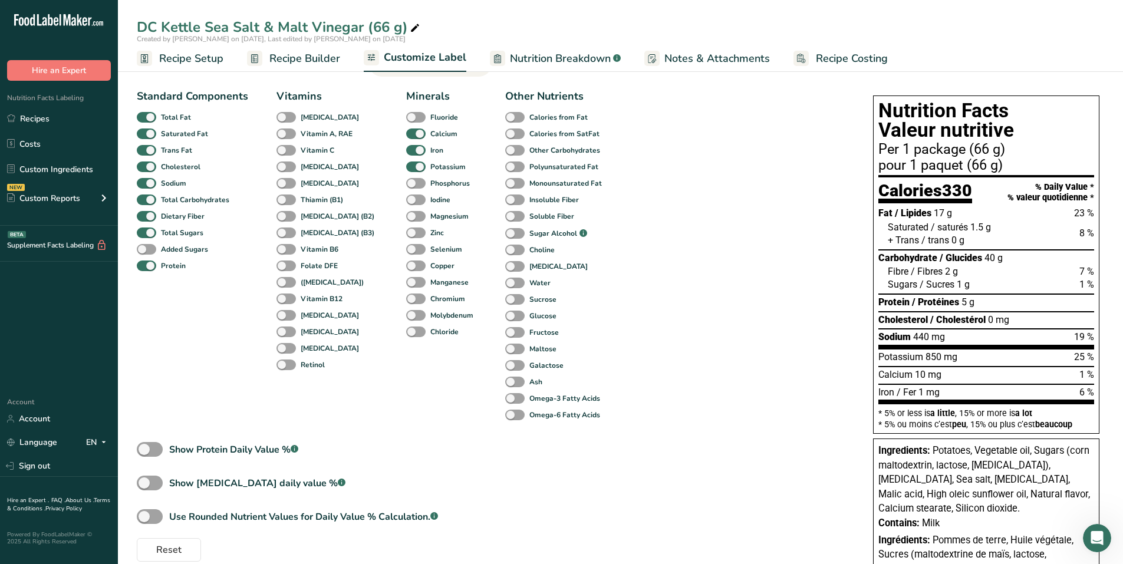
scroll to position [218, 0]
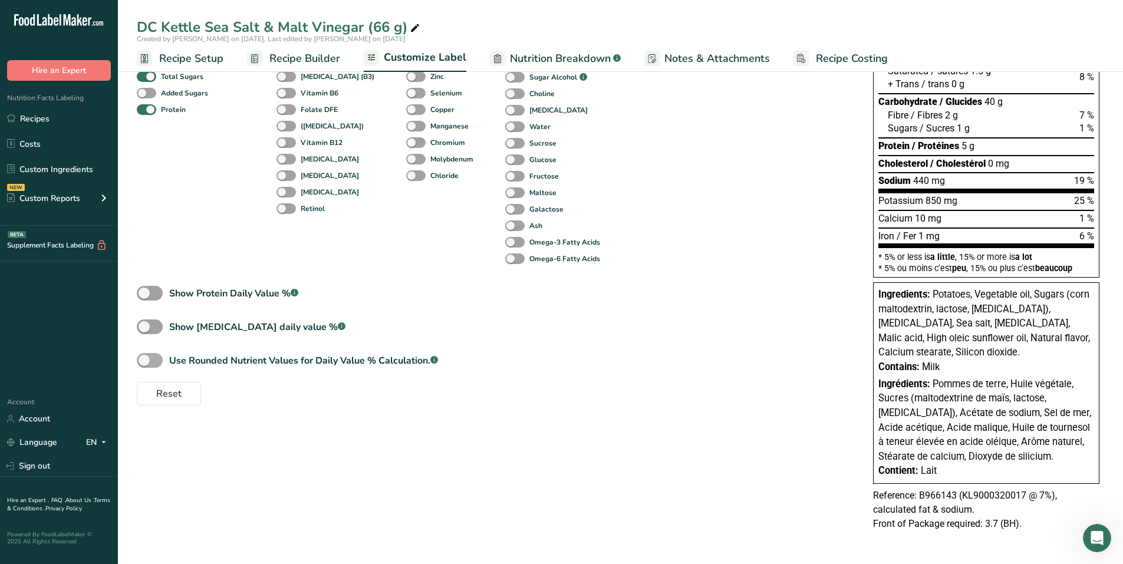
click at [159, 363] on span at bounding box center [150, 360] width 26 height 15
click at [144, 363] on input "Use Rounded Nutrient Values for Daily Value % Calculation. .a-a{fill:#347362;}.…" at bounding box center [141, 361] width 8 height 8
checkbox input "true"
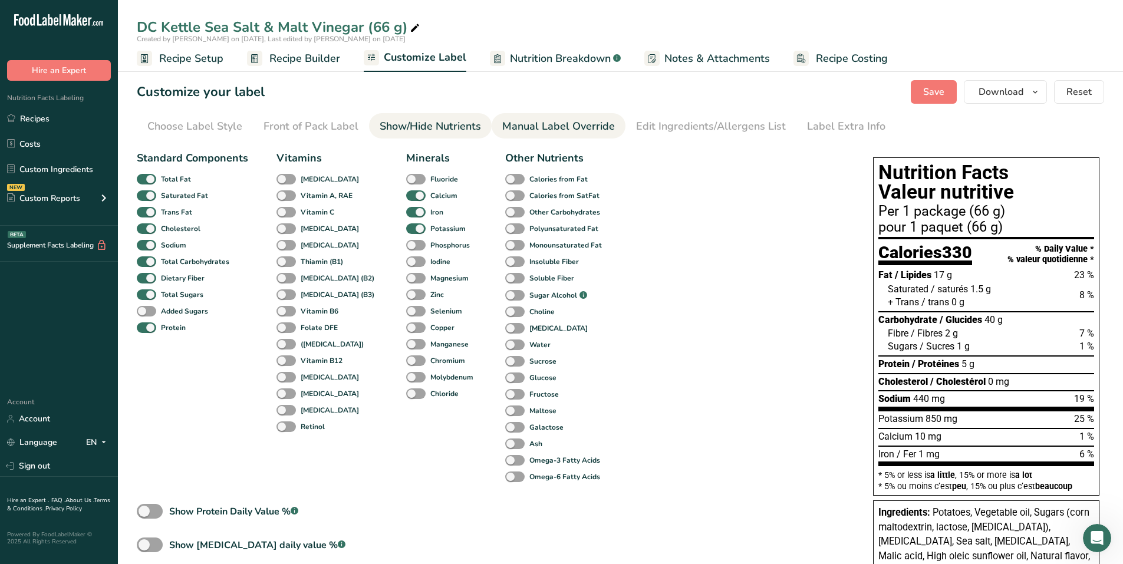
click at [556, 121] on div "Manual Label Override" at bounding box center [558, 126] width 113 height 16
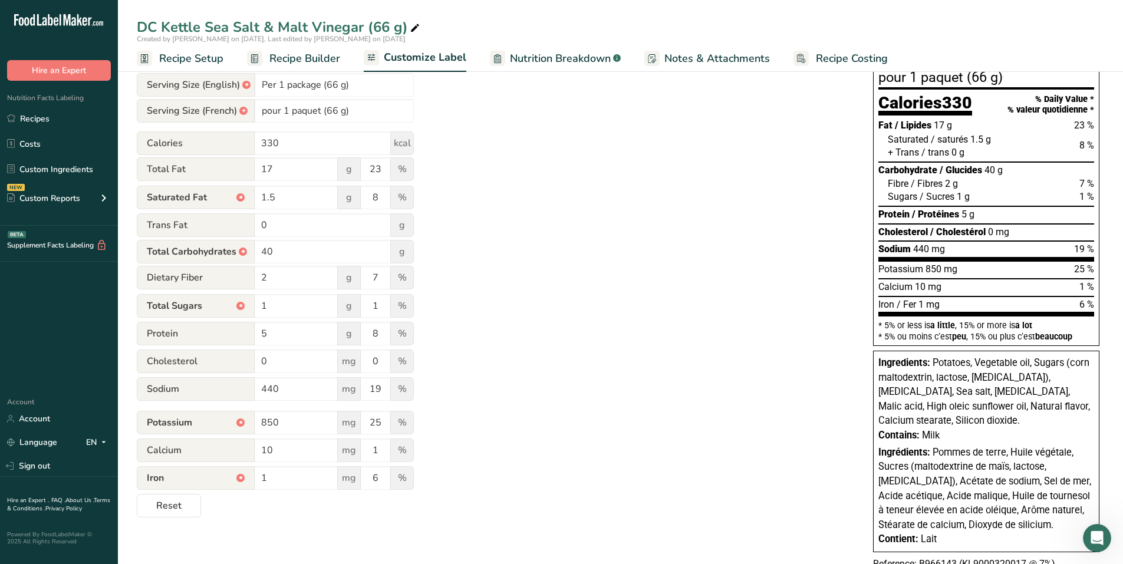
scroll to position [177, 0]
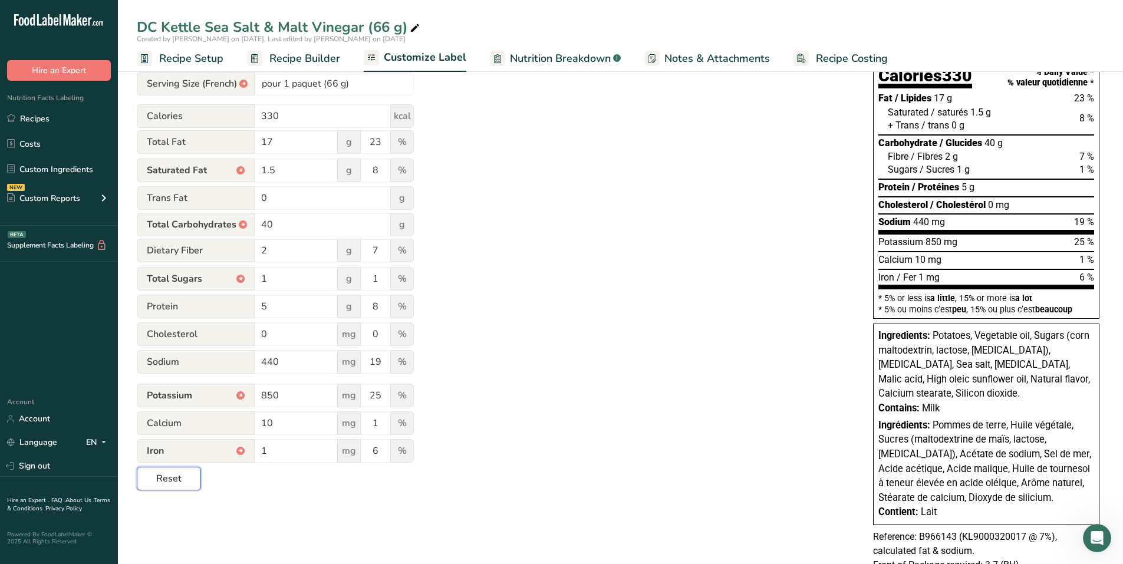
click at [173, 480] on span "Reset" at bounding box center [168, 479] width 25 height 14
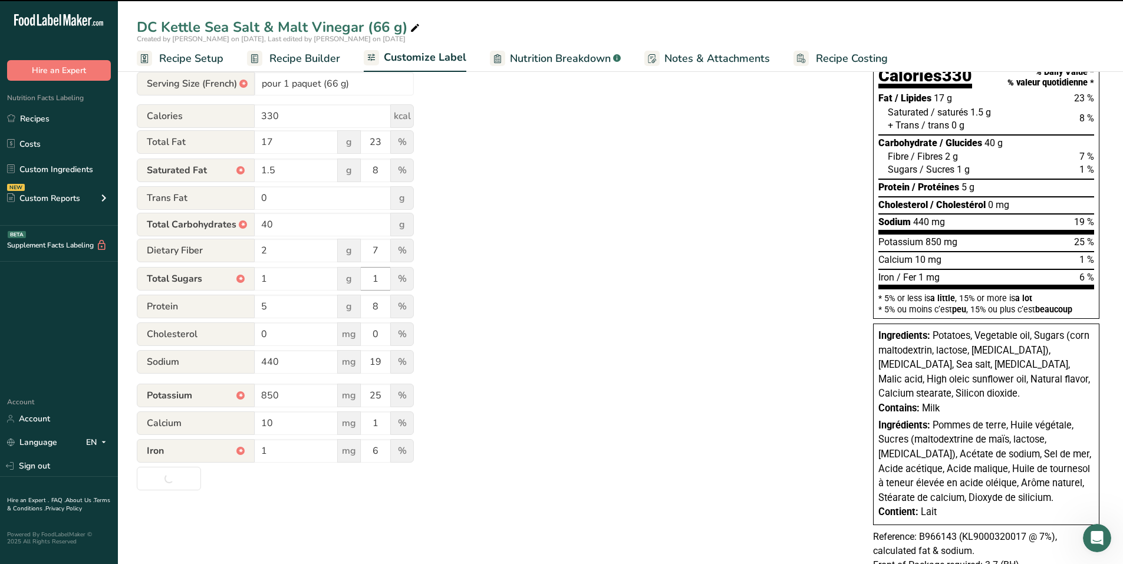
type input "Per 1 package (66g)"
type input "pour 1 [PERSON_NAME] (66g)"
type input "9"
type input "39"
type input "2"
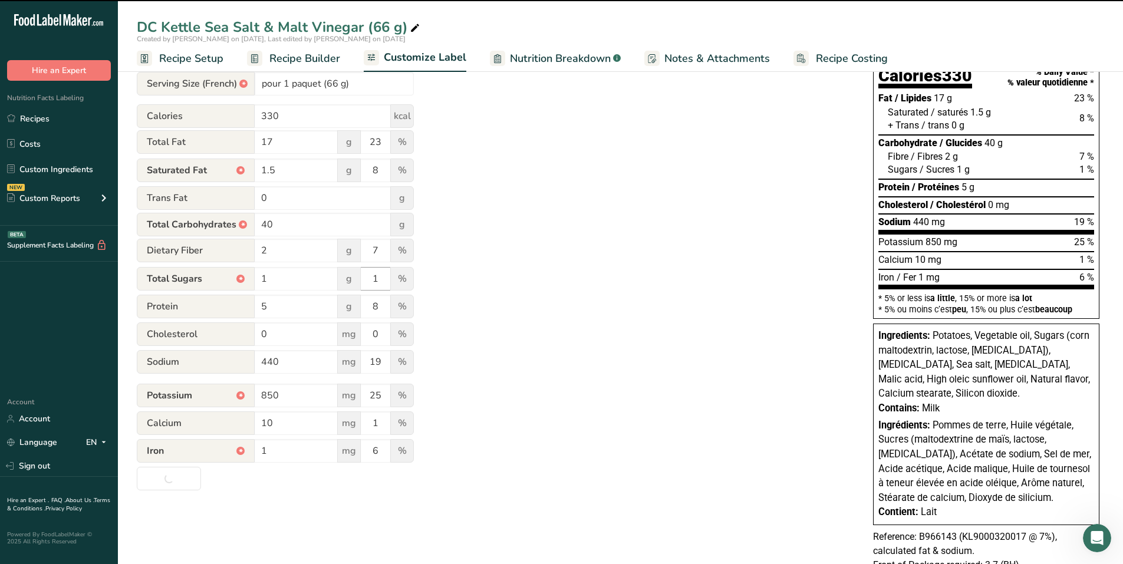
type input "2"
type input "750"
type input "22"
type input "0.75"
type input "4"
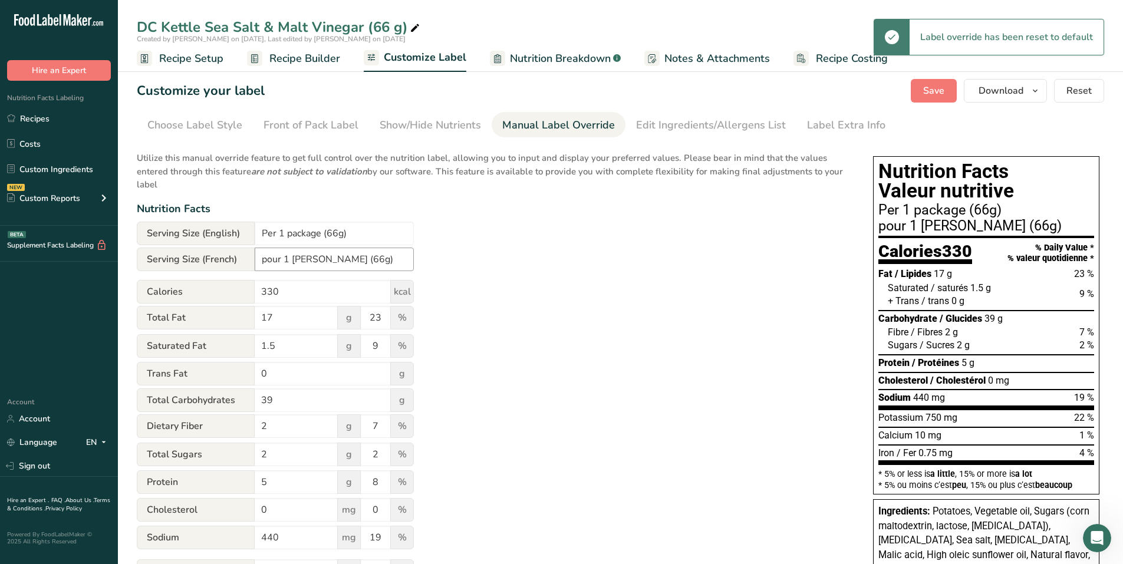
scroll to position [0, 0]
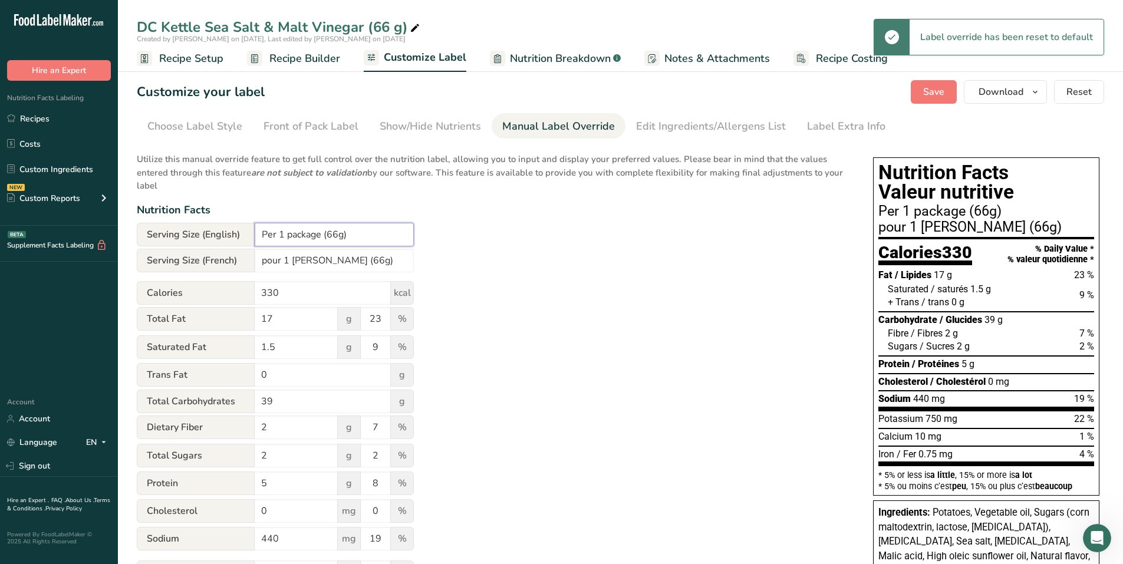
click at [339, 238] on input "Per 1 package (66g)" at bounding box center [334, 235] width 159 height 24
type input "Per 1 package (66 g)"
click at [338, 262] on input "pour 1 [PERSON_NAME] (66g)" at bounding box center [334, 261] width 159 height 24
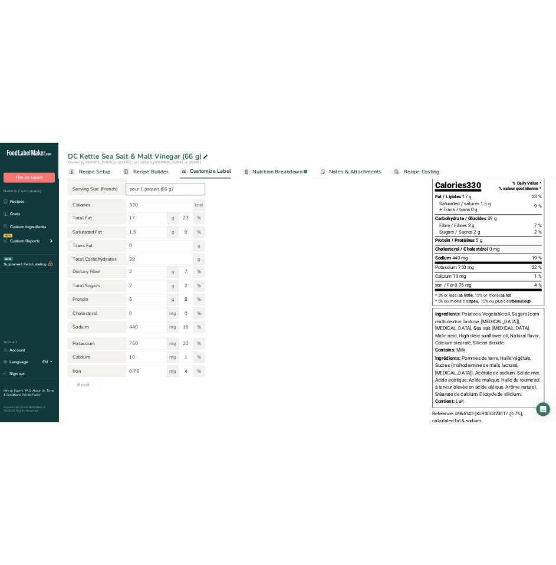
scroll to position [177, 0]
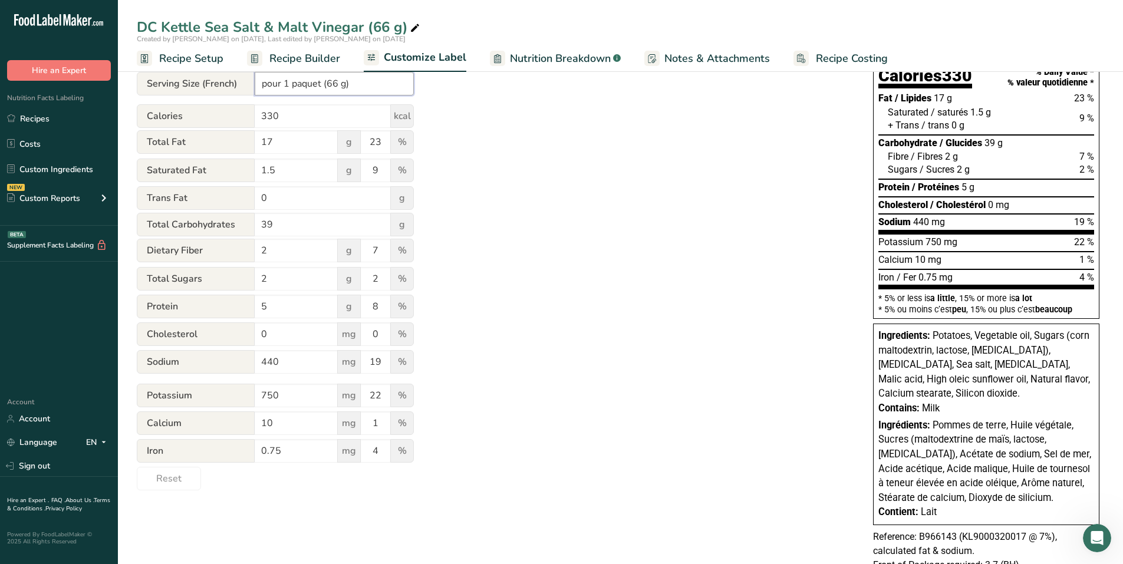
type input "pour 1 paquet (66 g)"
click at [519, 140] on div "Utilize this manual override feature to get full control over the nutrition lab…" at bounding box center [493, 230] width 713 height 522
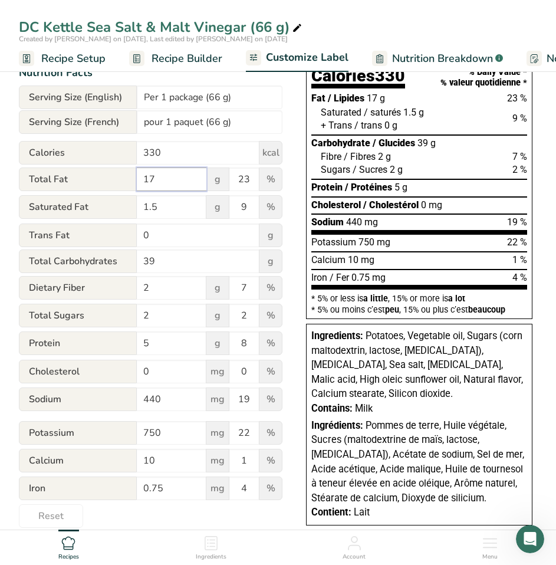
click at [153, 182] on input "17" at bounding box center [172, 179] width 70 height 24
type input "16"
drag, startPoint x: 154, startPoint y: 261, endPoint x: 142, endPoint y: 261, distance: 11.8
click at [142, 261] on input "39" at bounding box center [198, 261] width 123 height 24
type input "40"
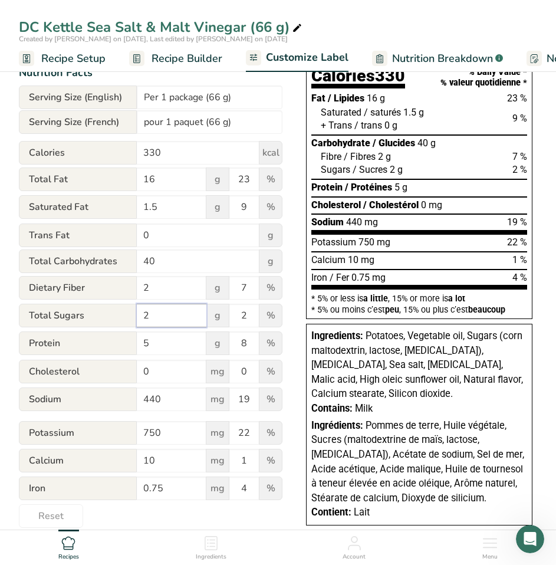
drag, startPoint x: 153, startPoint y: 313, endPoint x: 134, endPoint y: 313, distance: 18.3
click at [134, 313] on div "Total Sugars 2 g 2 %" at bounding box center [151, 316] width 264 height 25
type input "1"
click at [153, 400] on input "440" at bounding box center [172, 399] width 70 height 24
drag, startPoint x: 178, startPoint y: 436, endPoint x: 144, endPoint y: 439, distance: 33.7
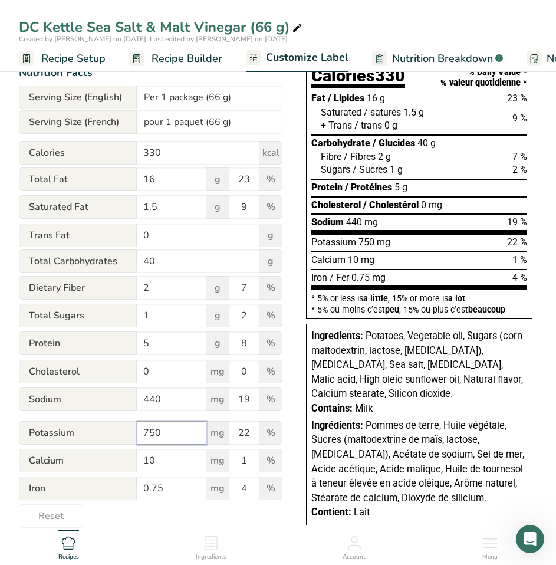
click at [143, 437] on input "750" at bounding box center [172, 433] width 70 height 24
type input "850"
drag, startPoint x: 165, startPoint y: 493, endPoint x: 129, endPoint y: 500, distance: 36.6
click at [128, 498] on div "Iron 0.75 mg 4 %" at bounding box center [151, 488] width 264 height 25
type input "1"
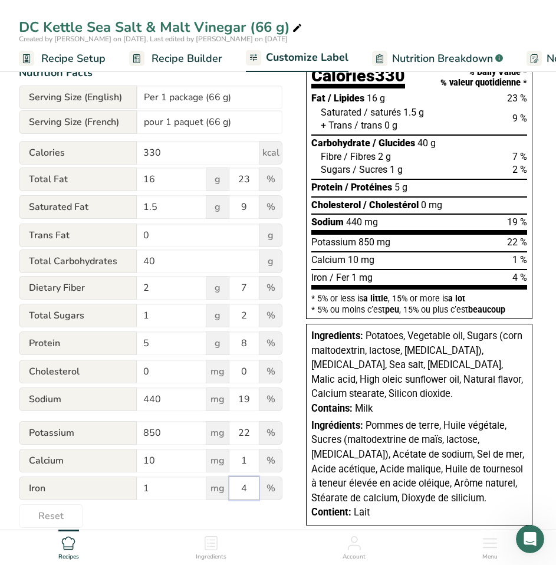
drag, startPoint x: 239, startPoint y: 491, endPoint x: 248, endPoint y: 489, distance: 8.4
click at [248, 489] on input "4" at bounding box center [243, 488] width 29 height 24
type input "6"
click at [249, 432] on input "22" at bounding box center [243, 433] width 29 height 24
type input "25"
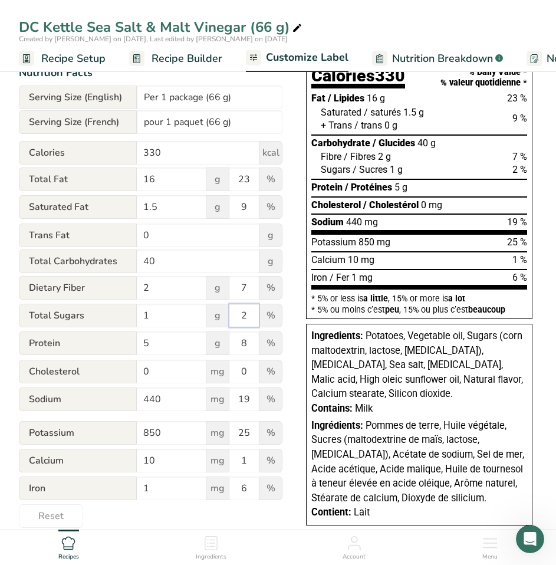
drag, startPoint x: 249, startPoint y: 315, endPoint x: 241, endPoint y: 315, distance: 8.3
click at [241, 315] on input "2" at bounding box center [243, 316] width 29 height 24
type input "1"
drag, startPoint x: 243, startPoint y: 180, endPoint x: 250, endPoint y: 179, distance: 6.6
click at [250, 179] on input "23" at bounding box center [243, 179] width 29 height 24
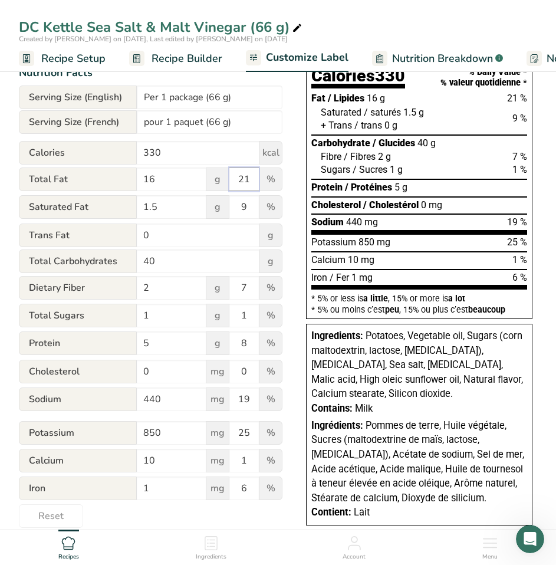
type input "21"
click at [153, 155] on input "330" at bounding box center [198, 153] width 123 height 24
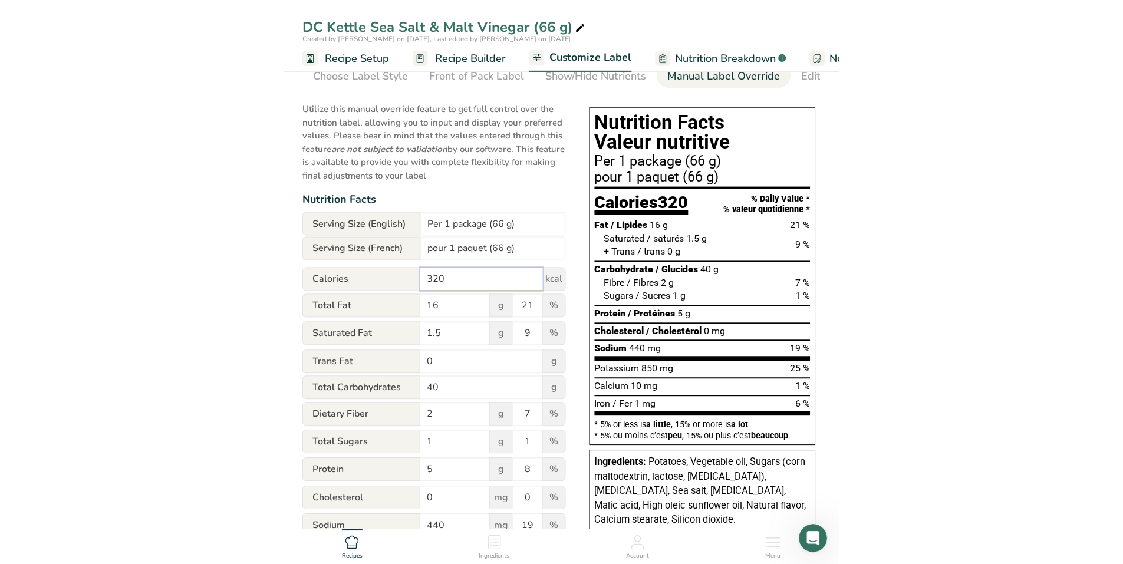
scroll to position [0, 0]
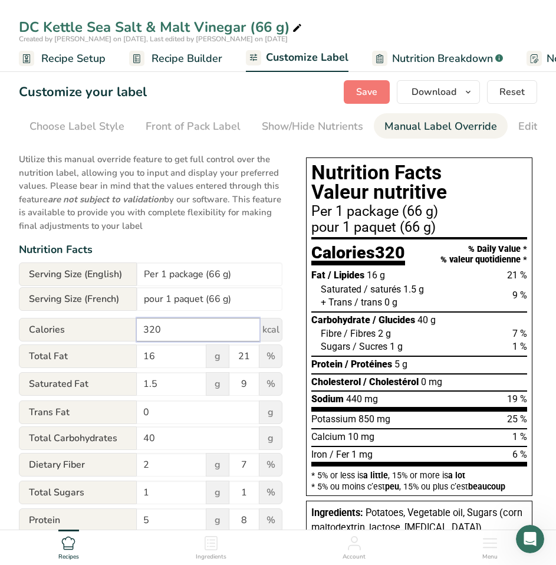
type input "320"
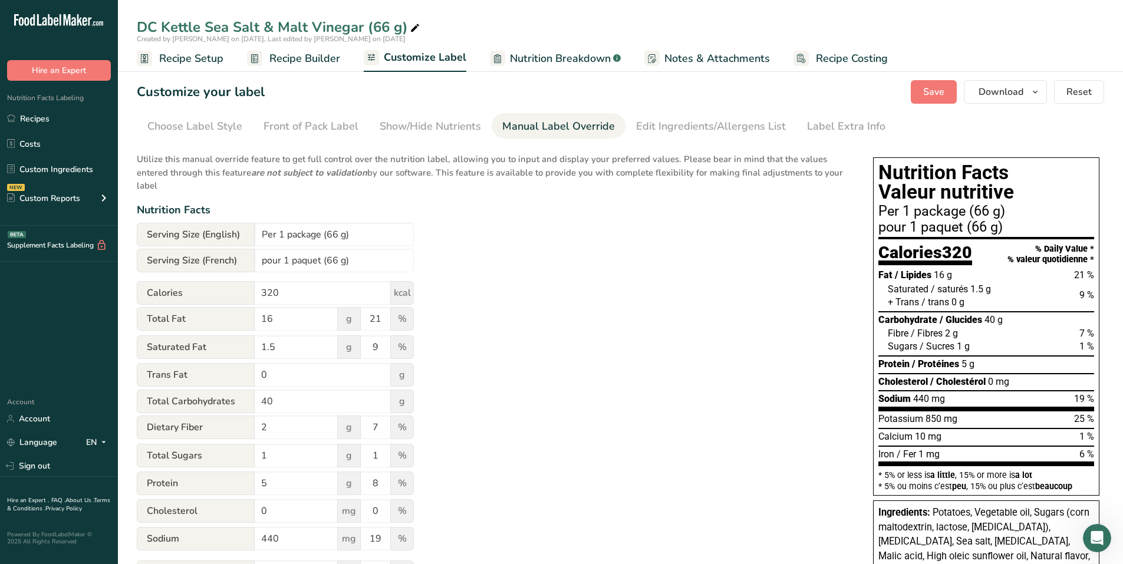
click at [764, 279] on div "Utilize this manual override feature to get full control over the nutrition lab…" at bounding box center [493, 407] width 713 height 522
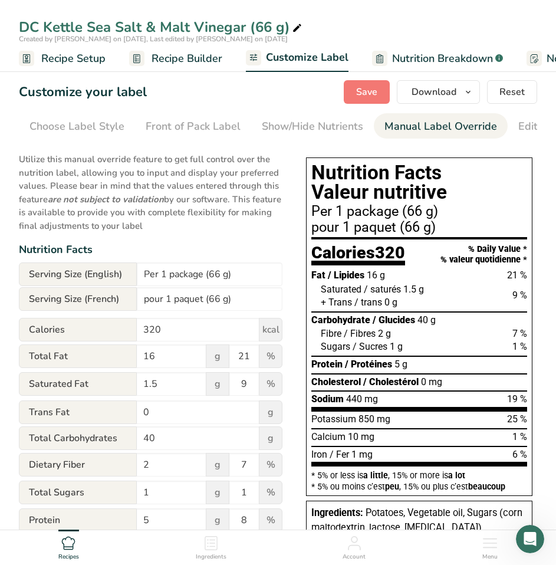
click at [278, 190] on p "Utilize this manual override feature to get full control over the nutrition lab…" at bounding box center [151, 189] width 264 height 87
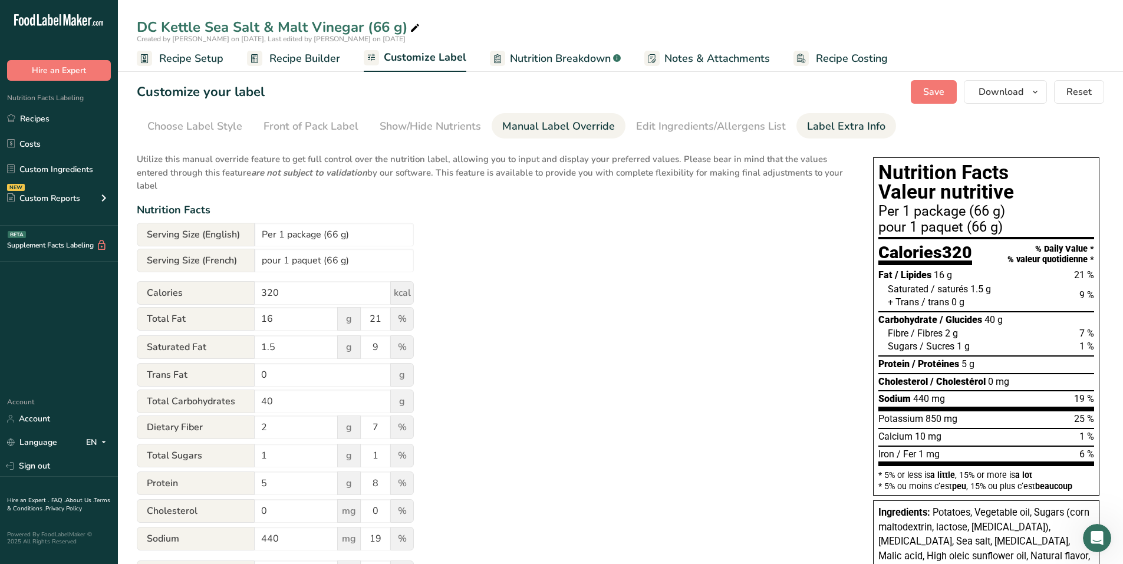
click at [816, 124] on div "Label Extra Info" at bounding box center [846, 126] width 78 height 16
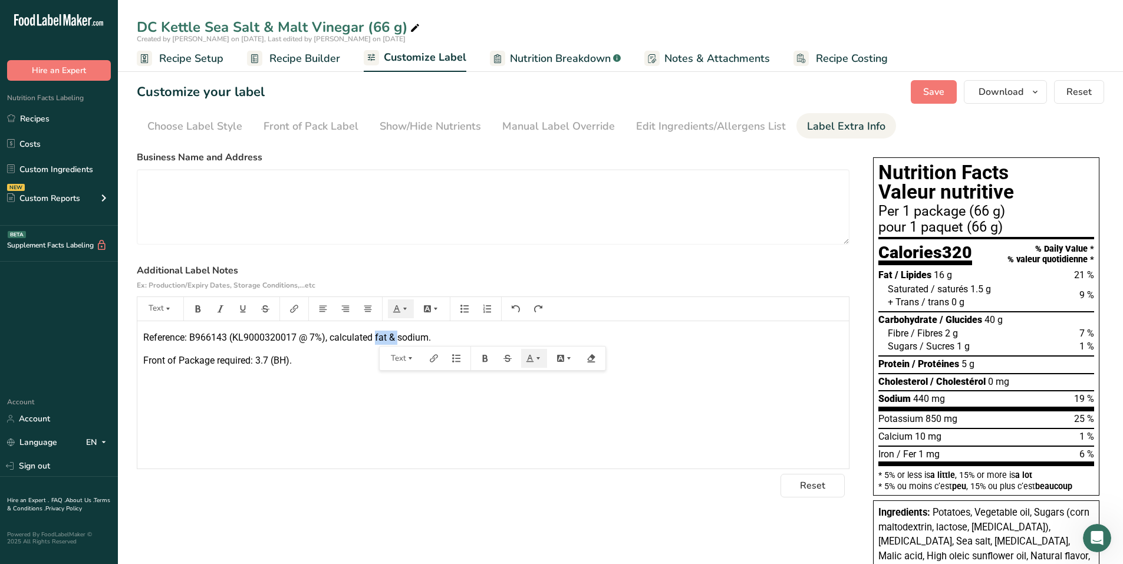
drag, startPoint x: 376, startPoint y: 336, endPoint x: 397, endPoint y: 337, distance: 21.8
click at [397, 337] on span "Reference: B966143 (KL9000320017 @ 7%), calculated fat & sodium." at bounding box center [287, 337] width 288 height 11
click at [926, 90] on span "Save" at bounding box center [933, 92] width 21 height 14
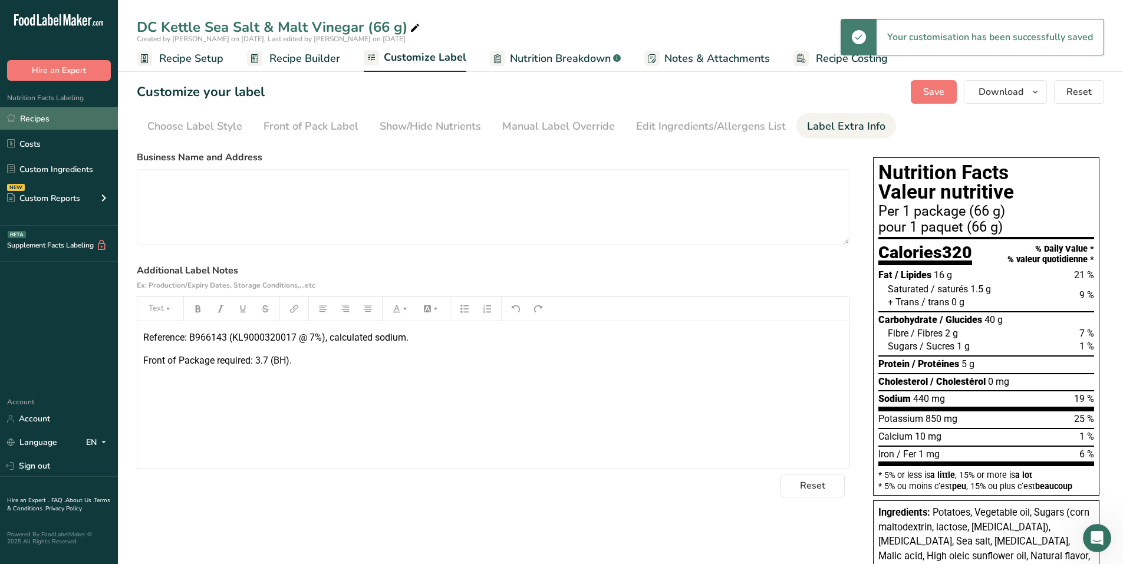
click at [52, 126] on link "Recipes" at bounding box center [59, 118] width 118 height 22
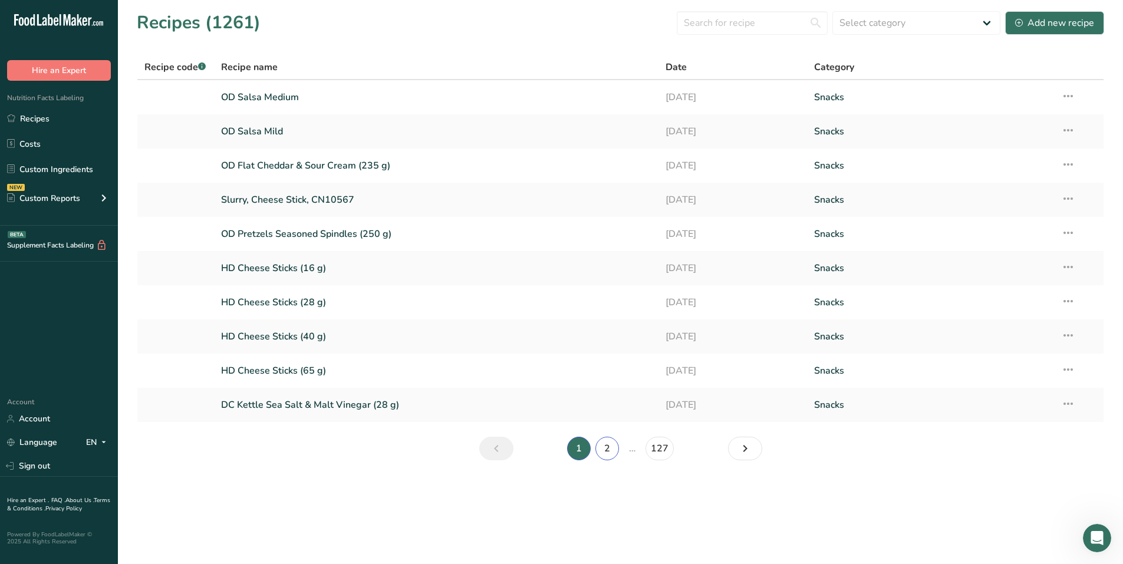
click at [612, 448] on link "2" at bounding box center [607, 449] width 24 height 24
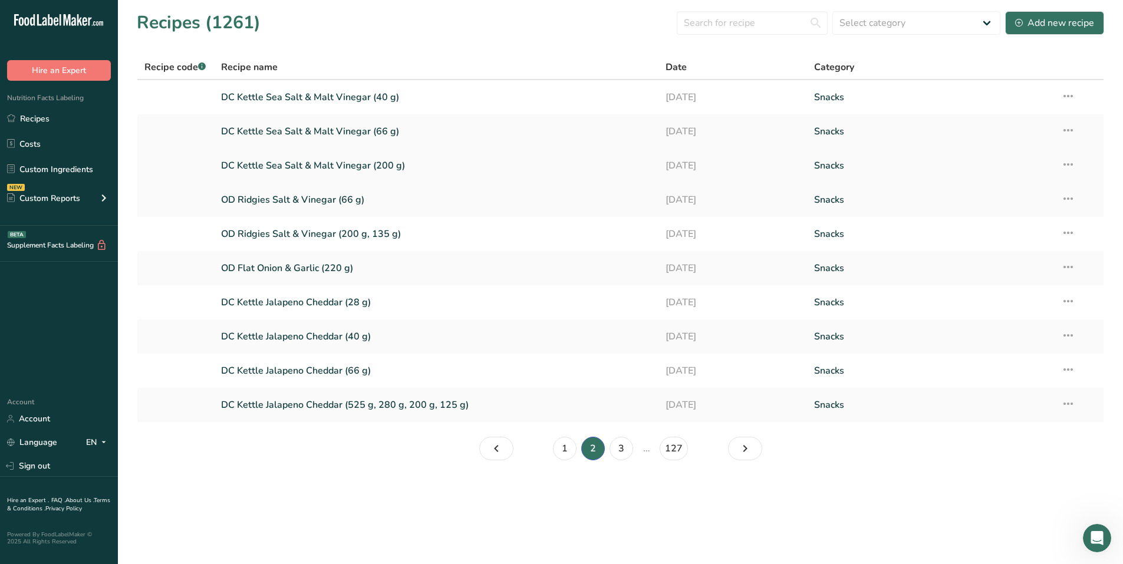
click at [271, 164] on link "DC Kettle Sea Salt & Malt Vinegar (200 g)" at bounding box center [436, 165] width 431 height 25
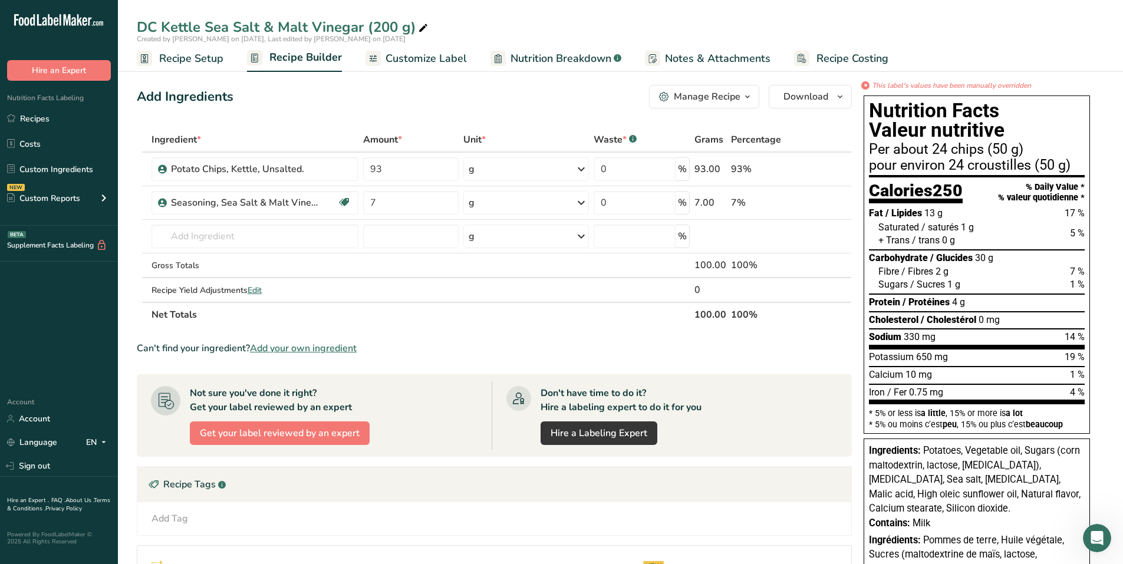
click at [421, 64] on span "Customize Label" at bounding box center [426, 59] width 81 height 16
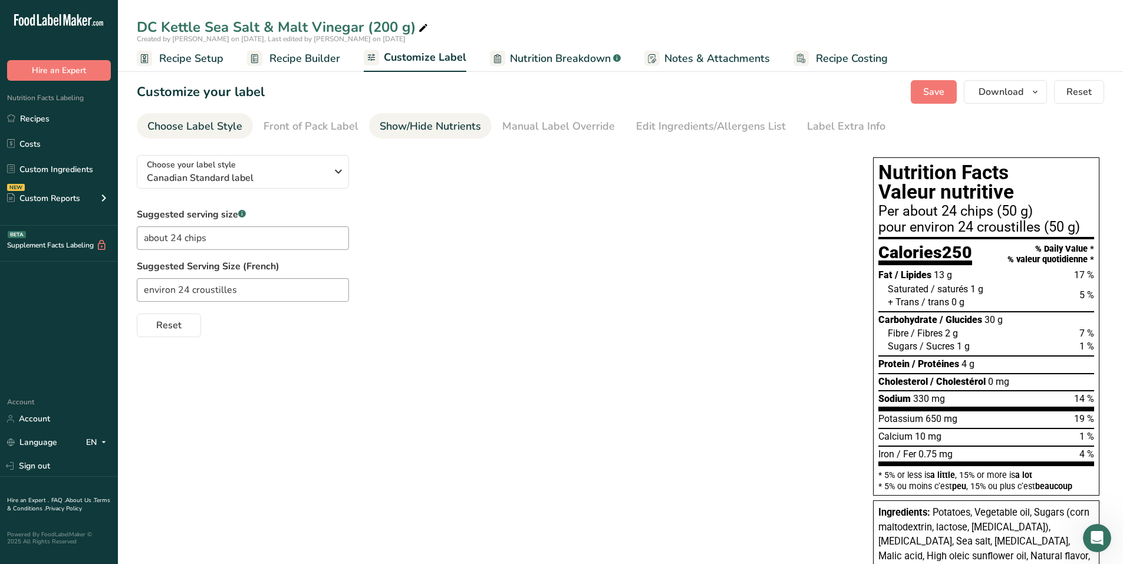
click at [413, 127] on div "Show/Hide Nutrients" at bounding box center [430, 126] width 101 height 16
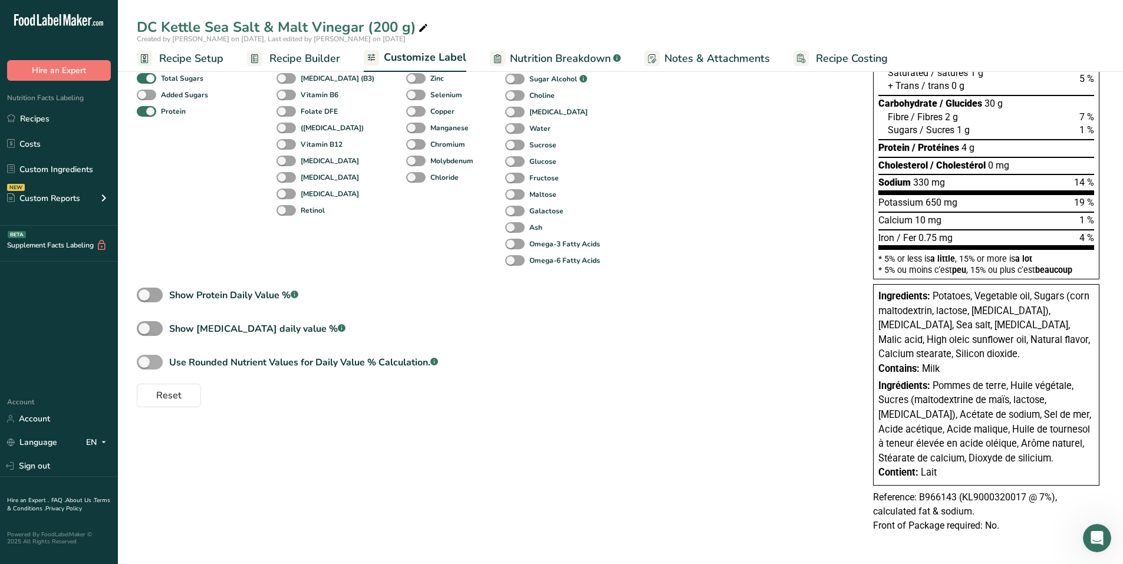
scroll to position [218, 0]
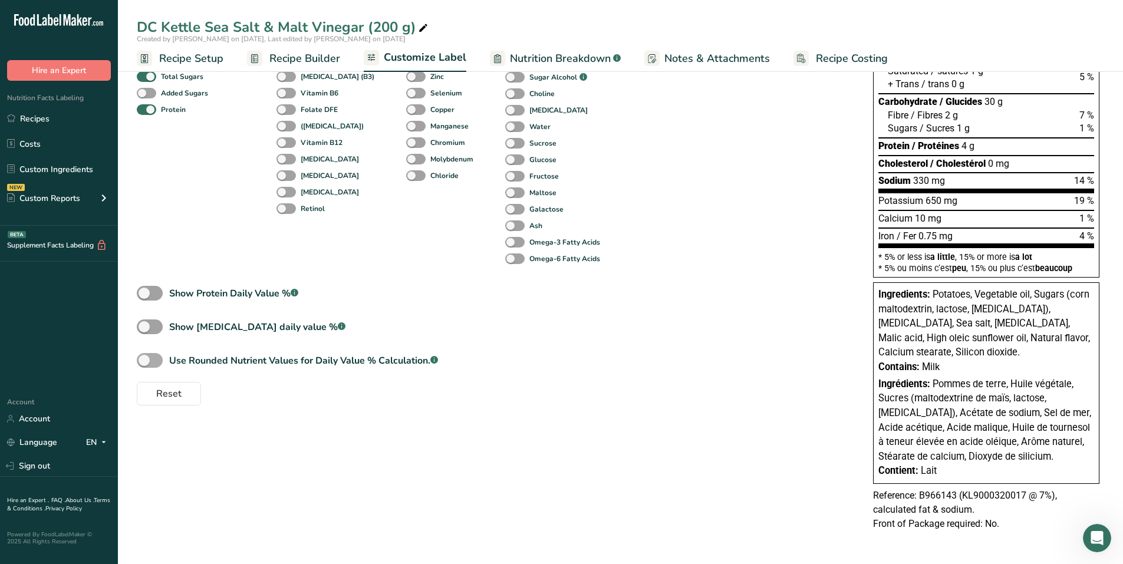
click at [156, 363] on span at bounding box center [150, 360] width 26 height 15
click at [144, 363] on input "Use Rounded Nutrient Values for Daily Value % Calculation. .a-a{fill:#347362;}.…" at bounding box center [141, 361] width 8 height 8
checkbox input "true"
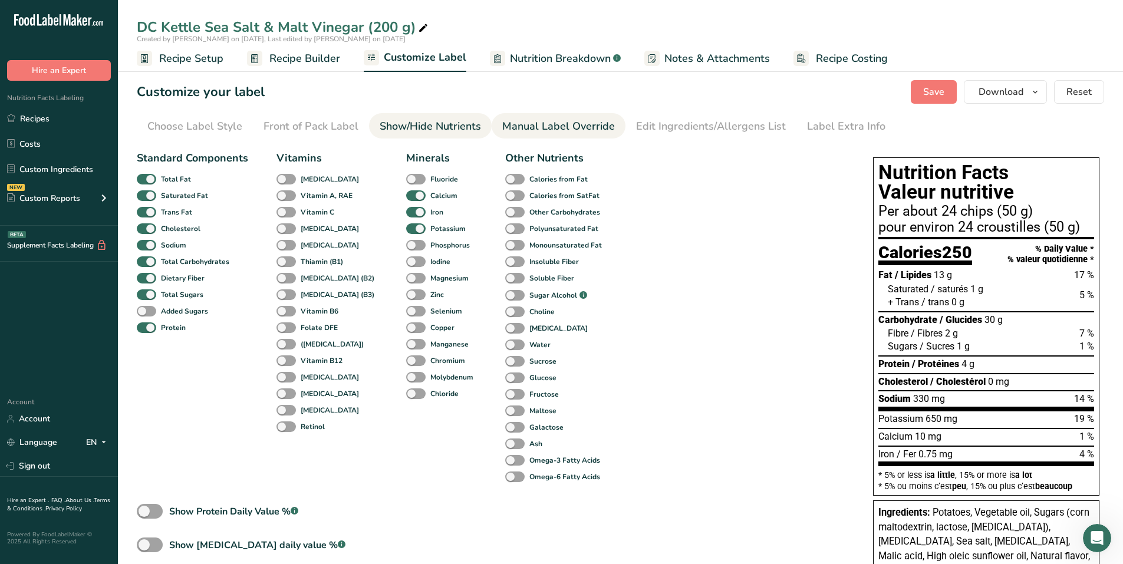
click at [567, 127] on div "Manual Label Override" at bounding box center [558, 126] width 113 height 16
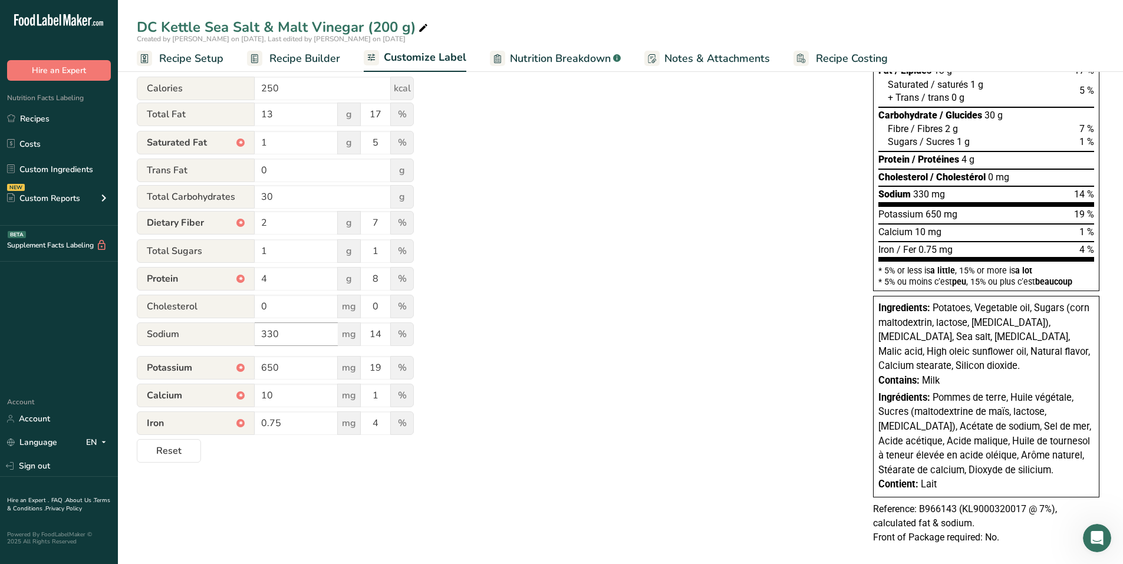
scroll to position [218, 0]
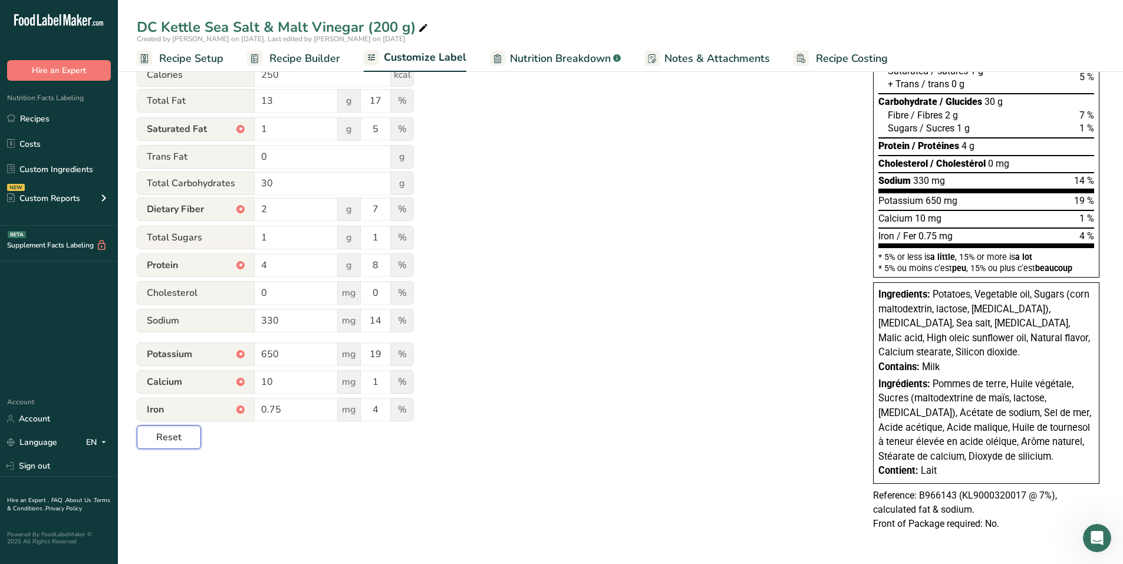
click at [170, 438] on span "Reset" at bounding box center [168, 437] width 25 height 14
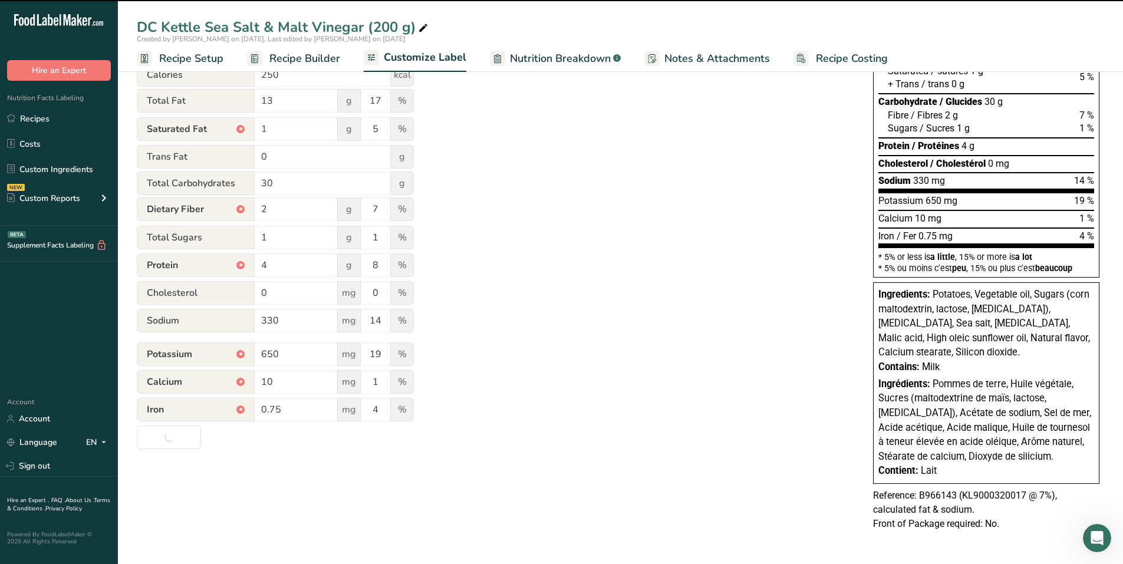
type input "Per about 24 chips (50g)"
type input "pour environ 24 croustilles (50g)"
type input "7"
type input "6"
type input "3"
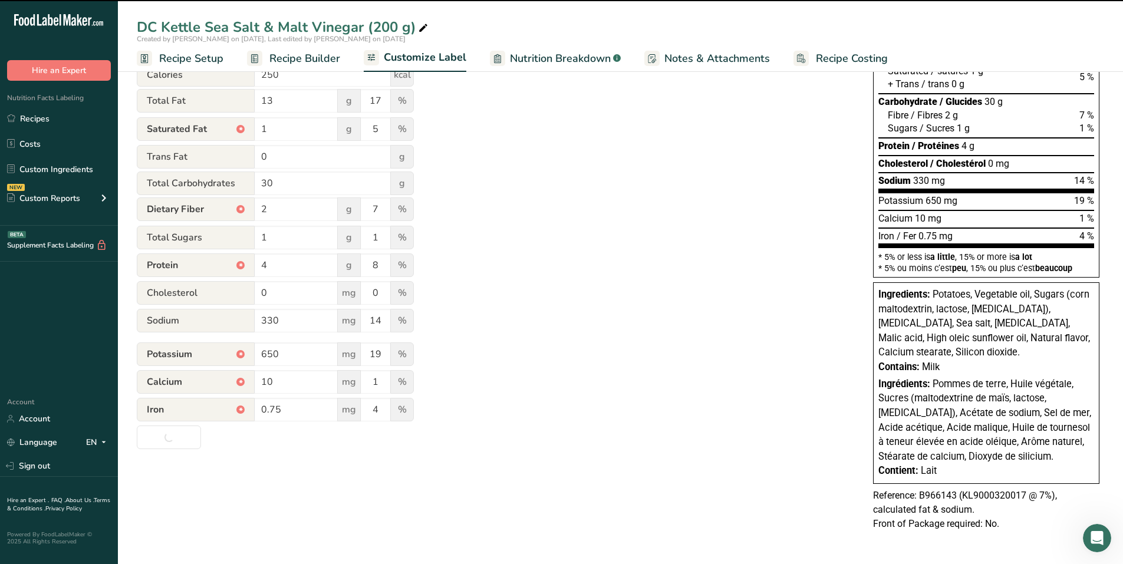
type input "6"
type input "600"
type input "17"
type input "0"
type input "0.5"
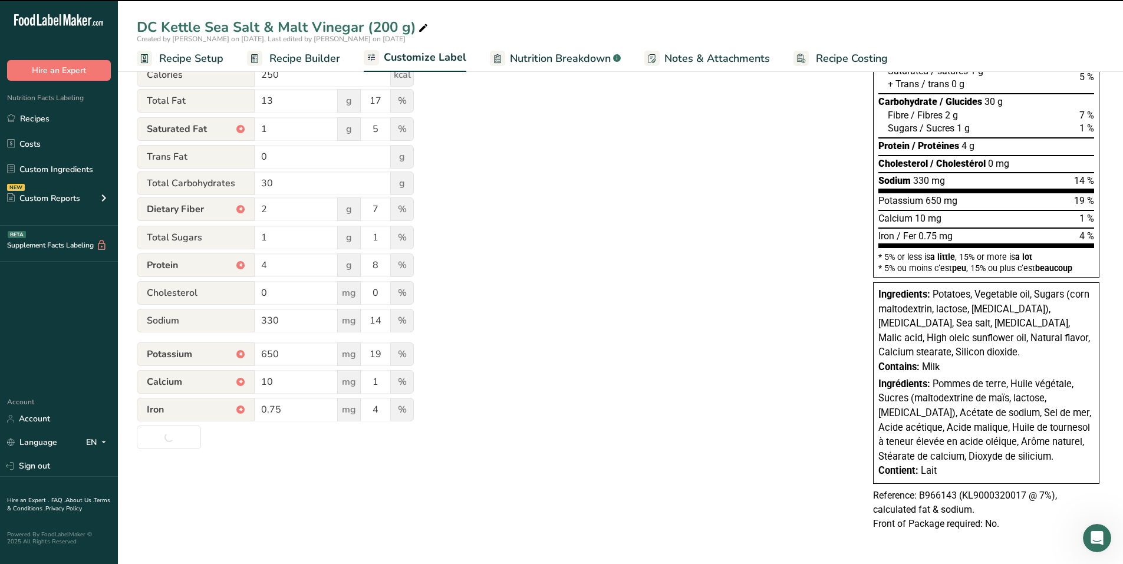
type input "3"
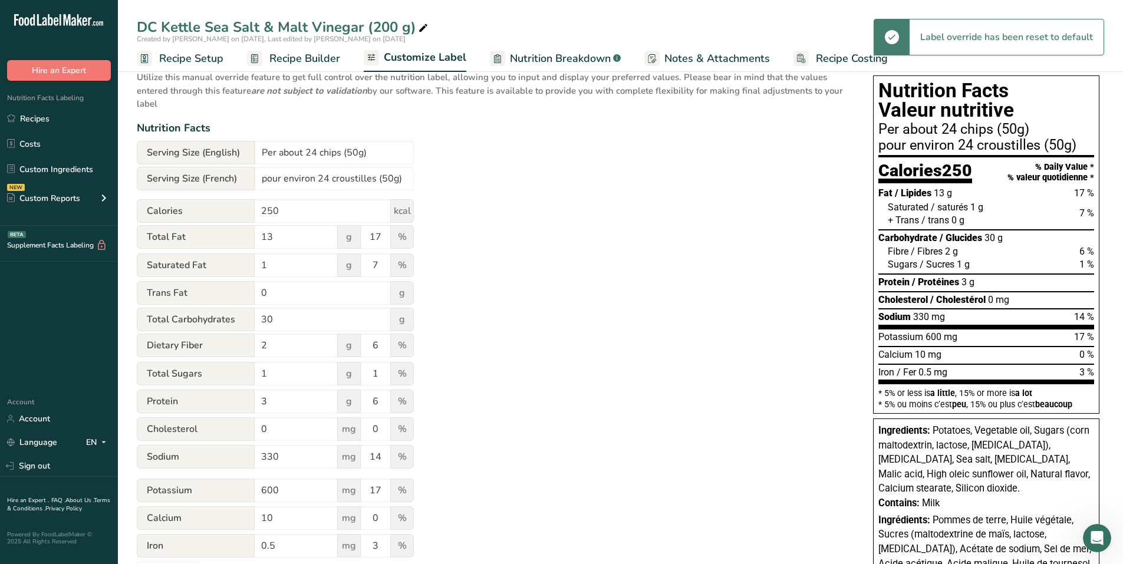
scroll to position [0, 0]
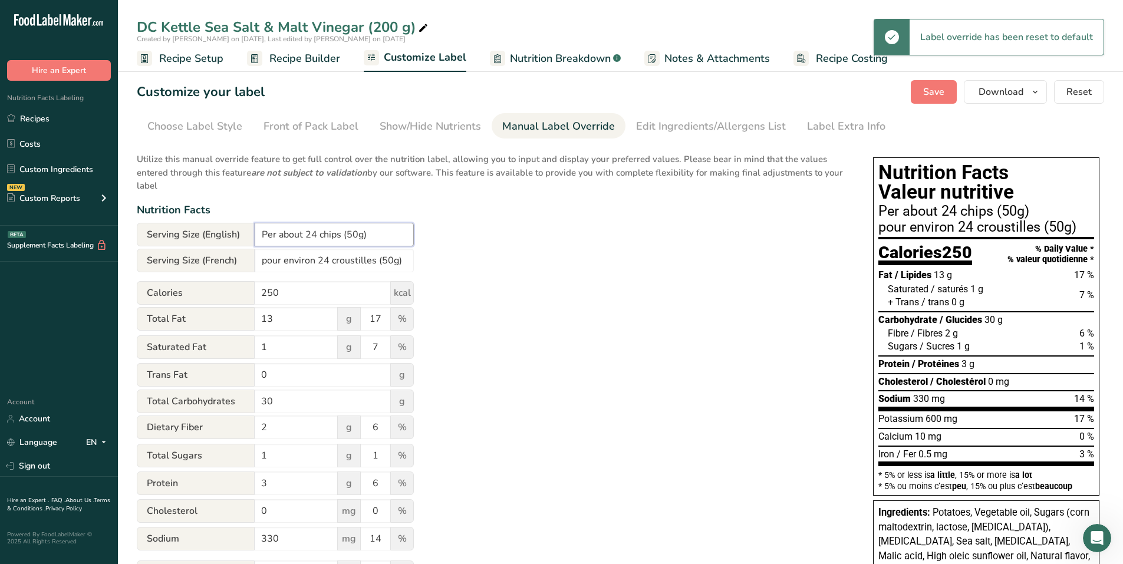
click at [359, 232] on input "Per about 24 chips (50g)" at bounding box center [334, 235] width 159 height 24
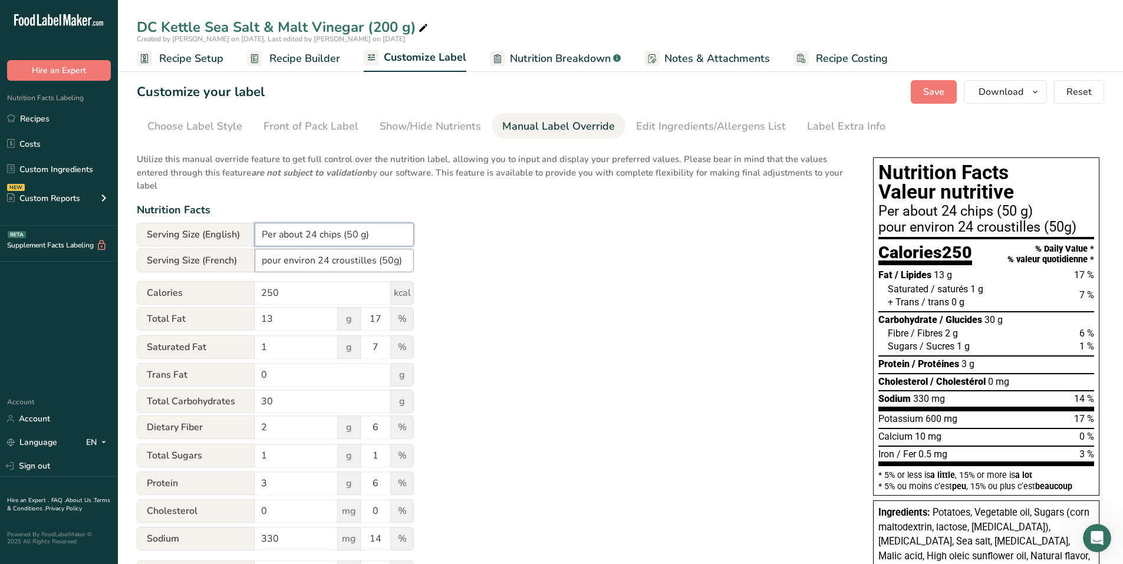
type input "Per about 24 chips (50 g)"
click at [391, 258] on input "pour environ 24 croustilles (50g)" at bounding box center [334, 261] width 159 height 24
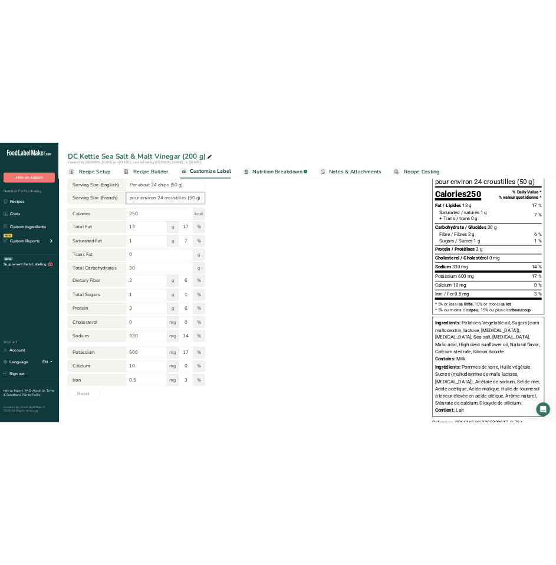
scroll to position [177, 0]
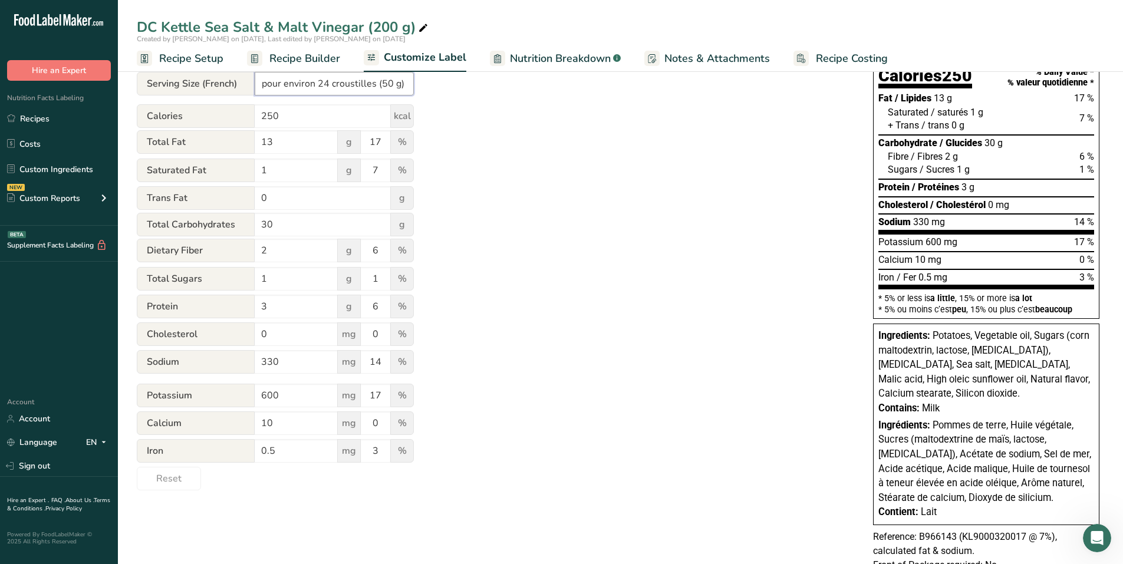
type input "pour environ 24 croustilles (50 g)"
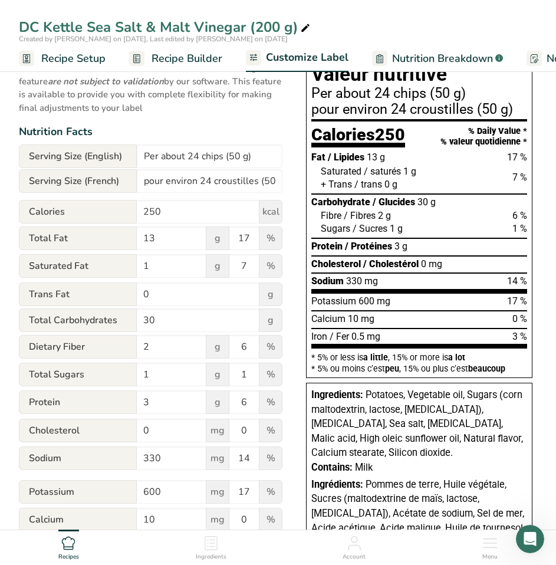
scroll to position [59, 0]
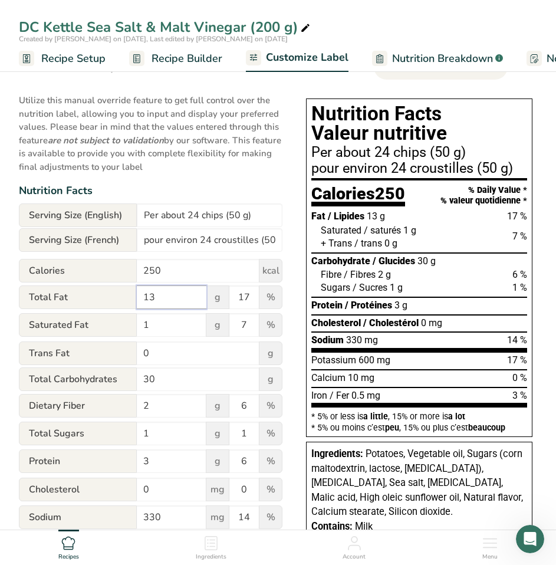
click at [156, 298] on input "13" at bounding box center [172, 297] width 70 height 24
type input "12"
click at [154, 272] on input "250" at bounding box center [198, 271] width 123 height 24
type input "240"
drag, startPoint x: 151, startPoint y: 464, endPoint x: 145, endPoint y: 462, distance: 6.2
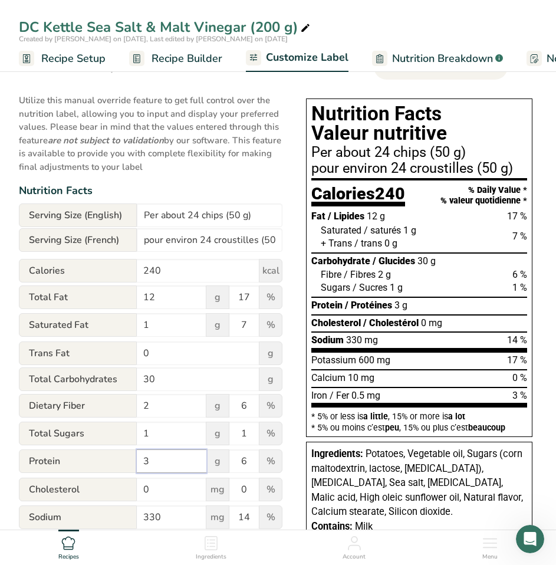
click at [145, 462] on input "3" at bounding box center [172, 461] width 70 height 24
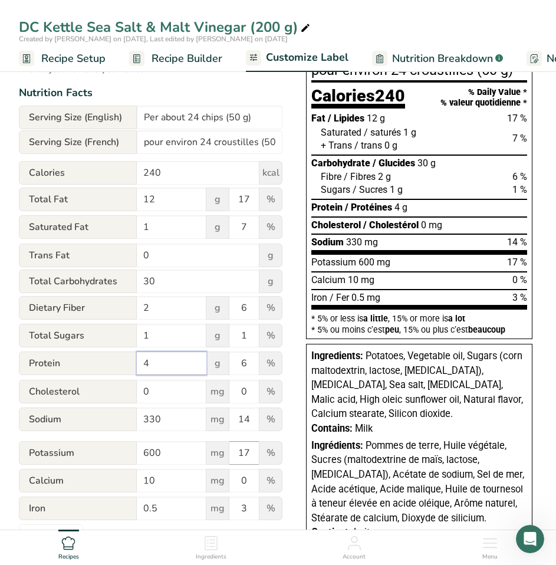
scroll to position [177, 0]
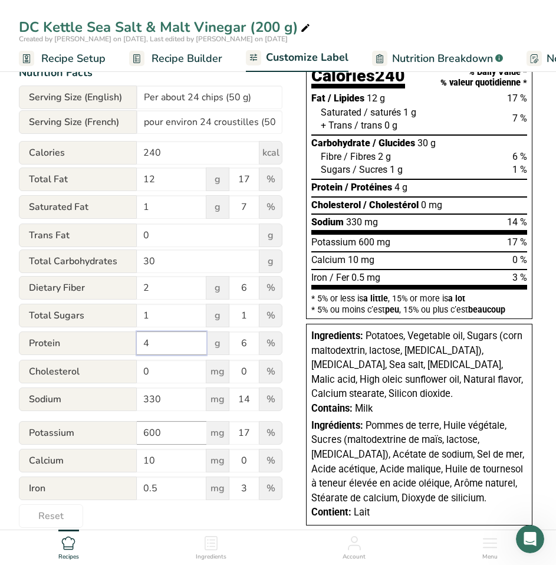
type input "4"
click at [154, 434] on input "600" at bounding box center [172, 433] width 70 height 24
type input "650"
click at [151, 488] on input "0.5" at bounding box center [172, 488] width 70 height 24
type input "0.75"
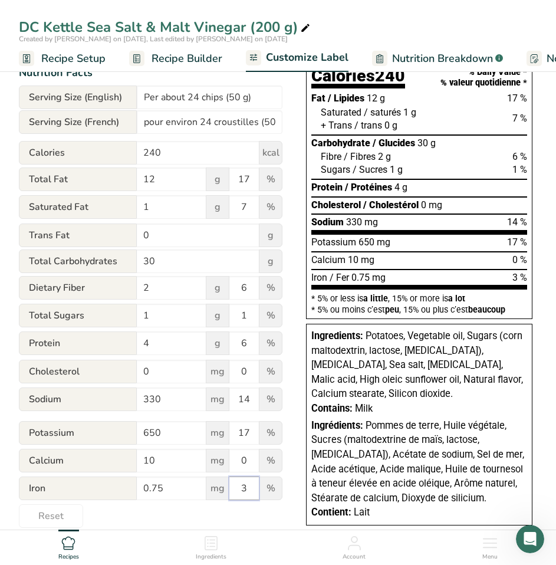
drag, startPoint x: 237, startPoint y: 493, endPoint x: 249, endPoint y: 491, distance: 12.6
click at [249, 491] on input "3" at bounding box center [243, 488] width 29 height 24
type input "4"
click at [246, 460] on input "0" at bounding box center [243, 461] width 29 height 24
type input "1"
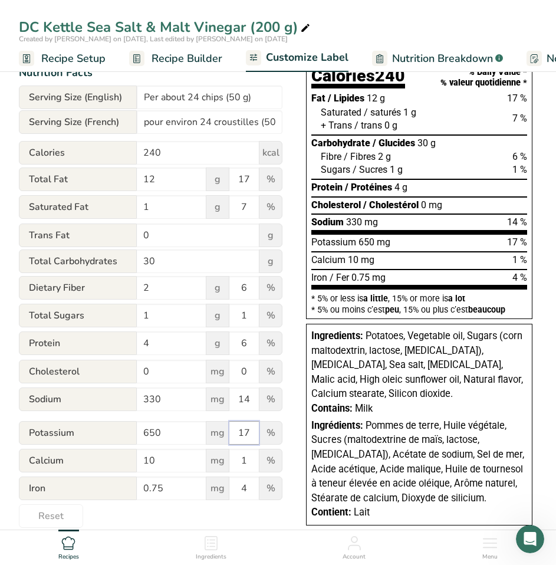
click at [249, 436] on input "17" at bounding box center [243, 433] width 29 height 24
type input "19"
drag, startPoint x: 239, startPoint y: 291, endPoint x: 248, endPoint y: 292, distance: 8.9
click at [248, 292] on input "6" at bounding box center [243, 288] width 29 height 24
type input "7"
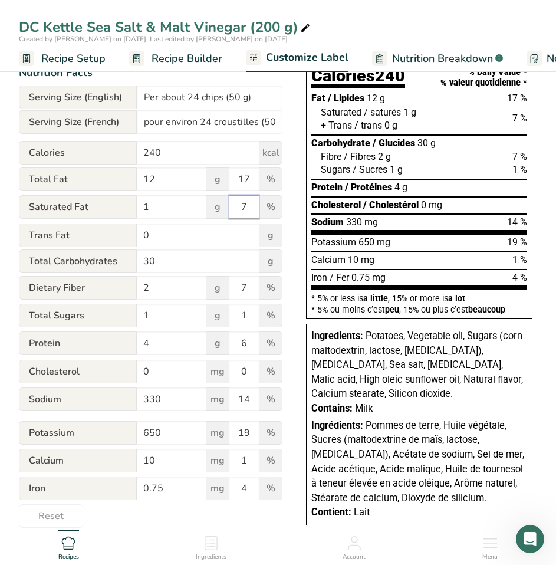
drag, startPoint x: 240, startPoint y: 205, endPoint x: 248, endPoint y: 215, distance: 12.6
click at [248, 206] on input "7" at bounding box center [243, 207] width 29 height 24
type input "5"
click at [249, 181] on input "17" at bounding box center [243, 179] width 29 height 24
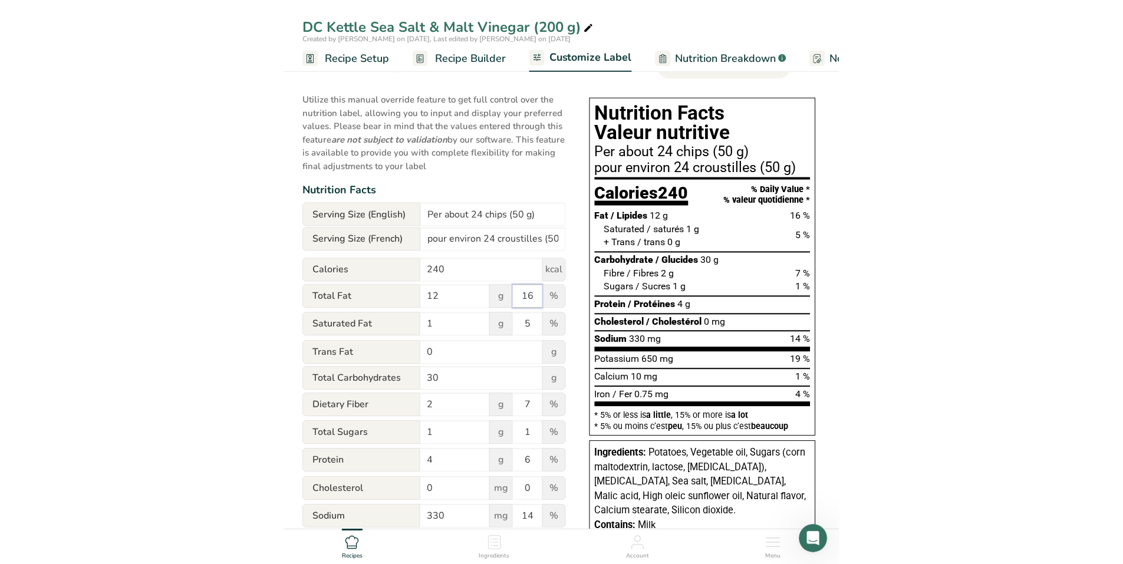
scroll to position [59, 0]
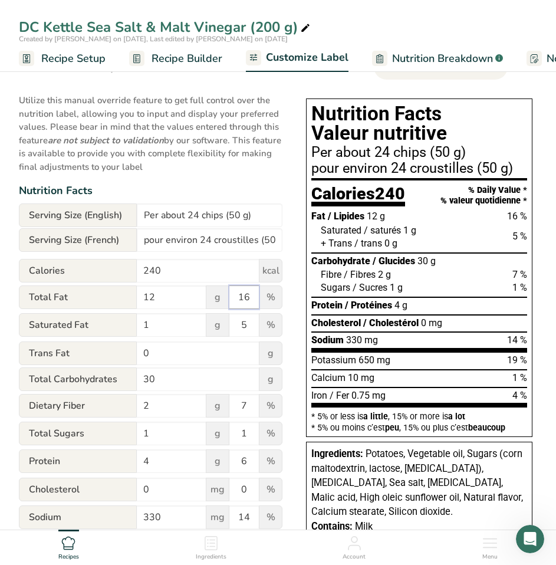
type input "16"
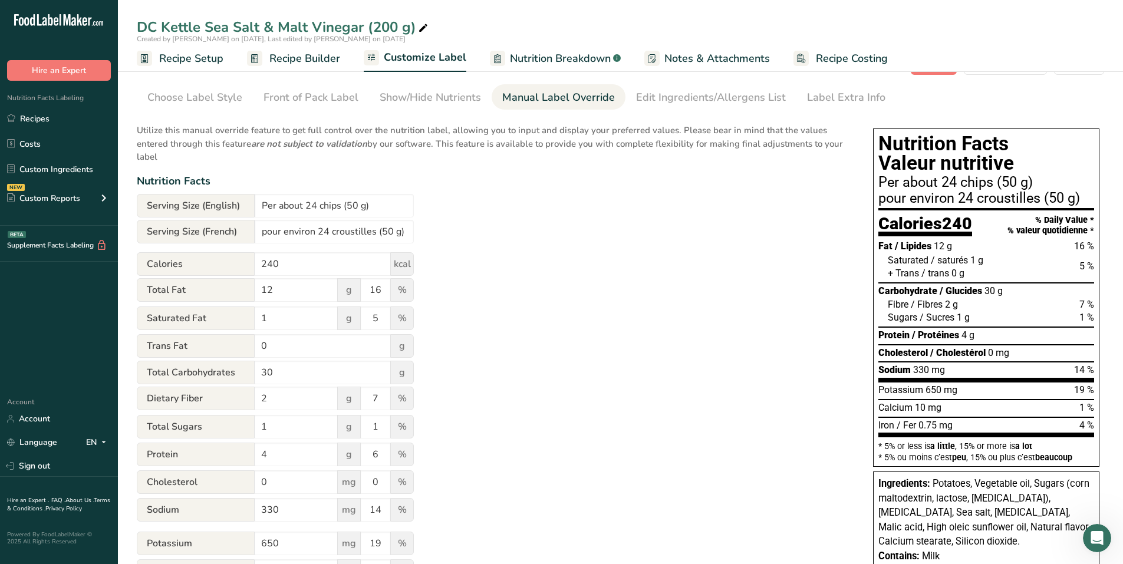
scroll to position [0, 0]
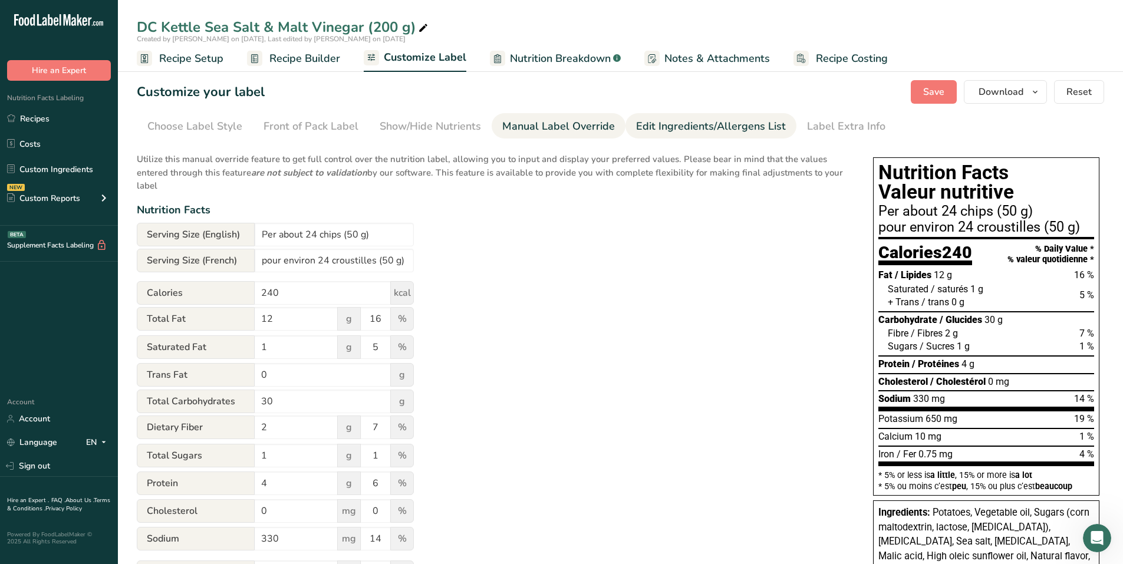
click at [690, 129] on div "Edit Ingredients/Allergens List" at bounding box center [711, 126] width 150 height 16
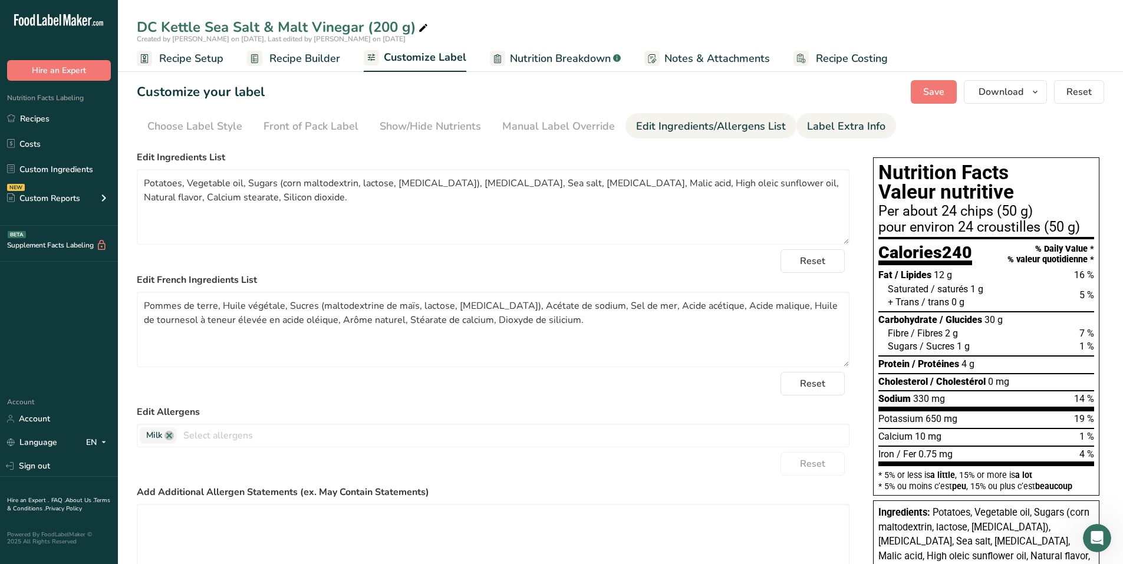
click at [821, 130] on div "Label Extra Info" at bounding box center [846, 126] width 78 height 16
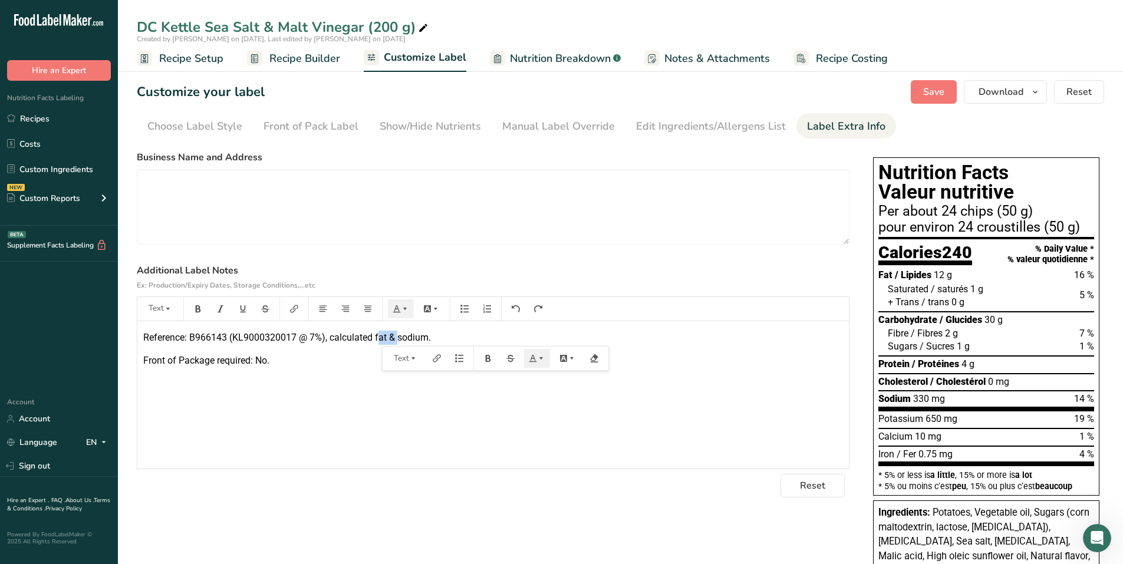
drag, startPoint x: 378, startPoint y: 336, endPoint x: 398, endPoint y: 336, distance: 20.0
click at [398, 336] on span "Reference: B966143 (KL9000320017 @ 7%), calculated fat & sodium." at bounding box center [287, 337] width 288 height 11
click at [937, 97] on span "Save" at bounding box center [933, 92] width 21 height 14
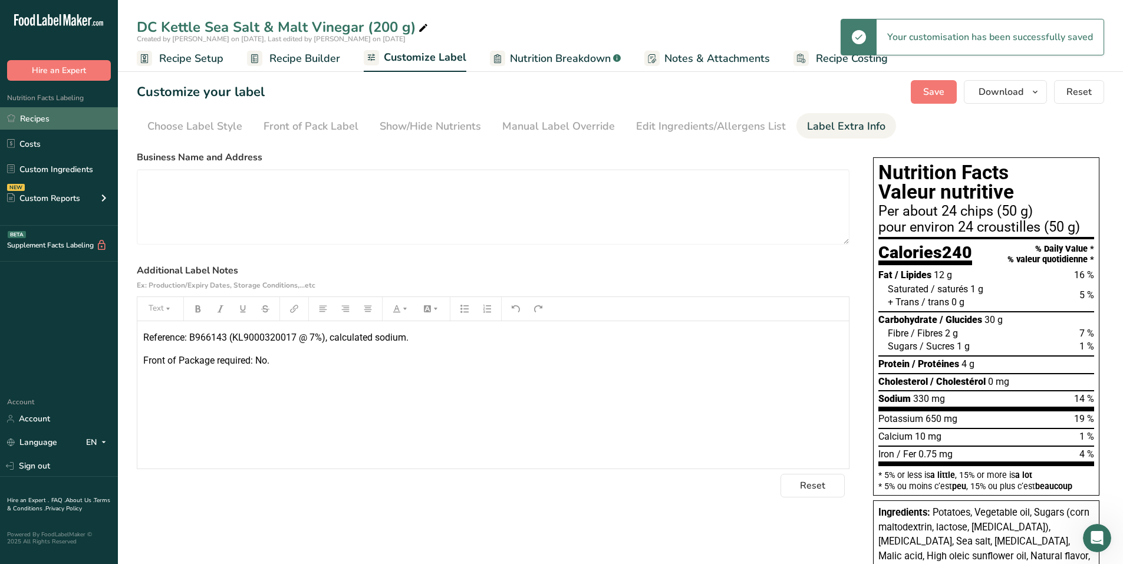
click at [45, 122] on link "Recipes" at bounding box center [59, 118] width 118 height 22
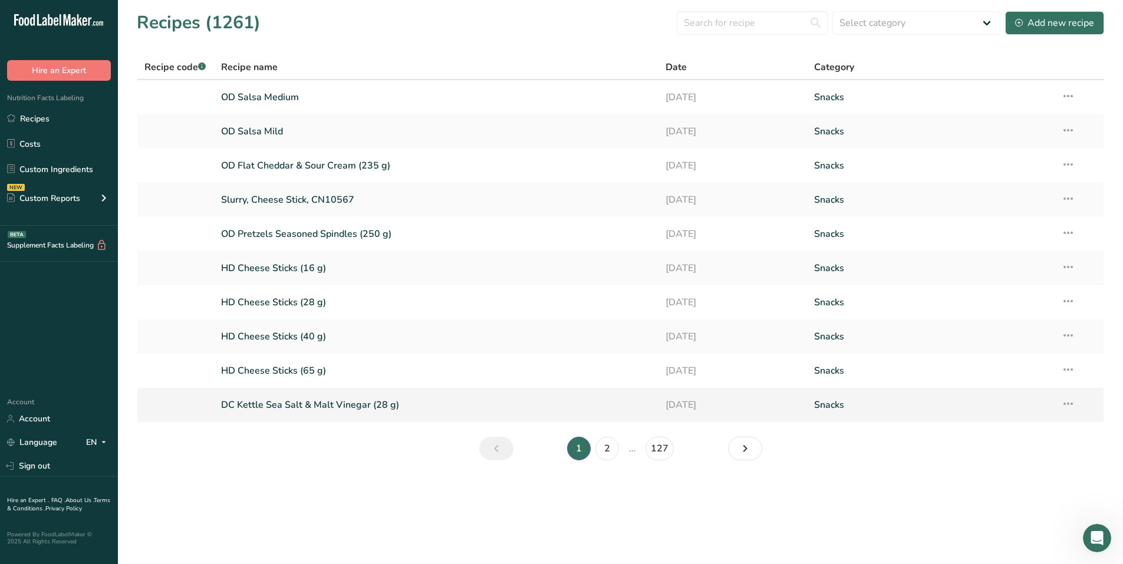
click at [326, 405] on link "DC Kettle Sea Salt & Malt Vinegar (28 g)" at bounding box center [436, 405] width 431 height 25
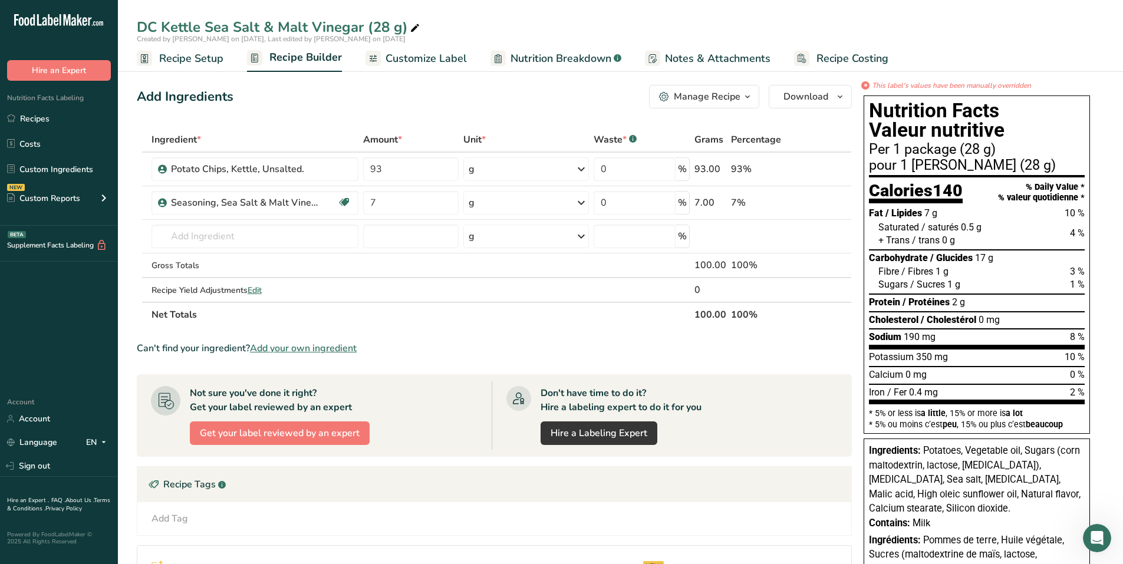
click at [443, 61] on span "Customize Label" at bounding box center [426, 59] width 81 height 16
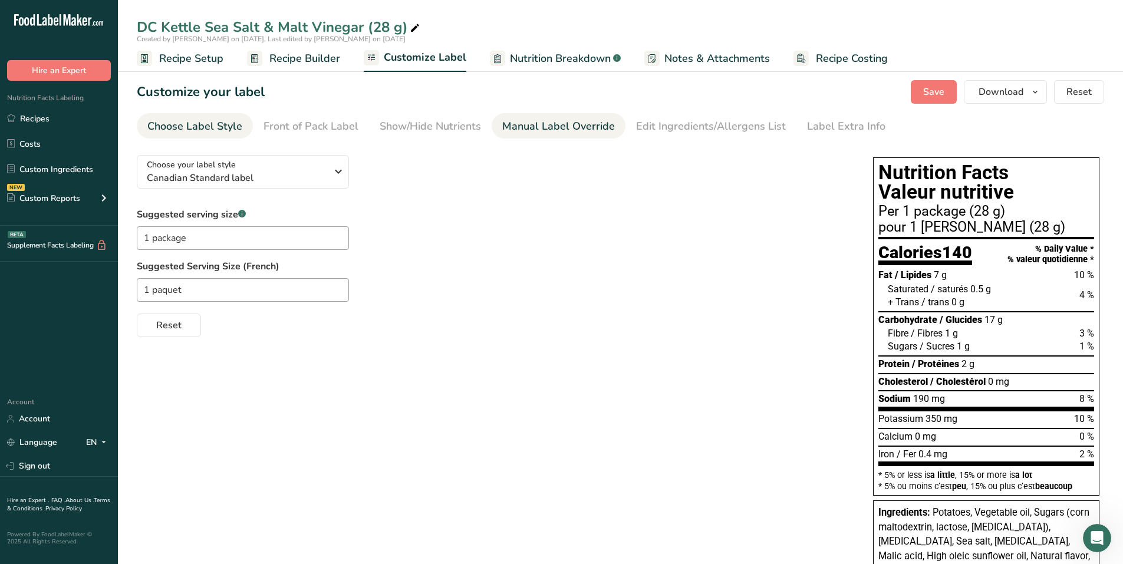
click at [534, 126] on div "Manual Label Override" at bounding box center [558, 126] width 113 height 16
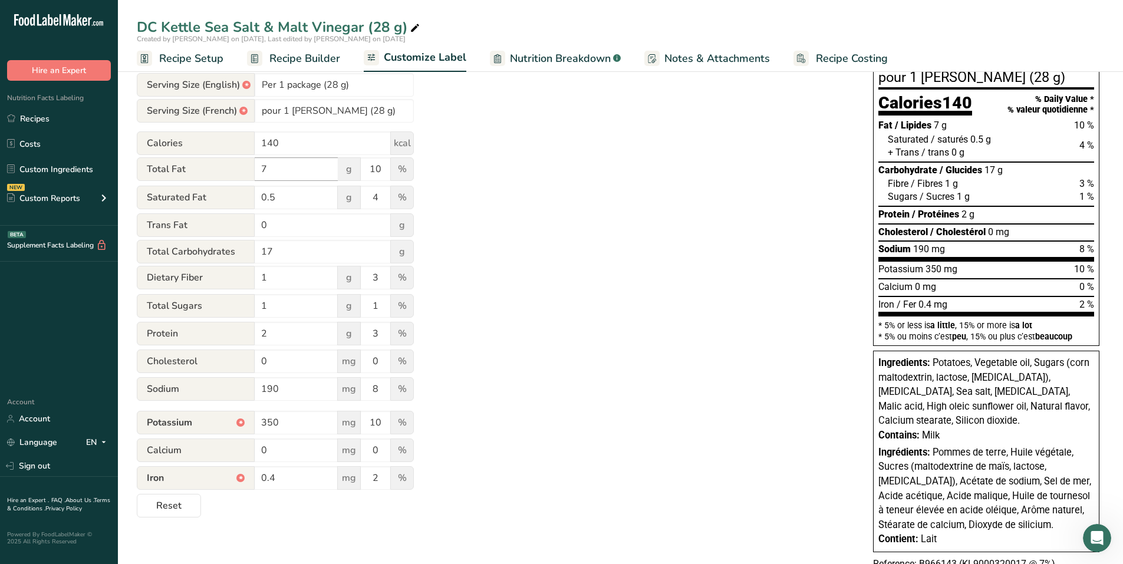
scroll to position [177, 0]
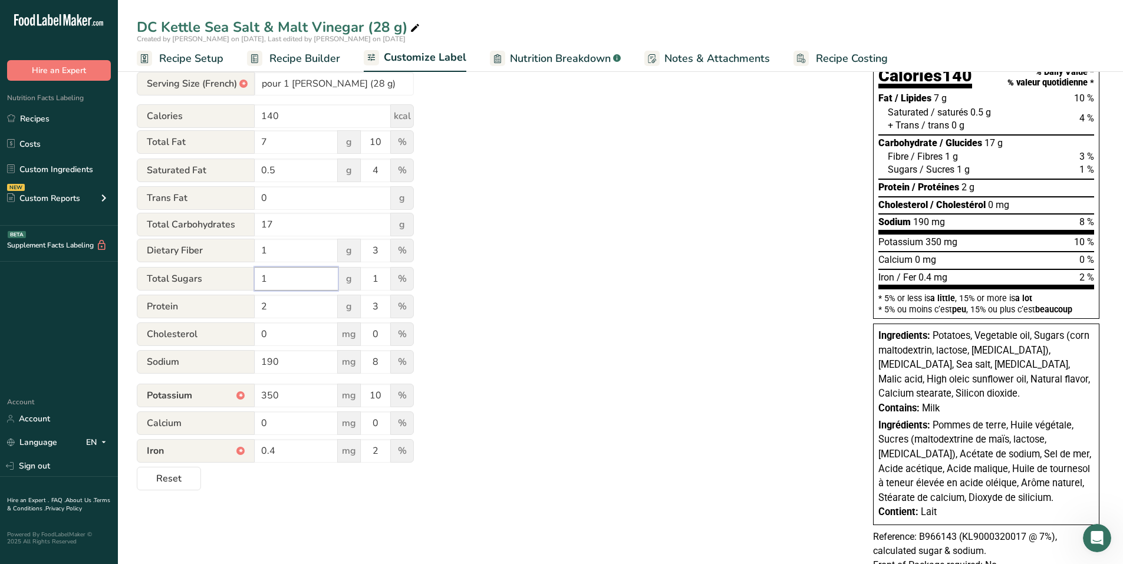
click at [259, 277] on input "1" at bounding box center [296, 279] width 83 height 24
type input "0"
drag, startPoint x: 380, startPoint y: 281, endPoint x: 373, endPoint y: 279, distance: 6.6
click at [373, 279] on input "1" at bounding box center [375, 279] width 29 height 24
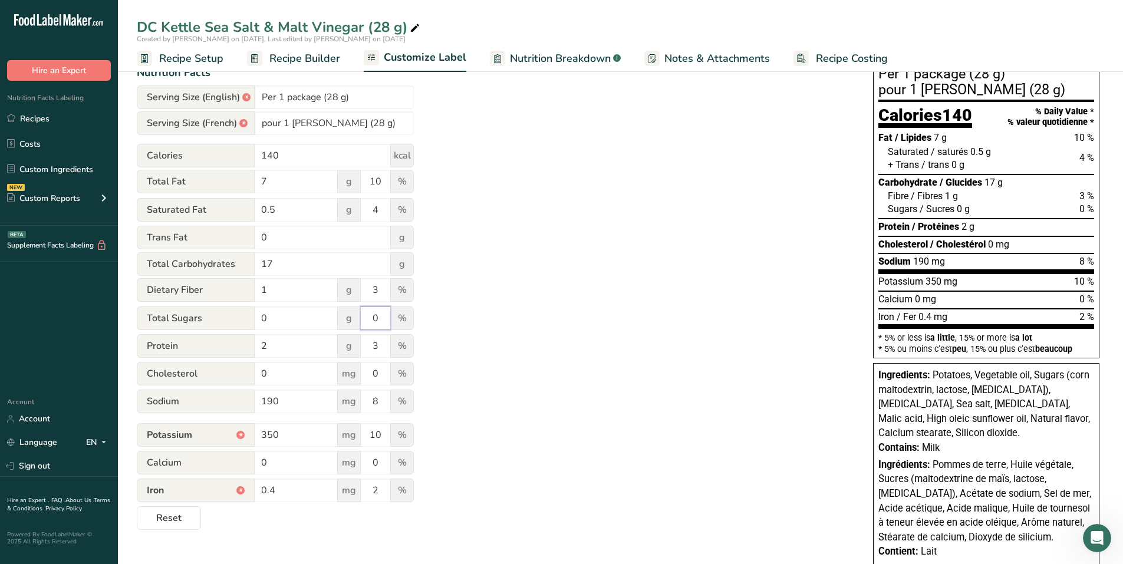
scroll to position [59, 0]
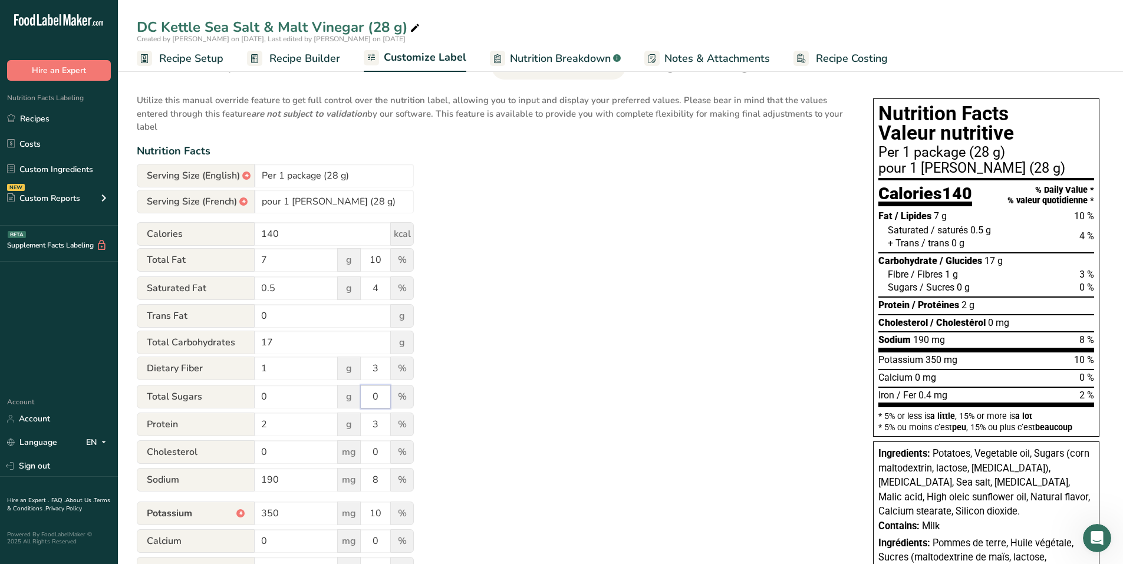
type input "0"
click at [563, 269] on div "Utilize this manual override feature to get full control over the nutrition lab…" at bounding box center [493, 348] width 713 height 522
click at [40, 114] on link "Recipes" at bounding box center [59, 118] width 118 height 22
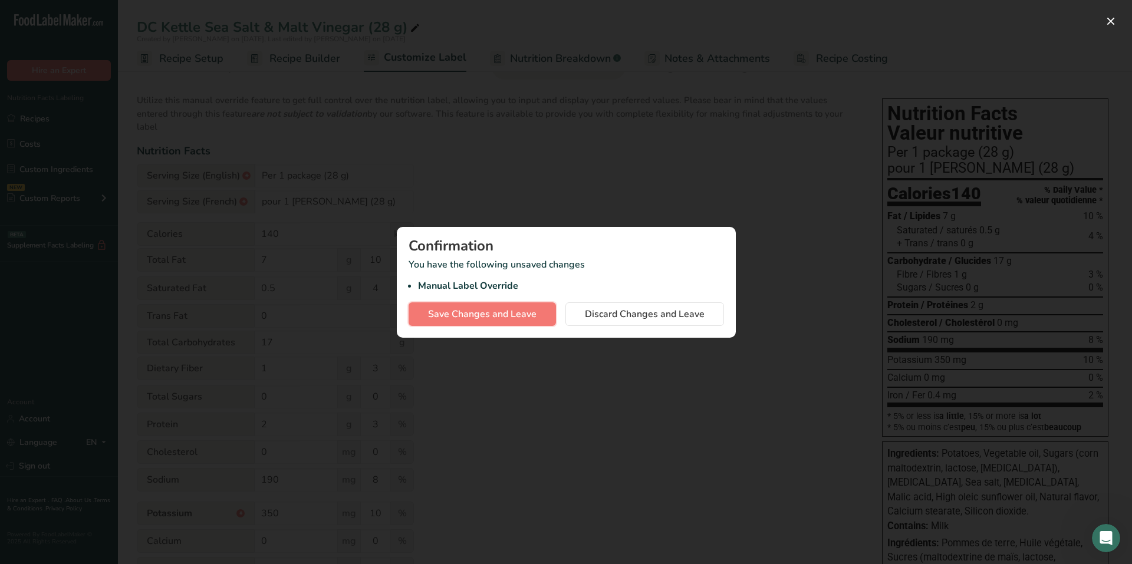
click at [493, 314] on span "Save Changes and Leave" at bounding box center [482, 314] width 108 height 14
